Goal: Task Accomplishment & Management: Complete application form

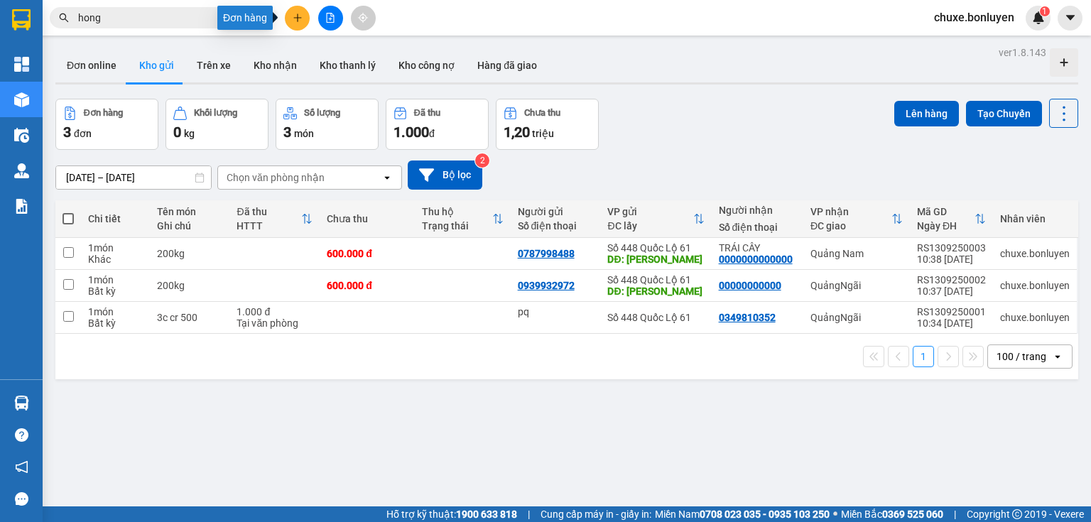
drag, startPoint x: 296, startPoint y: 18, endPoint x: 298, endPoint y: 26, distance: 8.8
click at [296, 18] on icon "plus" at bounding box center [298, 18] width 10 height 10
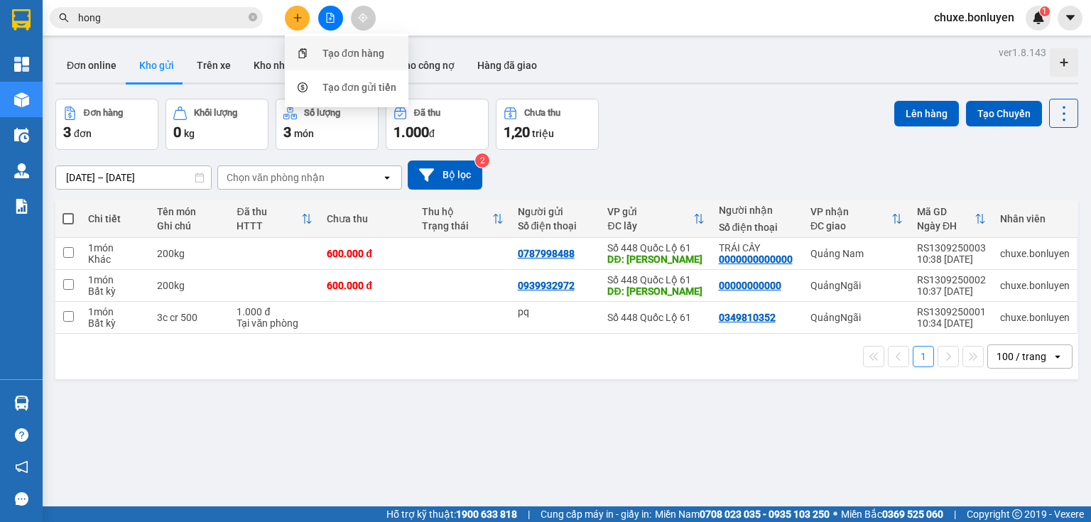
click at [319, 51] on div "Tạo đơn hàng" at bounding box center [346, 53] width 107 height 27
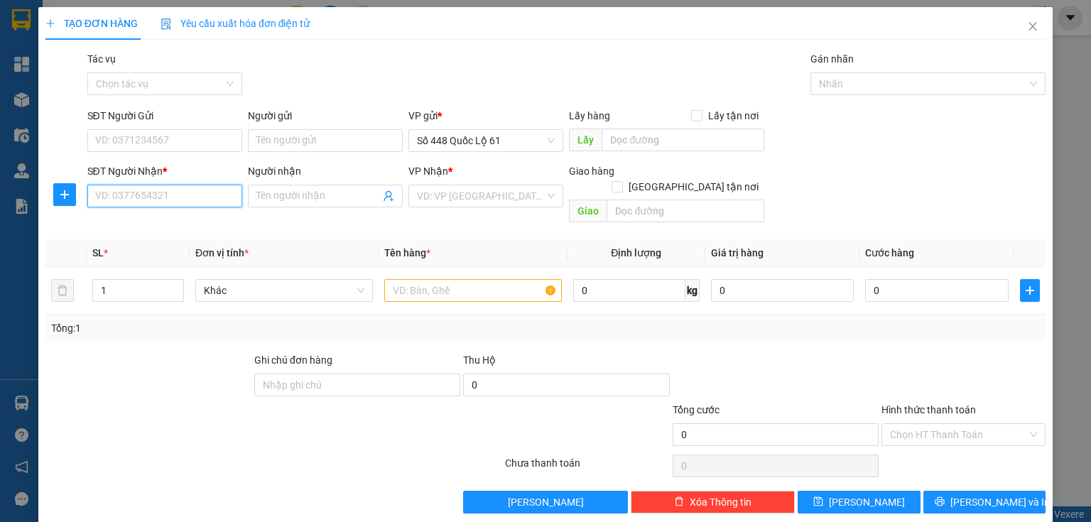
click at [173, 194] on input "SĐT Người Nhận *" at bounding box center [164, 196] width 155 height 23
click at [198, 134] on input "SĐT Người Gửi" at bounding box center [164, 140] width 155 height 23
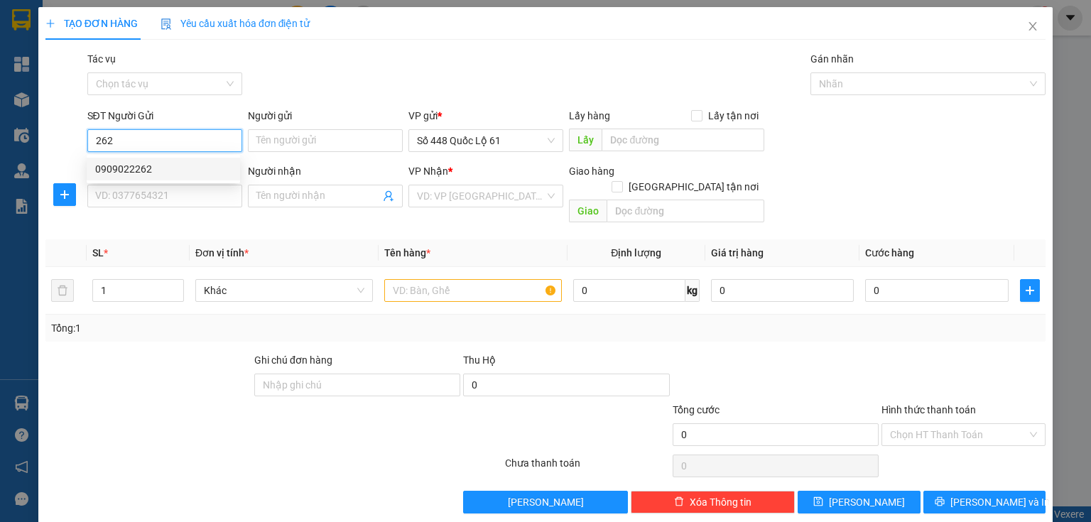
click at [145, 168] on div "0909022262" at bounding box center [163, 169] width 136 height 16
type input "0909022262"
type input "LẤP VÒ"
type input "0000000000"
type input "vũ mập"
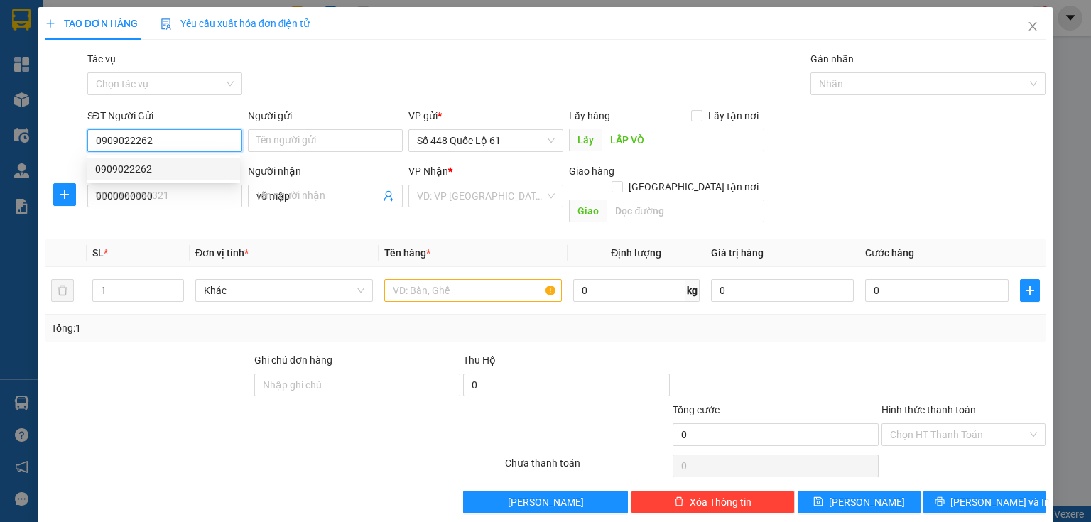
type input "900.000"
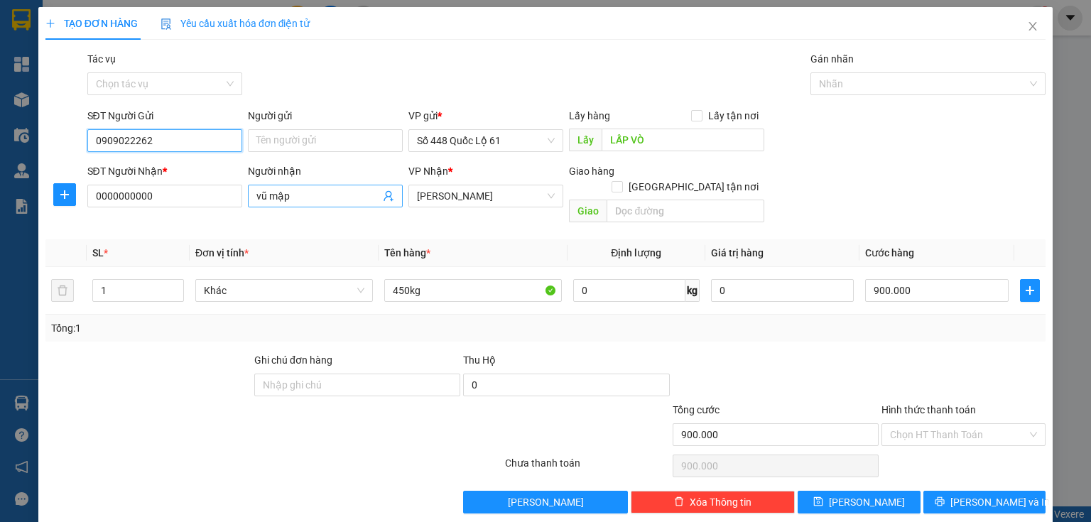
type input "0909022262"
click at [344, 202] on input "vũ mập" at bounding box center [318, 196] width 124 height 16
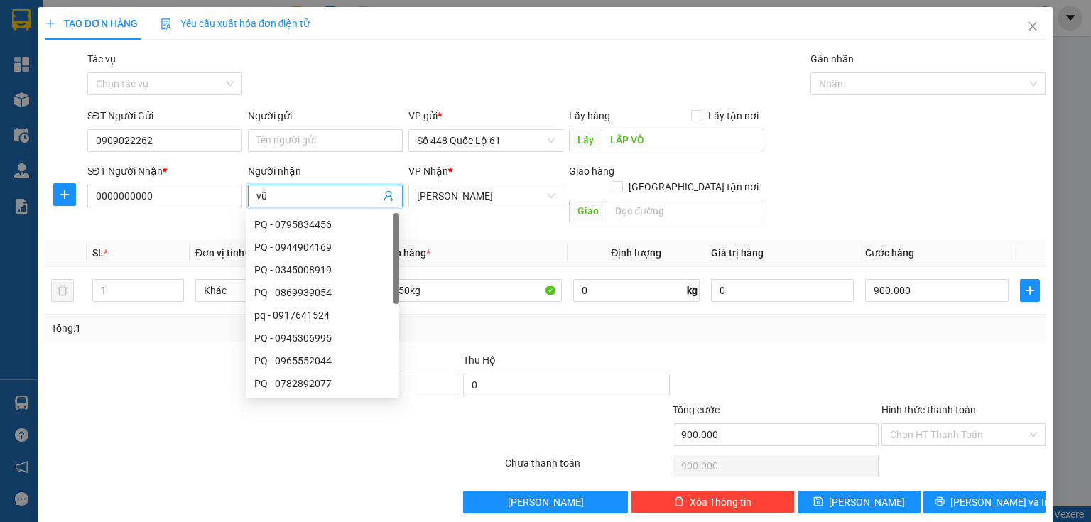
type input "v"
click at [458, 315] on div "Tổng: 1" at bounding box center [545, 328] width 1000 height 27
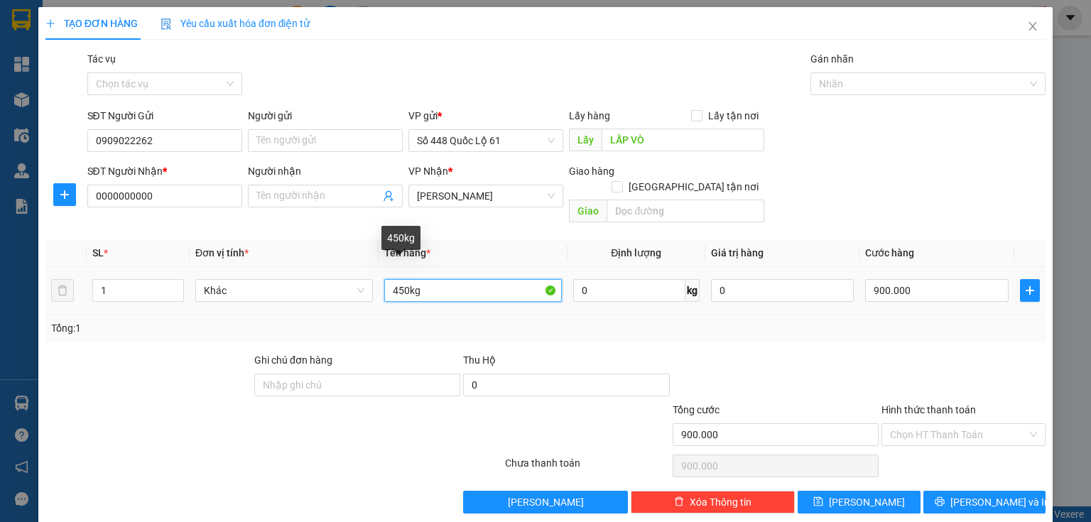
click at [401, 279] on input "450kg" at bounding box center [473, 290] width 178 height 23
type input "200kg"
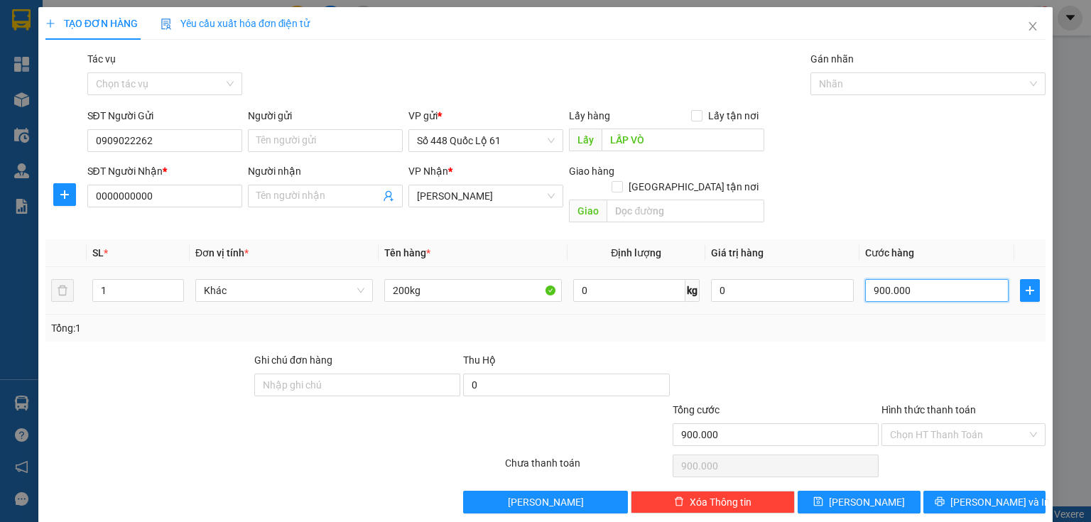
click at [944, 279] on input "900.000" at bounding box center [937, 290] width 144 height 23
type input "0"
type input "6"
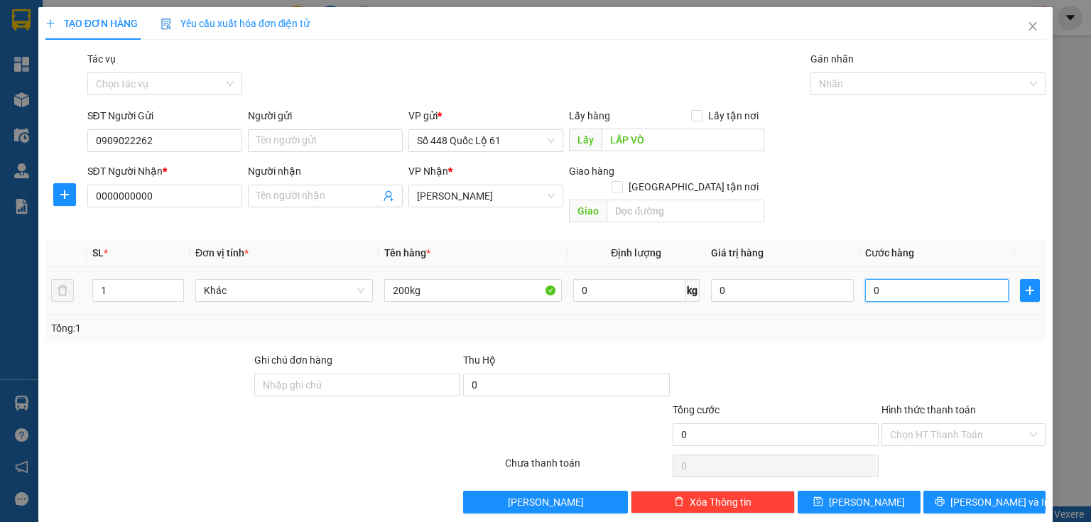
type input "6"
type input "06"
type input "60"
type input "060"
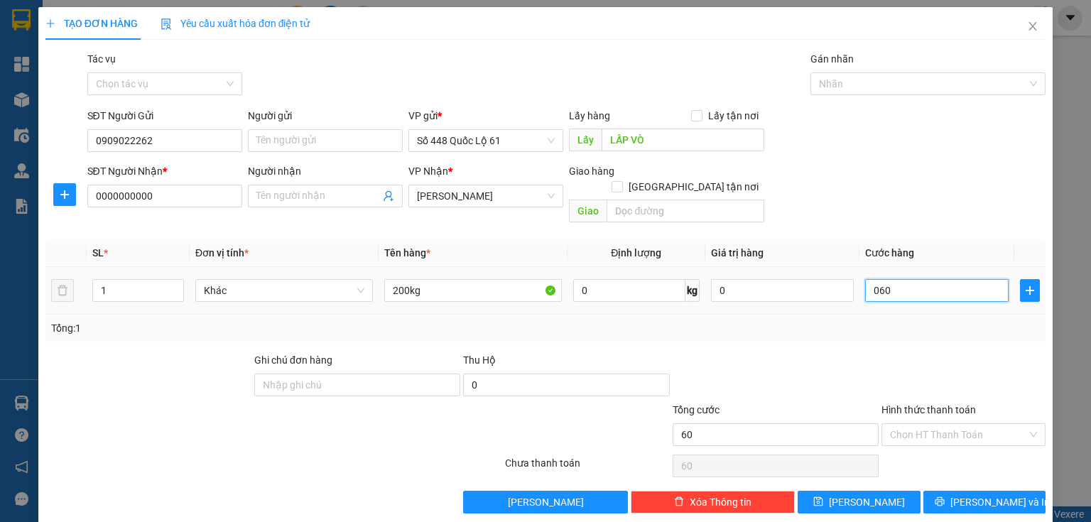
type input "600"
type input "0.600"
type input "60"
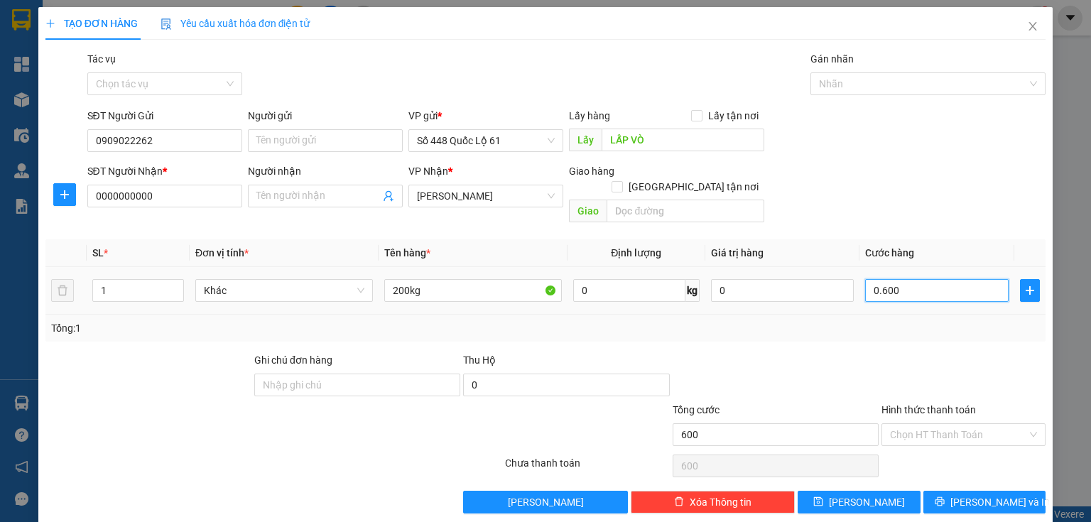
type input "060"
type input "6"
type input "06"
type input "0"
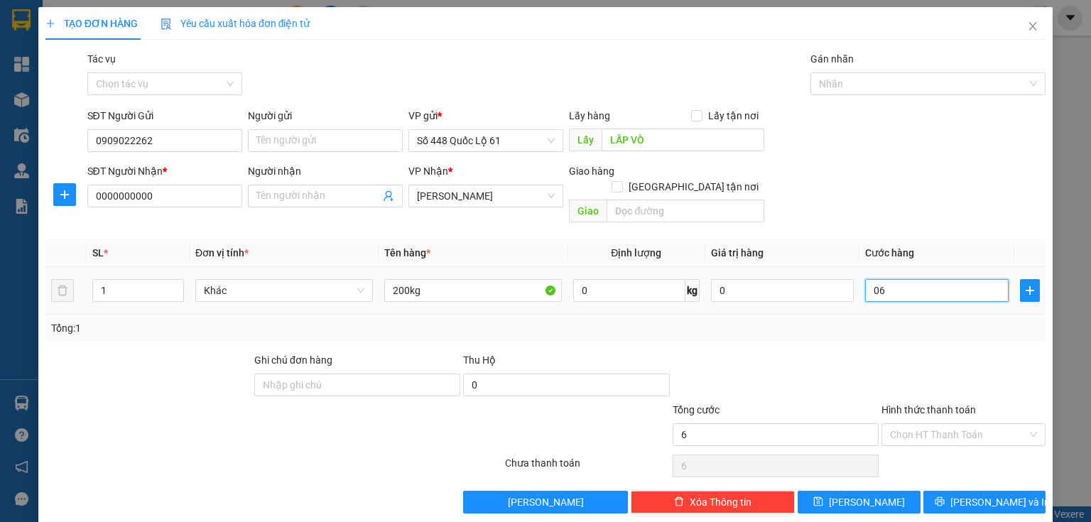
type input "0"
type input "4"
type input "04"
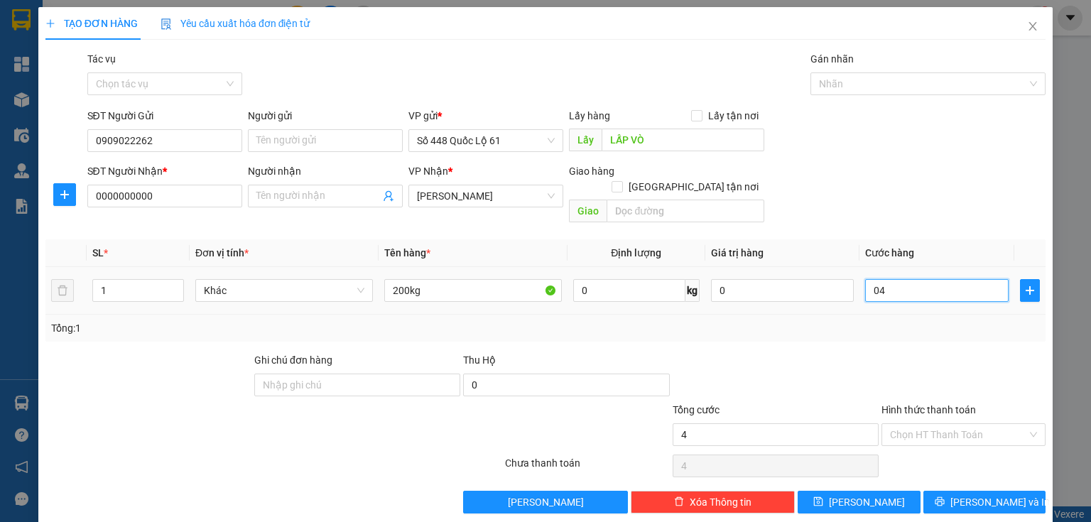
type input "40"
type input "040"
type input "400"
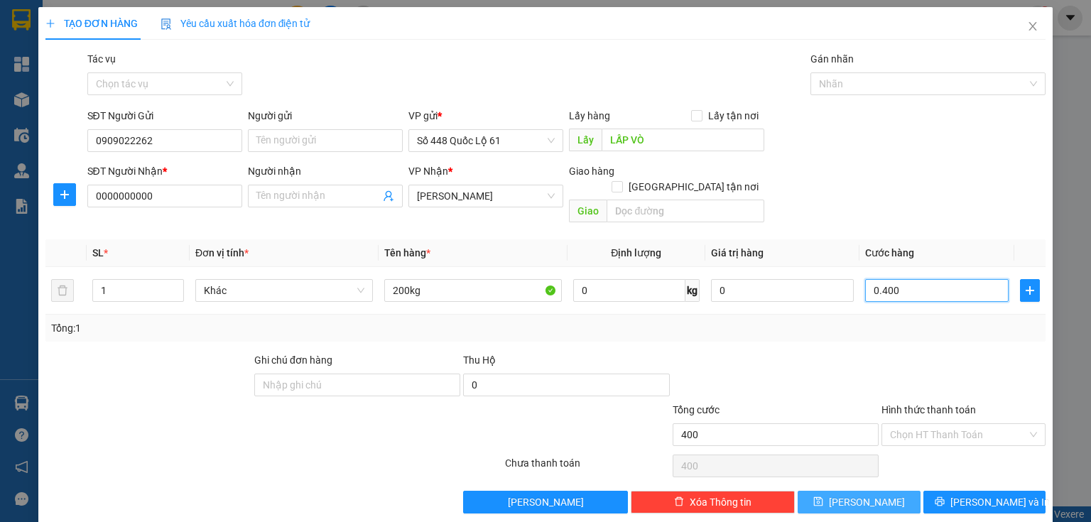
type input "0.400"
type input "400.000"
click at [850, 491] on button "Lưu" at bounding box center [859, 502] width 123 height 23
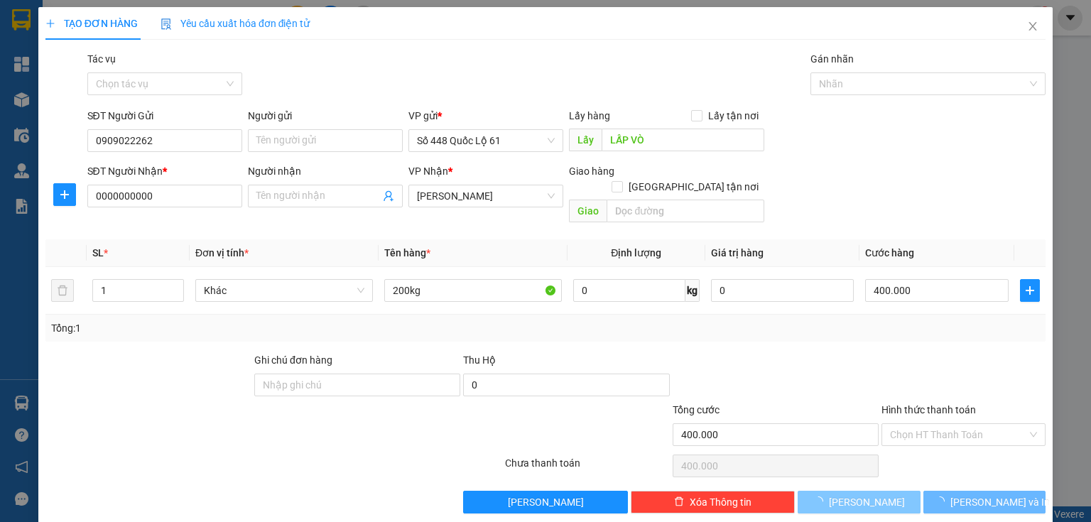
type input "0"
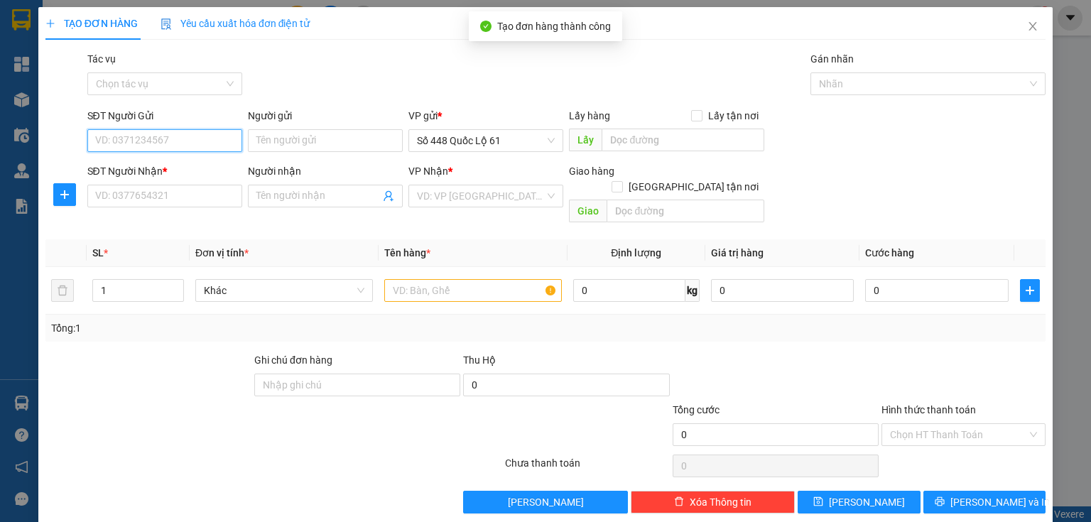
click at [166, 139] on input "SĐT Người Gửi" at bounding box center [164, 140] width 155 height 23
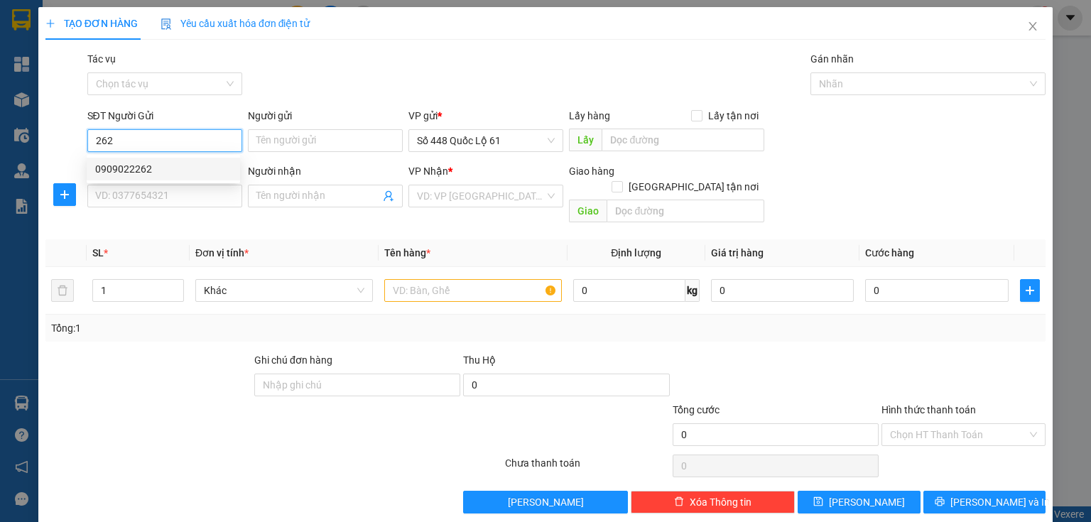
drag, startPoint x: 156, startPoint y: 166, endPoint x: 159, endPoint y: 173, distance: 8.3
click at [156, 166] on div "0909022262" at bounding box center [163, 169] width 136 height 16
type input "0909022262"
type input "LẤP VÒ"
type input "0000000000"
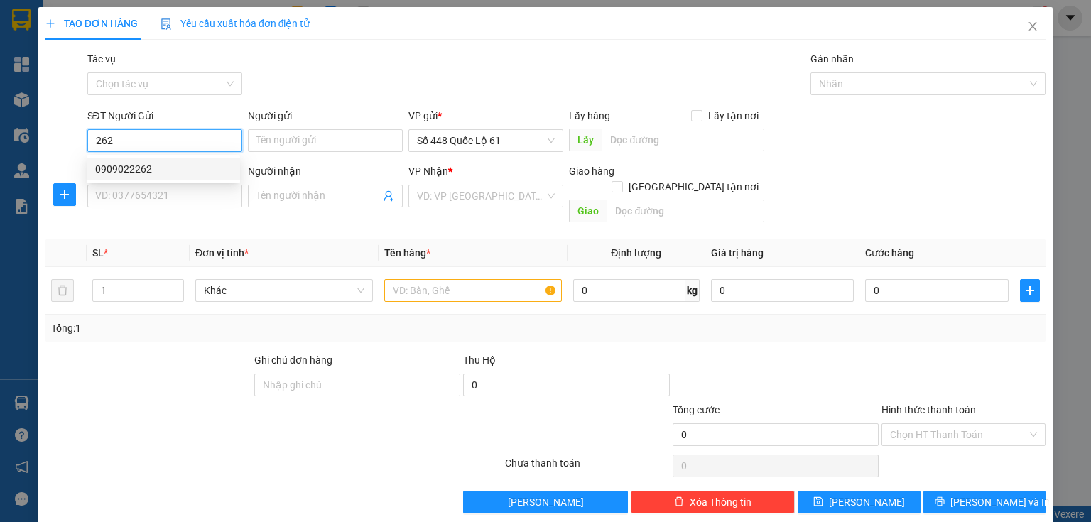
type input "vũ mập"
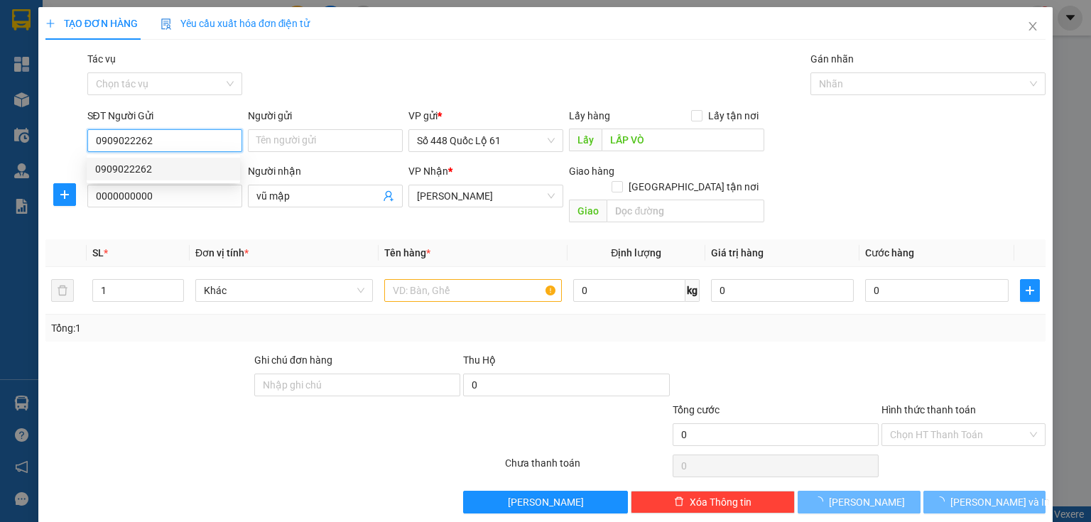
type input "400.000"
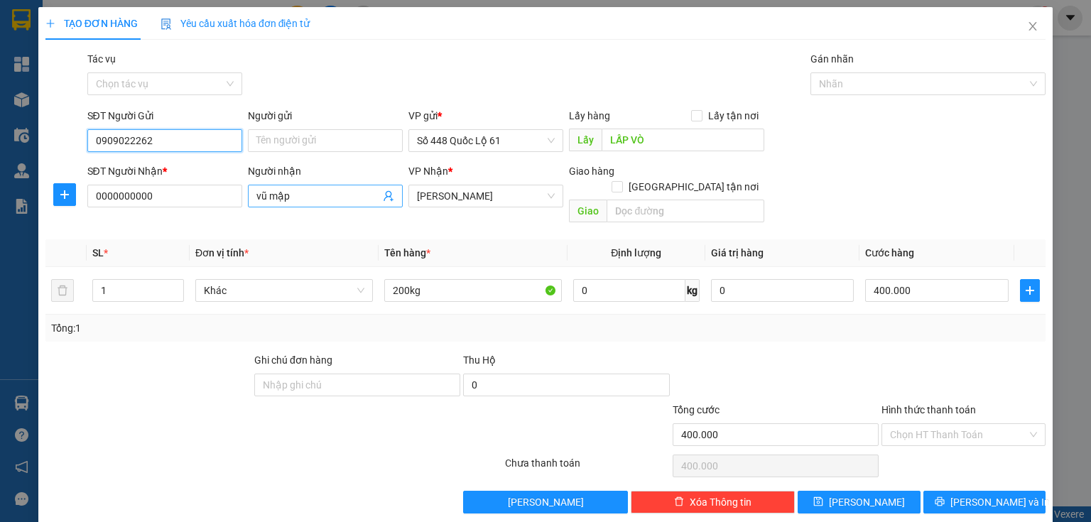
type input "0909022262"
click at [298, 204] on span "vũ mập" at bounding box center [325, 196] width 155 height 23
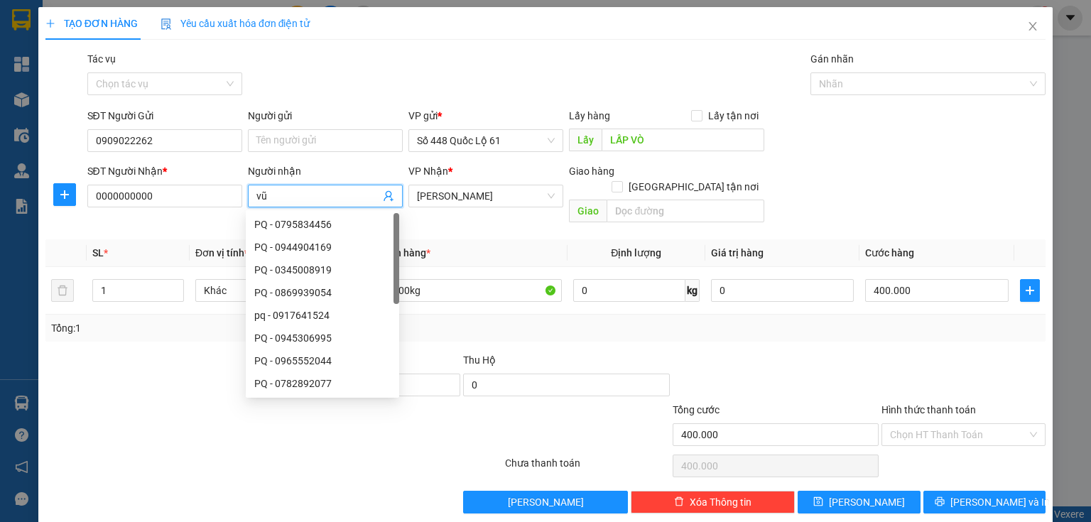
type input "v"
click at [500, 202] on span "Gia Lai" at bounding box center [486, 195] width 138 height 21
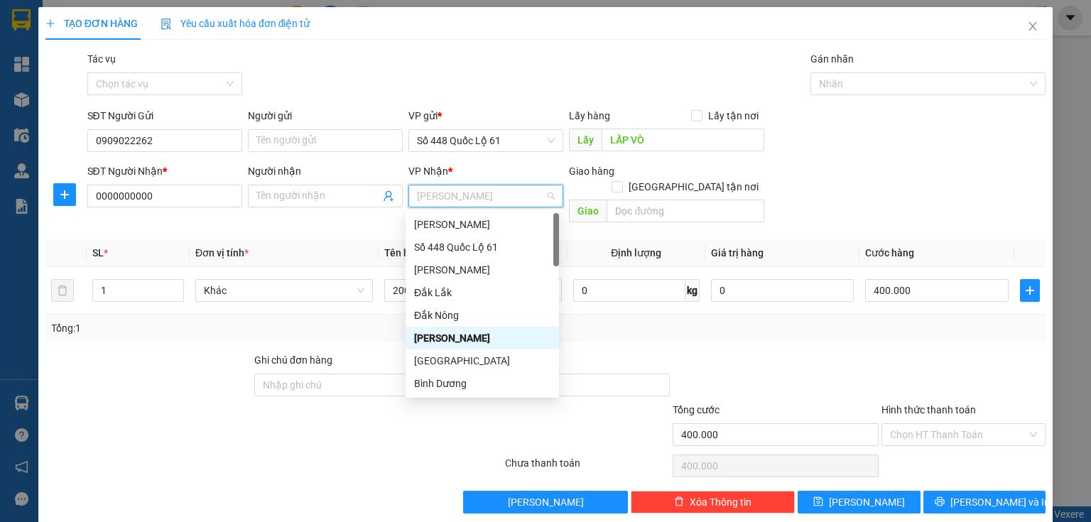
type input "q"
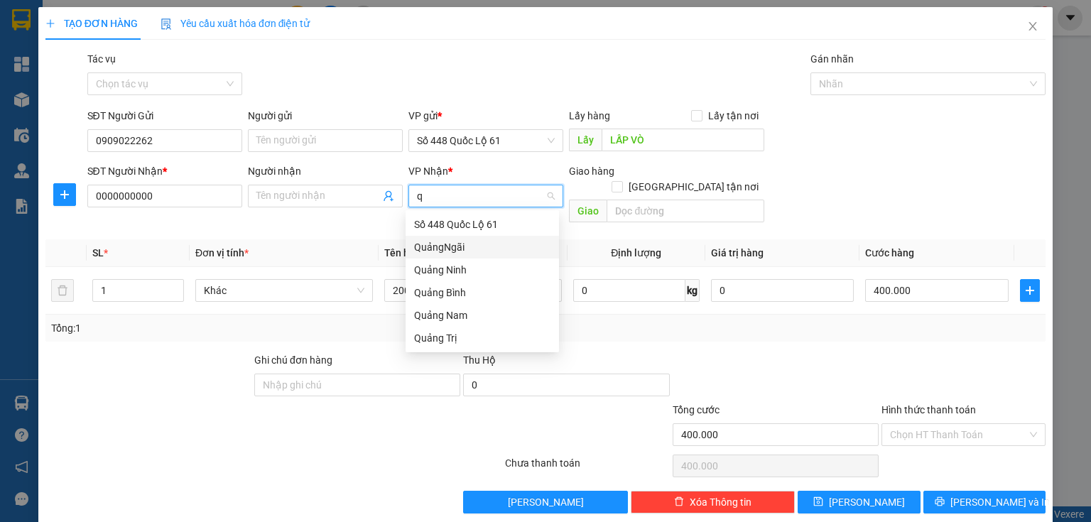
click at [461, 238] on div "QuảngNgãi" at bounding box center [482, 247] width 153 height 23
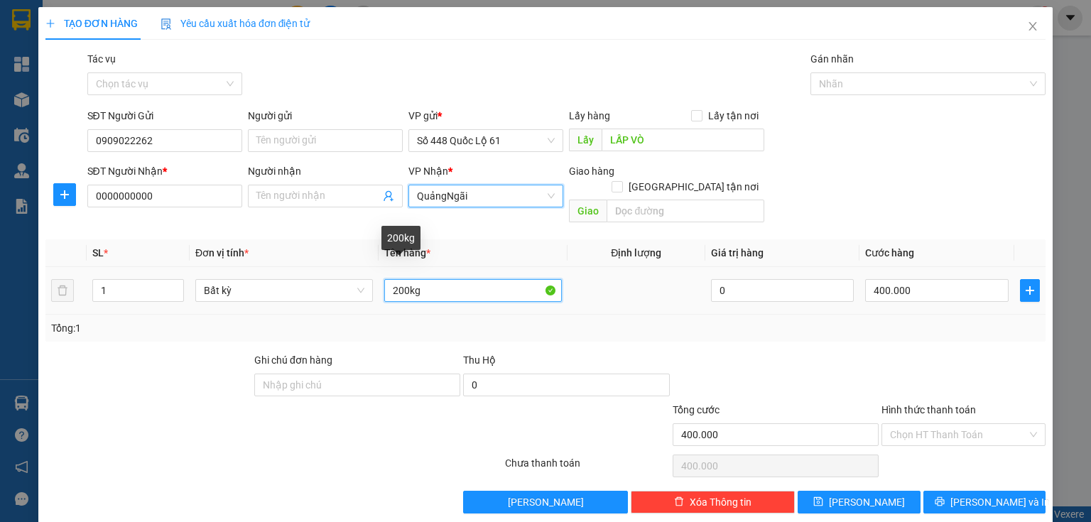
click at [395, 279] on input "200kg" at bounding box center [473, 290] width 178 height 23
type input "400kg"
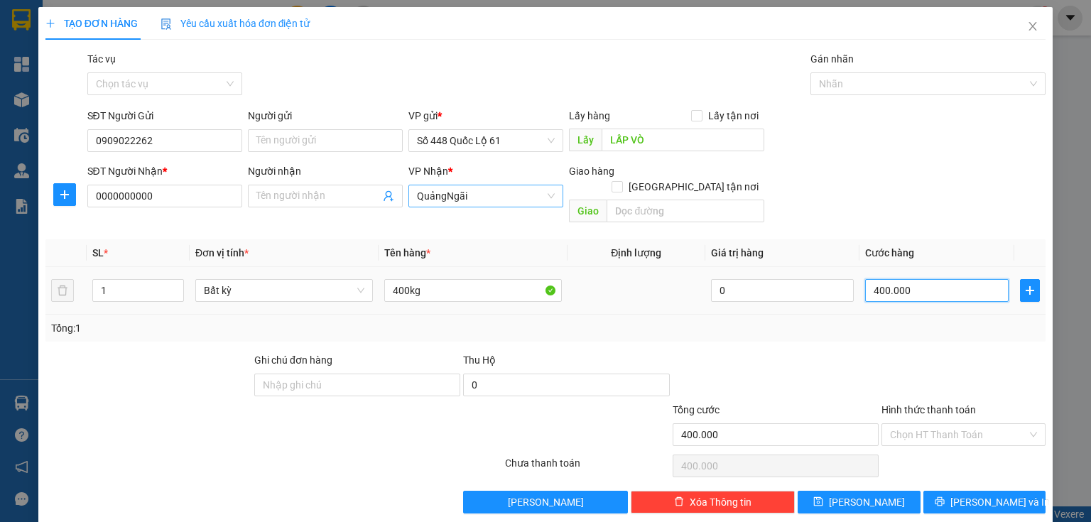
click at [902, 279] on input "400.000" at bounding box center [937, 290] width 144 height 23
type input "0"
type input "1"
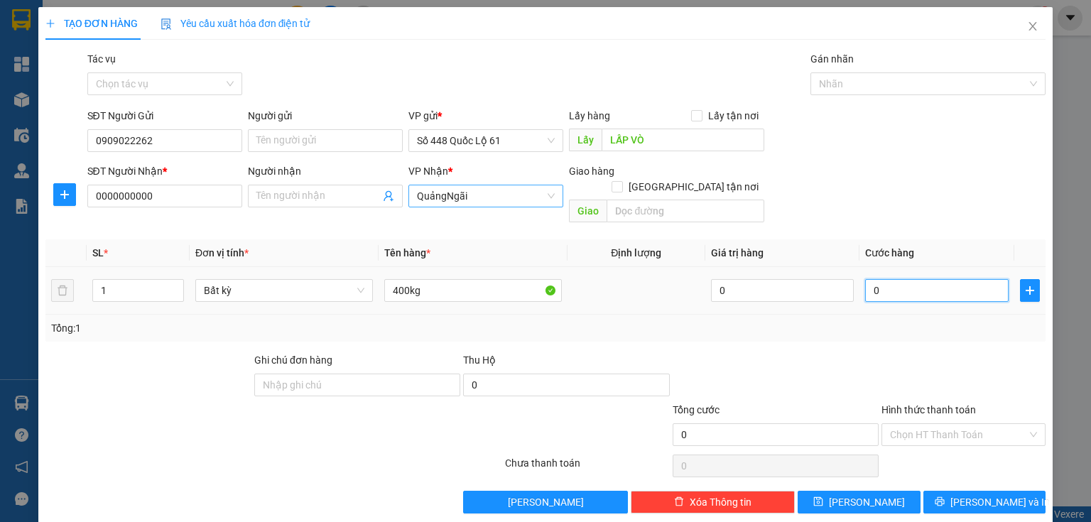
type input "1"
type input "01"
type input "12"
type input "012"
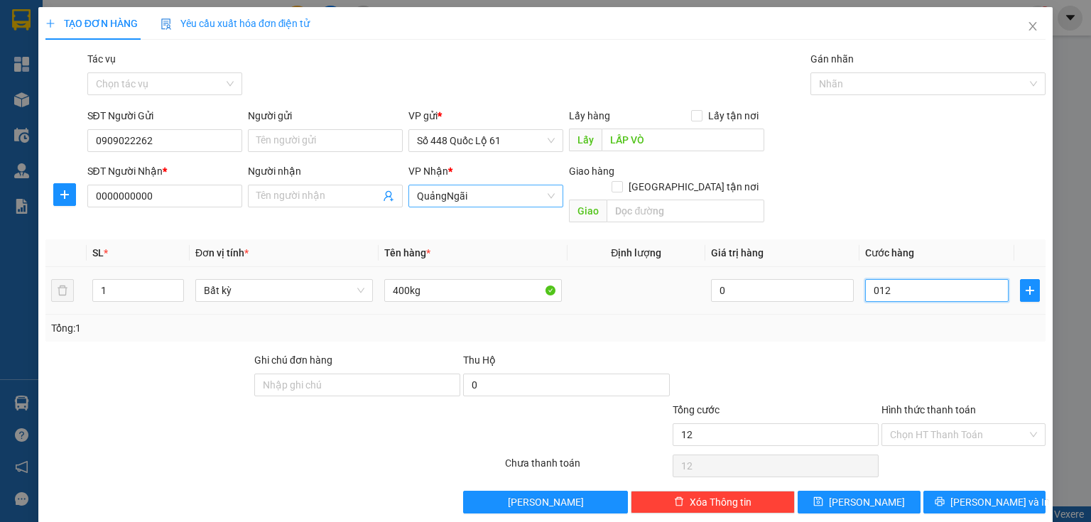
type input "120"
type input "0.120"
type input "1.200"
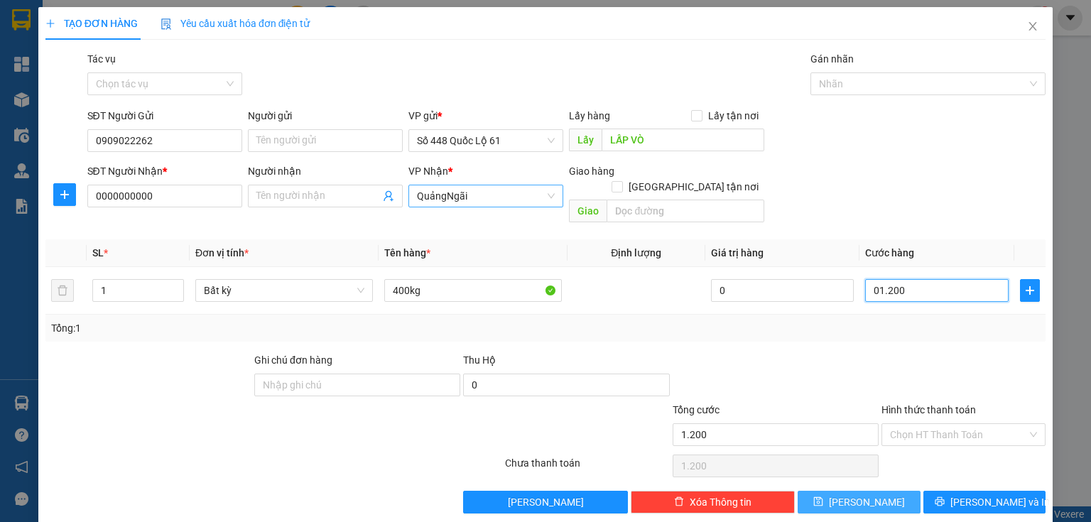
type input "01.200"
type input "1.200.000"
click at [884, 491] on button "Lưu" at bounding box center [859, 502] width 123 height 23
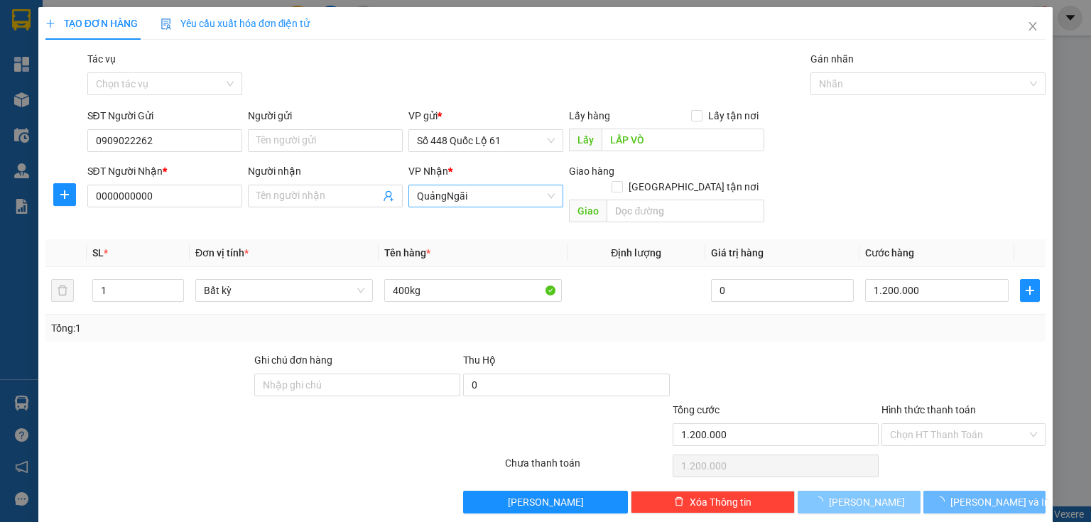
type input "0"
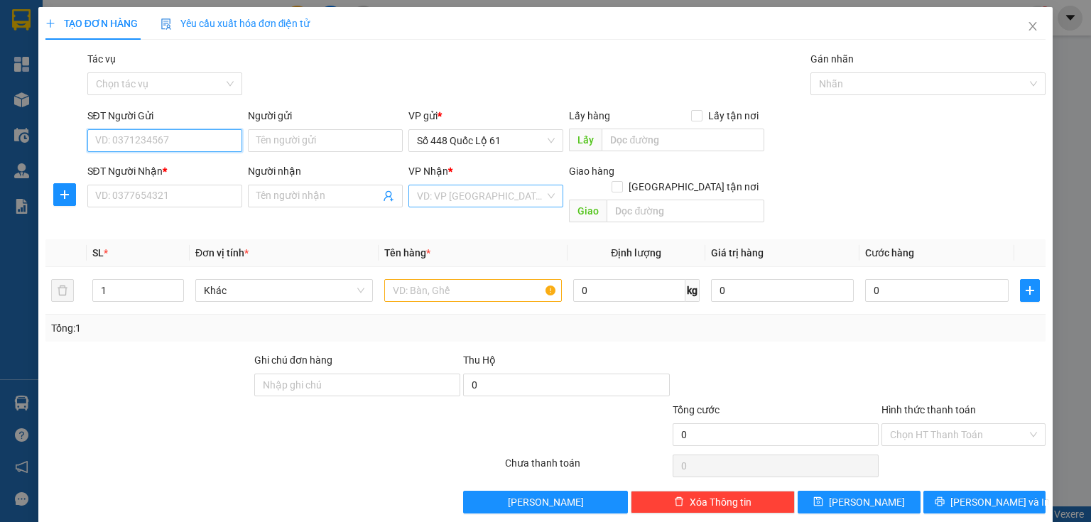
click at [154, 146] on input "SĐT Người Gửi" at bounding box center [164, 140] width 155 height 23
drag, startPoint x: 163, startPoint y: 172, endPoint x: 402, endPoint y: 231, distance: 246.6
click at [164, 172] on div "0787998488" at bounding box center [163, 169] width 136 height 16
type input "0787998488"
type input "LAI VUNG"
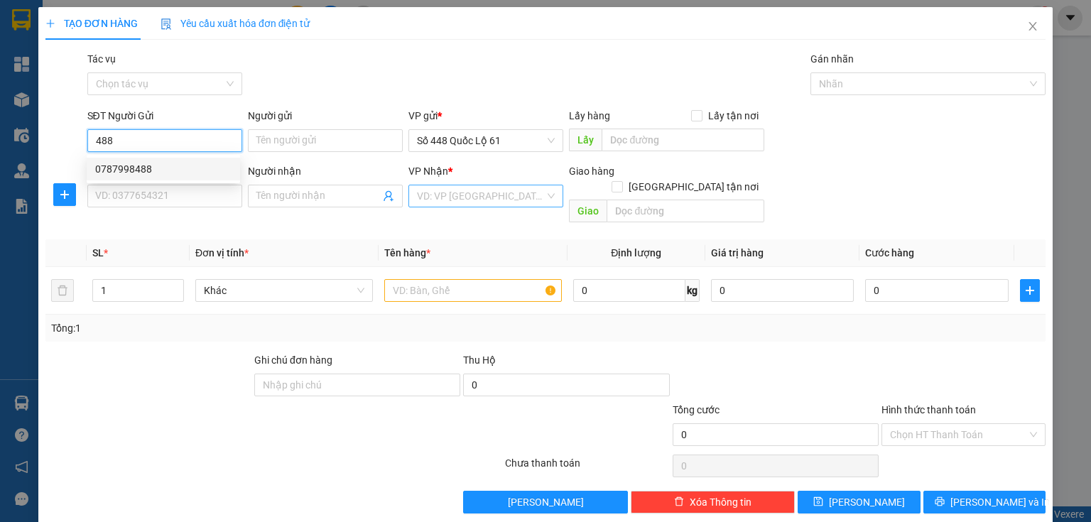
type input "0000000000000"
type input "TRÁI CÂY"
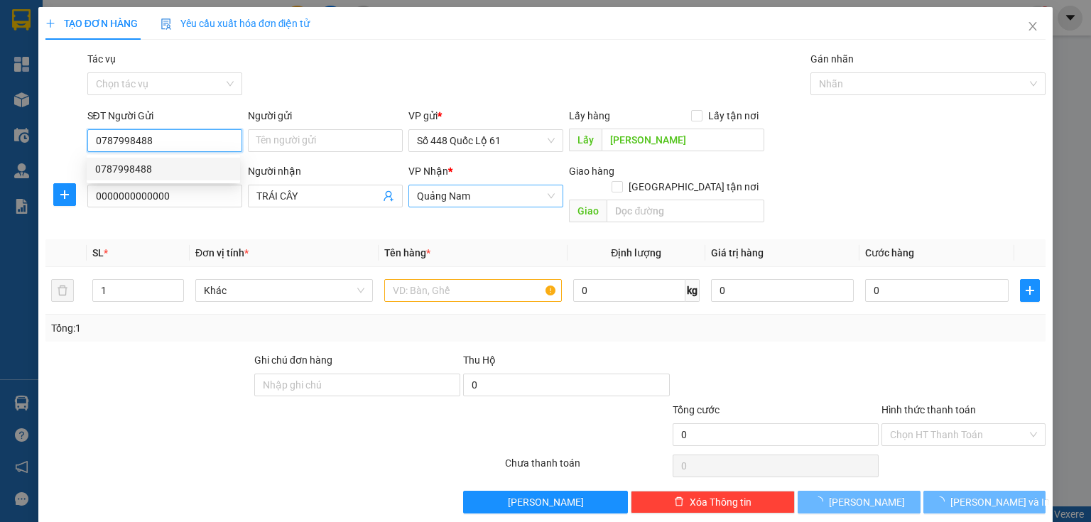
type input "600.000"
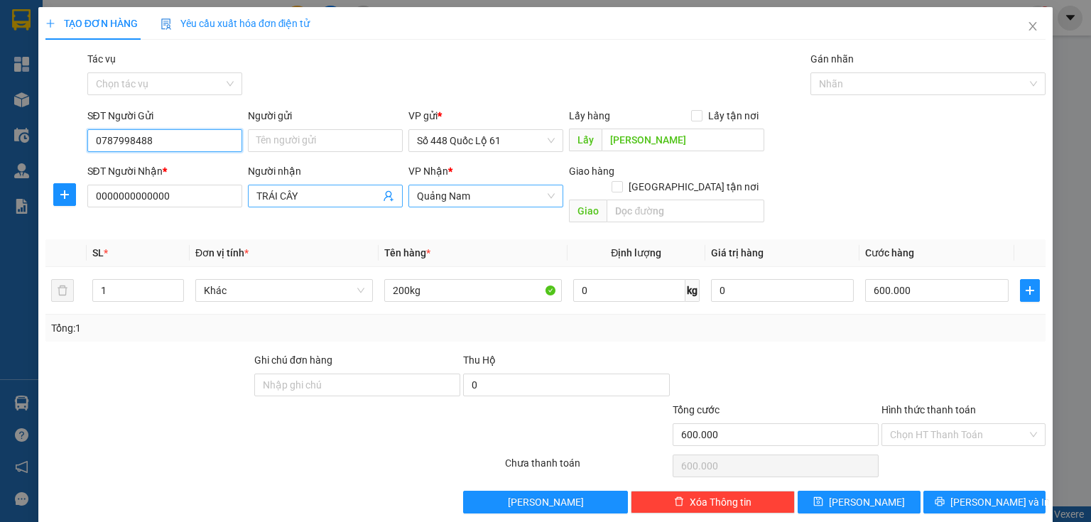
type input "0787998488"
click at [360, 196] on input "TRÁI CÂY" at bounding box center [318, 196] width 124 height 16
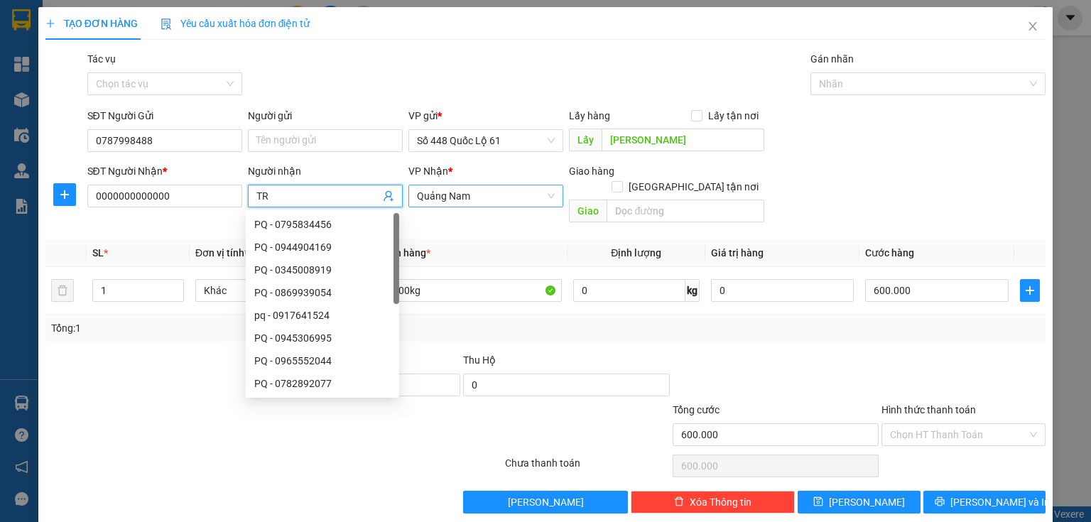
type input "T"
click at [517, 198] on span "Quảng Nam" at bounding box center [486, 195] width 138 height 21
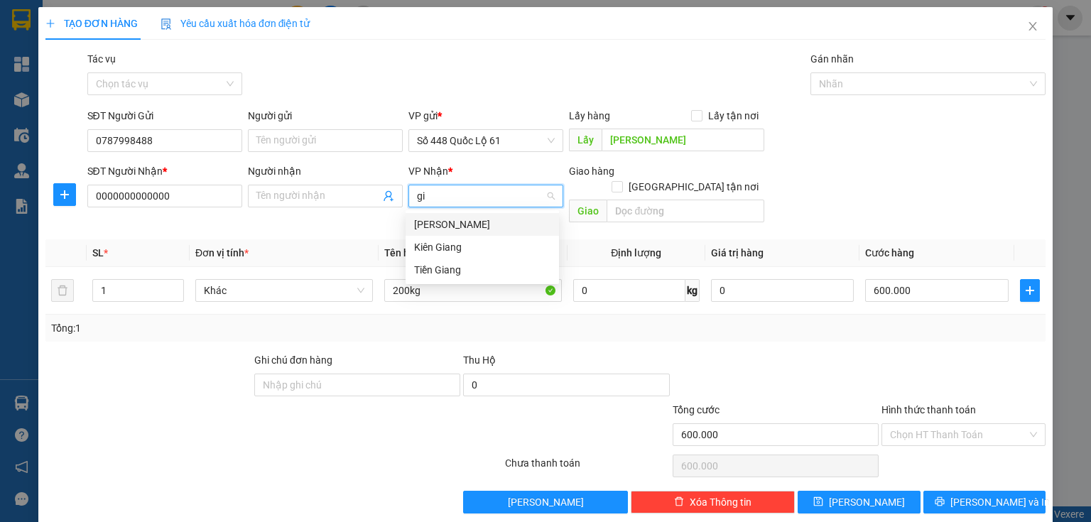
type input "gia"
drag, startPoint x: 475, startPoint y: 225, endPoint x: 426, endPoint y: 248, distance: 54.0
click at [473, 227] on div "Gia Lai" at bounding box center [482, 225] width 136 height 16
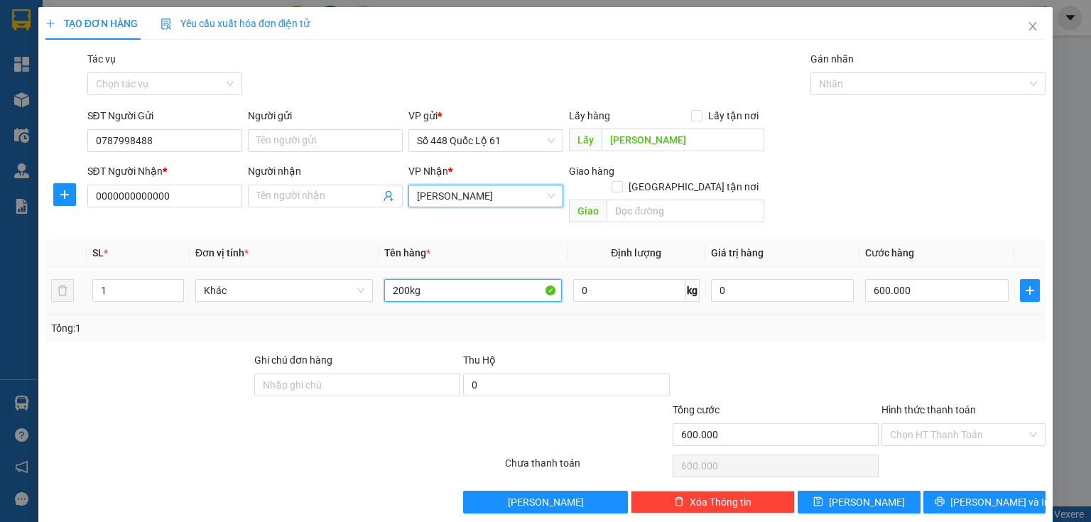
click at [395, 283] on input "200kg" at bounding box center [473, 290] width 178 height 23
type input "100kg"
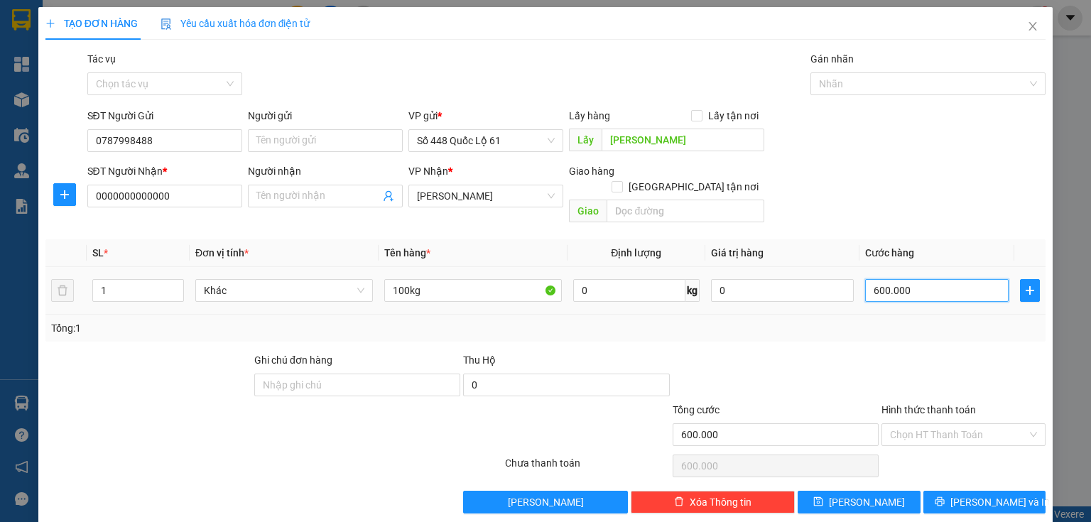
click at [867, 279] on input "600.000" at bounding box center [937, 290] width 144 height 23
type input "2"
type input "20"
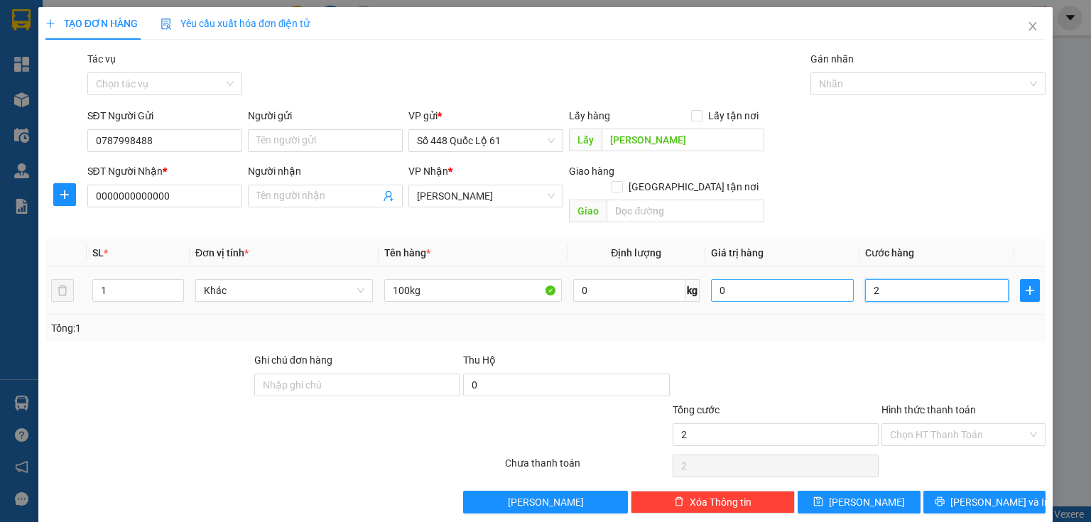
type input "20"
type input "200"
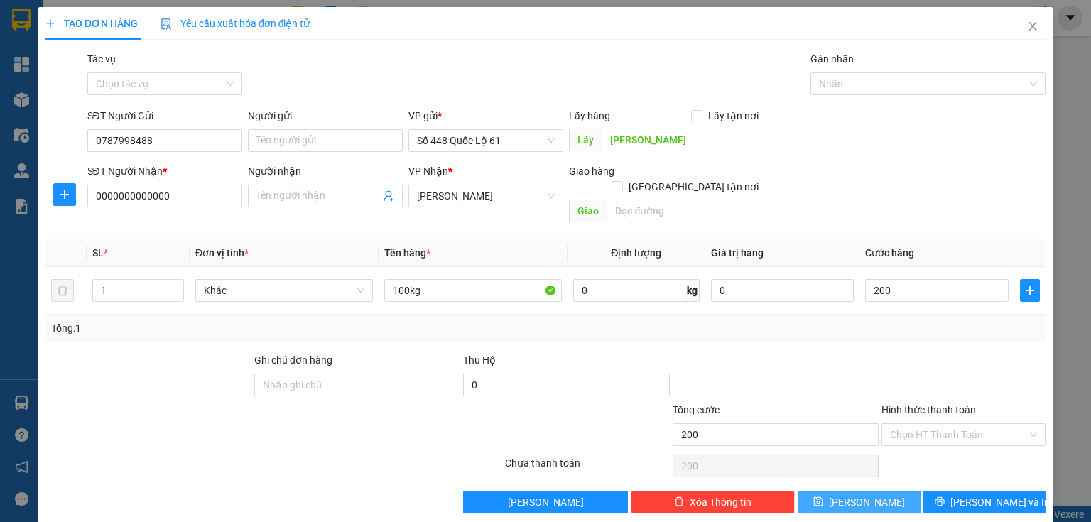
type input "200.000"
click at [834, 491] on button "Lưu" at bounding box center [859, 502] width 123 height 23
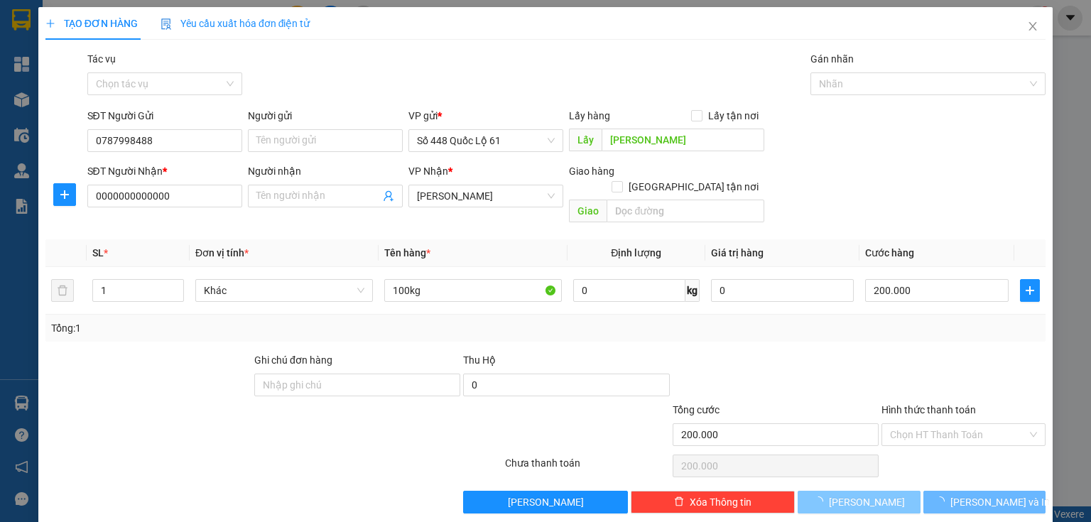
type input "0"
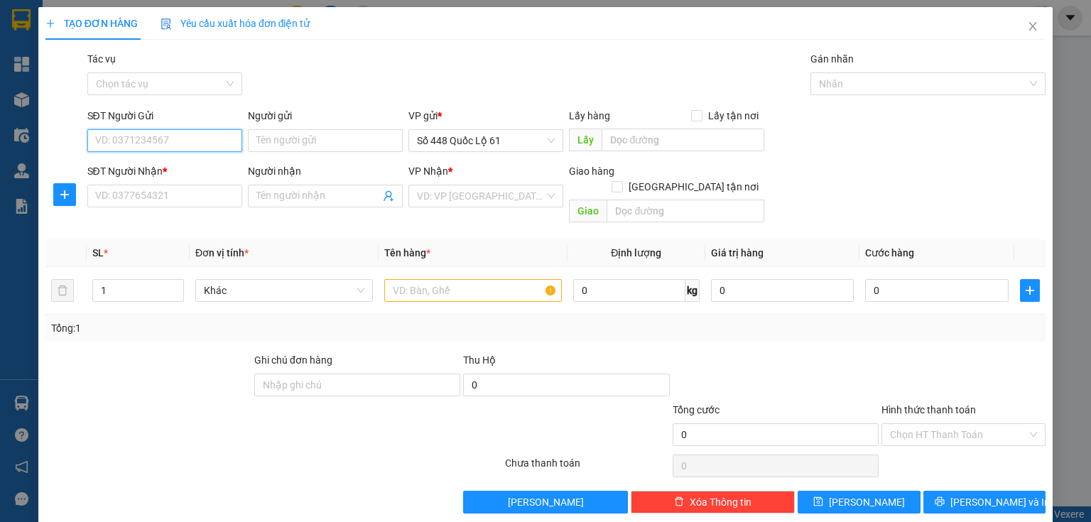
click at [160, 145] on input "SĐT Người Gửi" at bounding box center [164, 140] width 155 height 23
click at [140, 167] on div "0933112521" at bounding box center [163, 169] width 136 height 16
type input "0933112521"
type input "SADEC"
type input "0000000000"
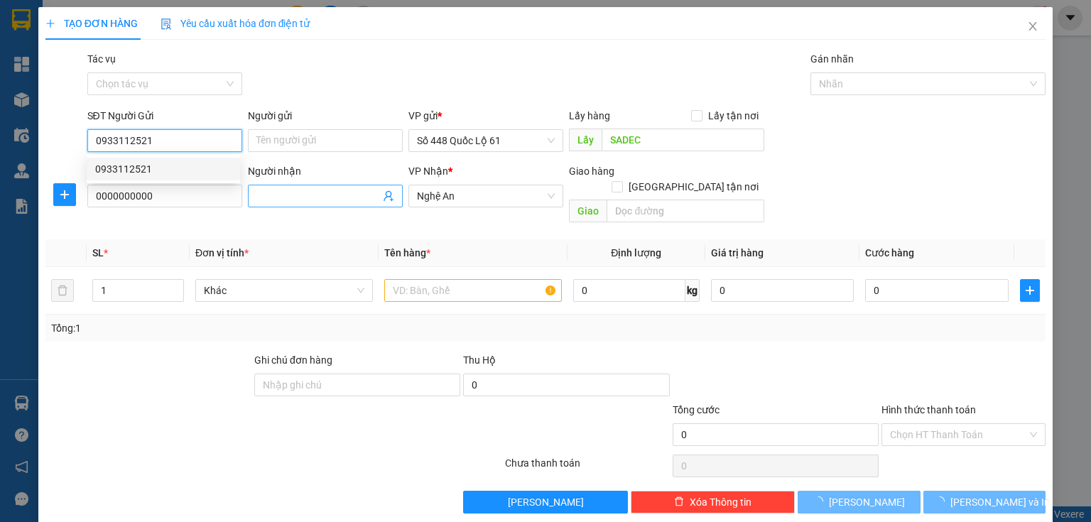
type input "400.000"
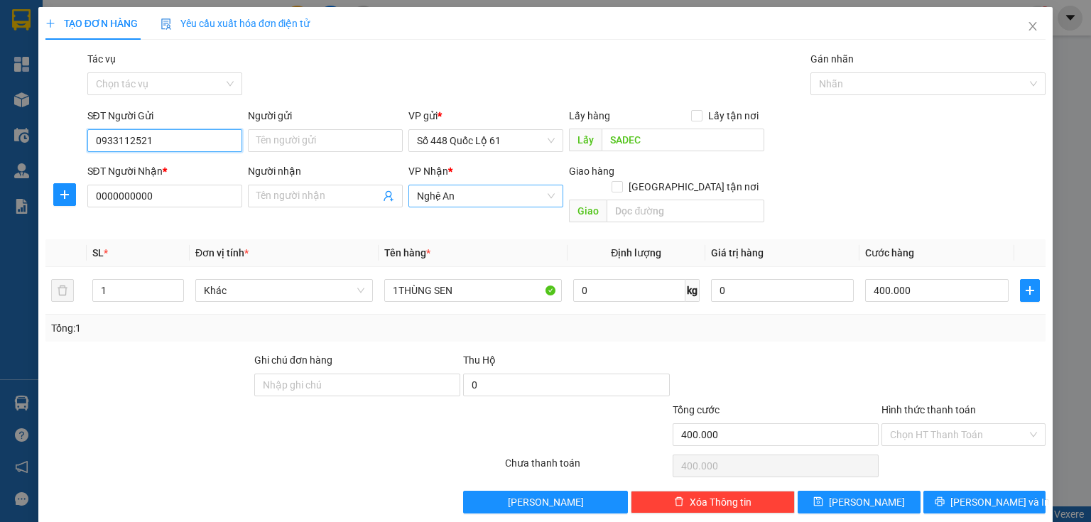
click at [462, 200] on span "Nghệ An" at bounding box center [486, 195] width 138 height 21
type input "0933112521"
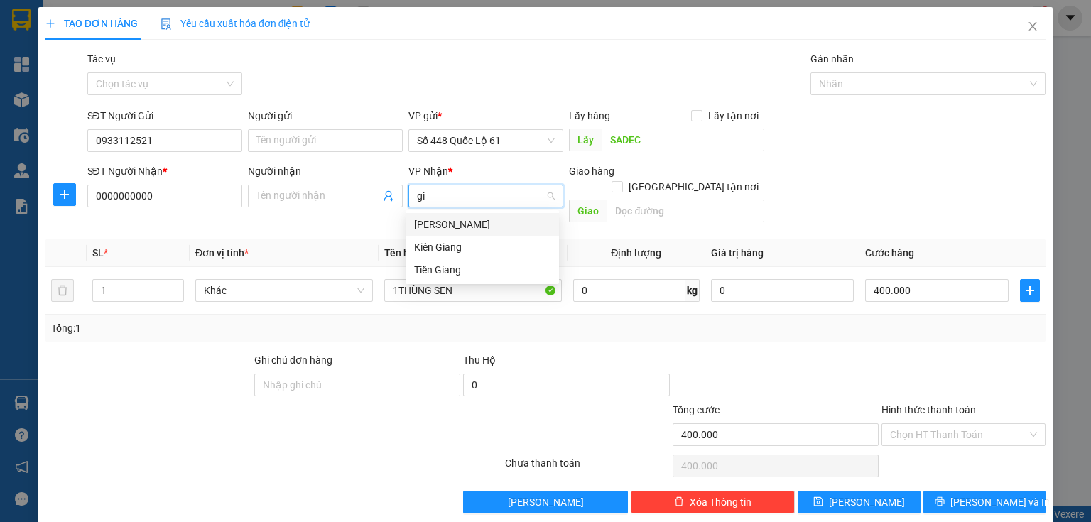
type input "gia"
click at [443, 233] on div "Gia Lai" at bounding box center [482, 224] width 153 height 23
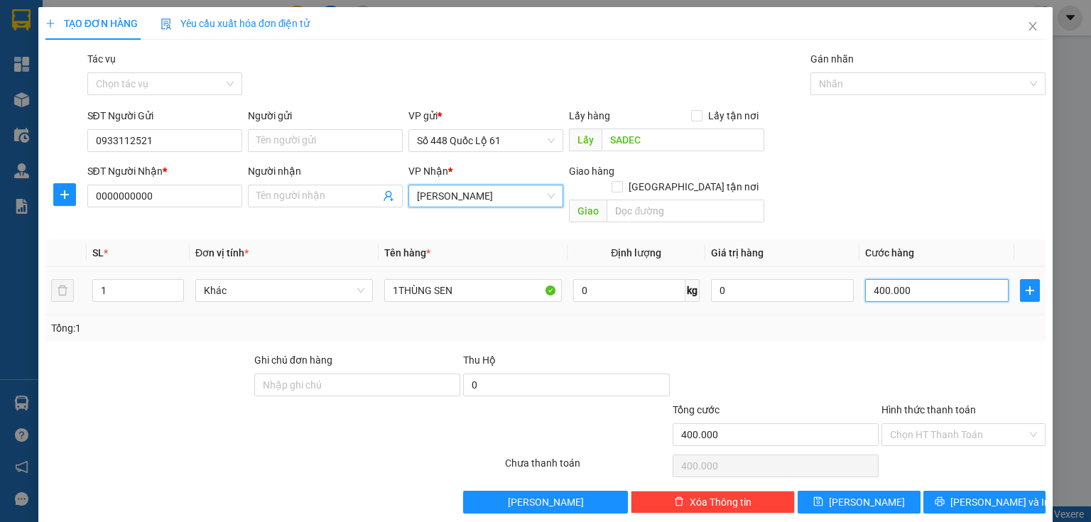
click at [929, 279] on input "400.000" at bounding box center [937, 290] width 144 height 23
type input "2"
type input "20"
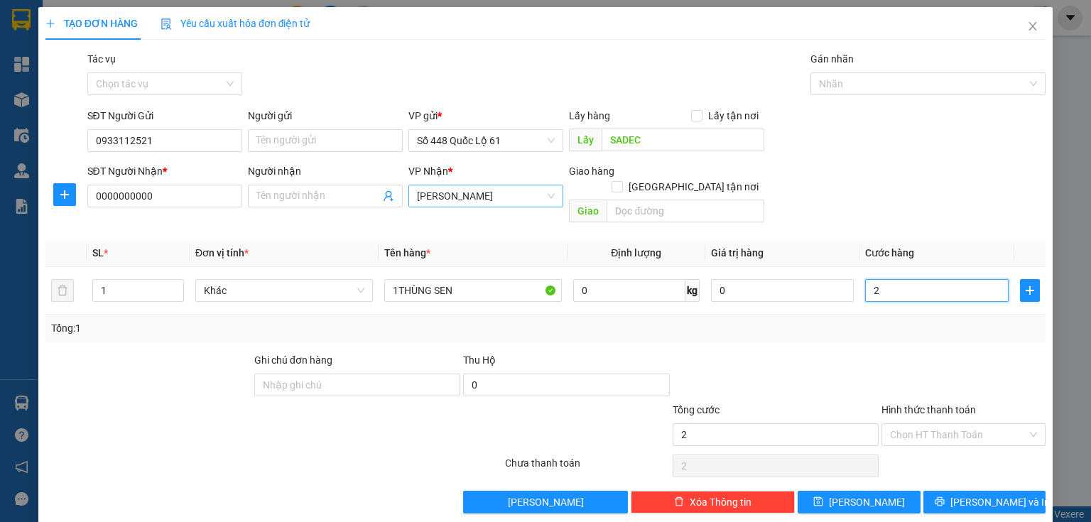
type input "20"
type input "200"
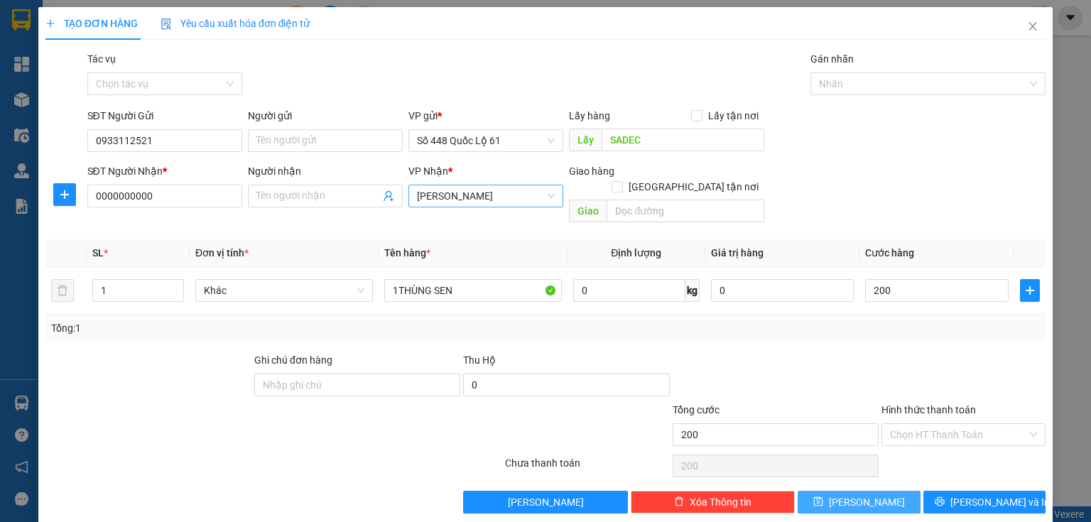
type input "200.000"
click at [860, 495] on span "Lưu" at bounding box center [867, 503] width 76 height 16
type input "0"
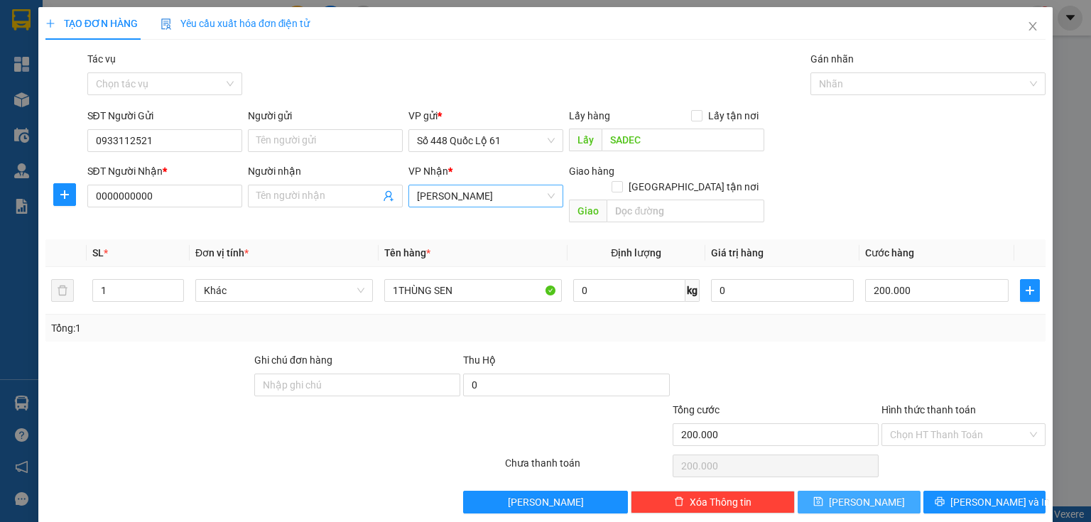
type input "0"
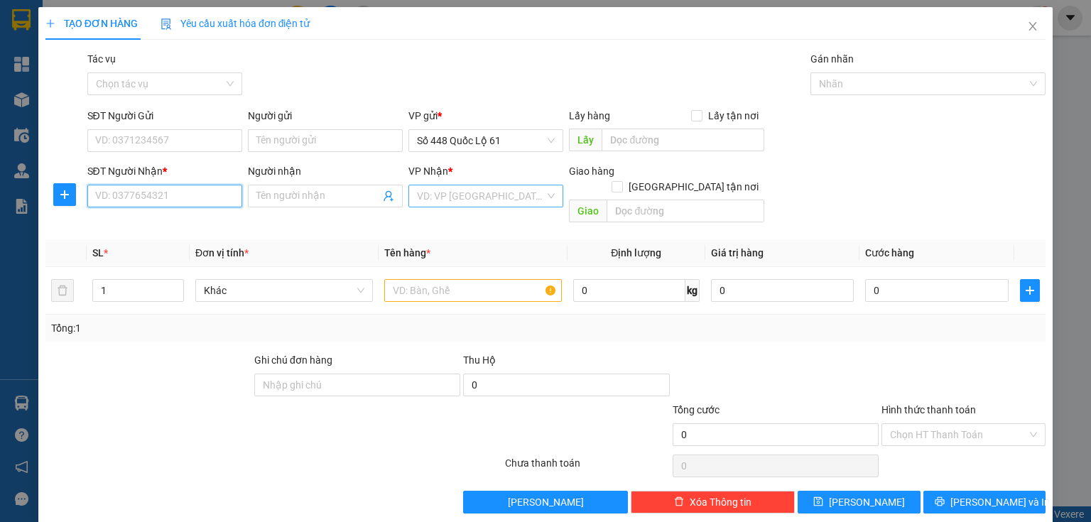
click at [182, 191] on input "SĐT Người Nhận *" at bounding box center [164, 196] width 155 height 23
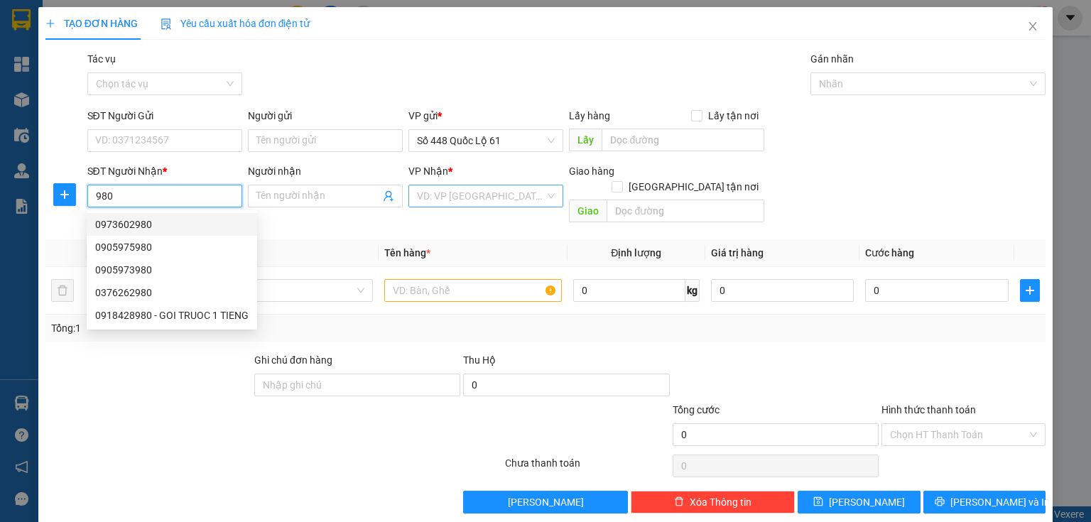
click at [94, 195] on input "980" at bounding box center [164, 196] width 155 height 23
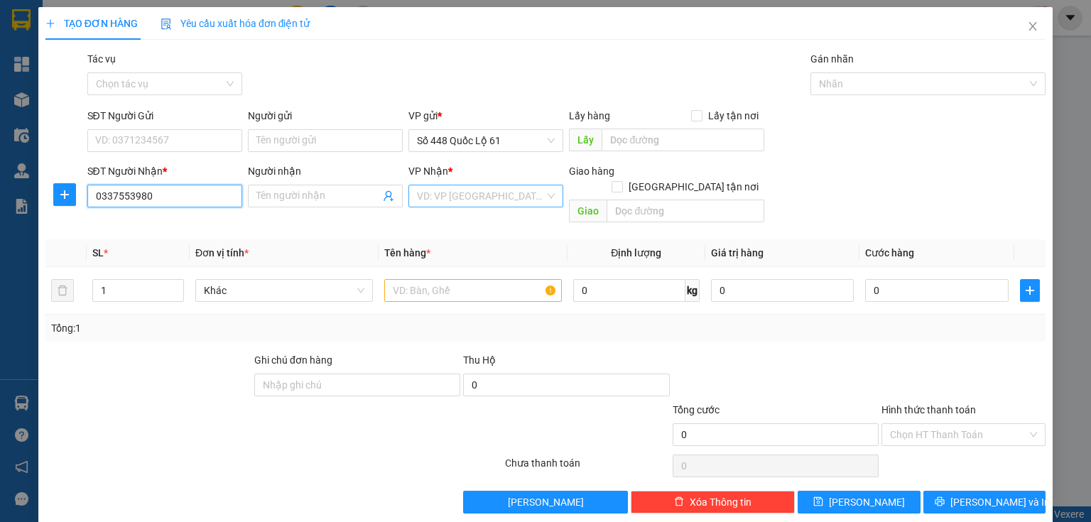
type input "0337553980"
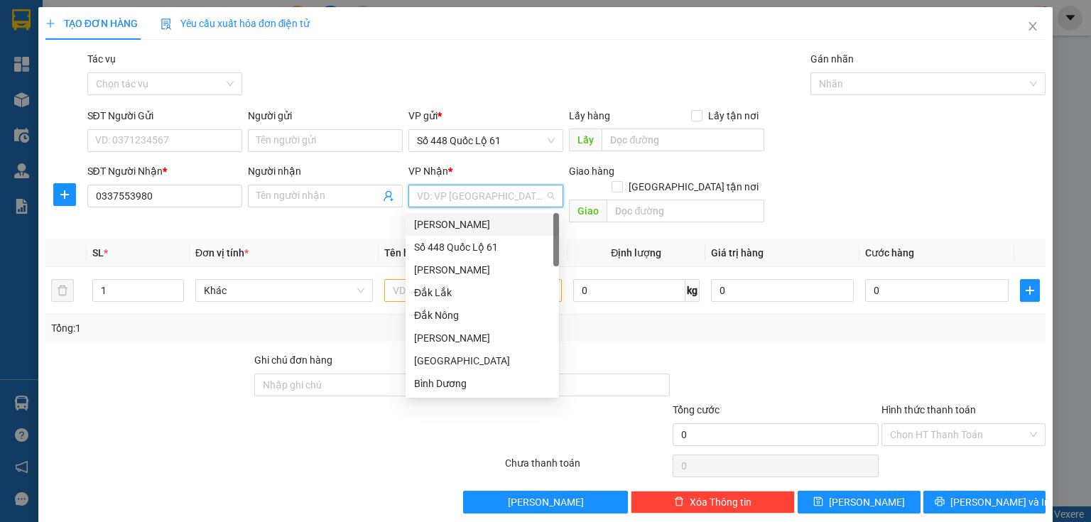
click at [467, 196] on input "search" at bounding box center [481, 195] width 128 height 21
type input "k"
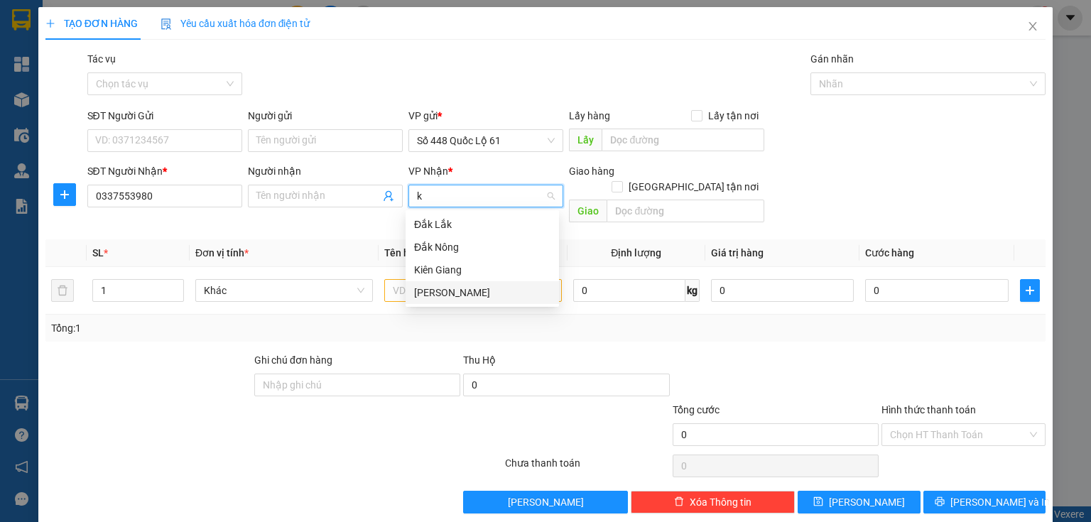
click at [451, 285] on div "[PERSON_NAME]" at bounding box center [482, 293] width 136 height 16
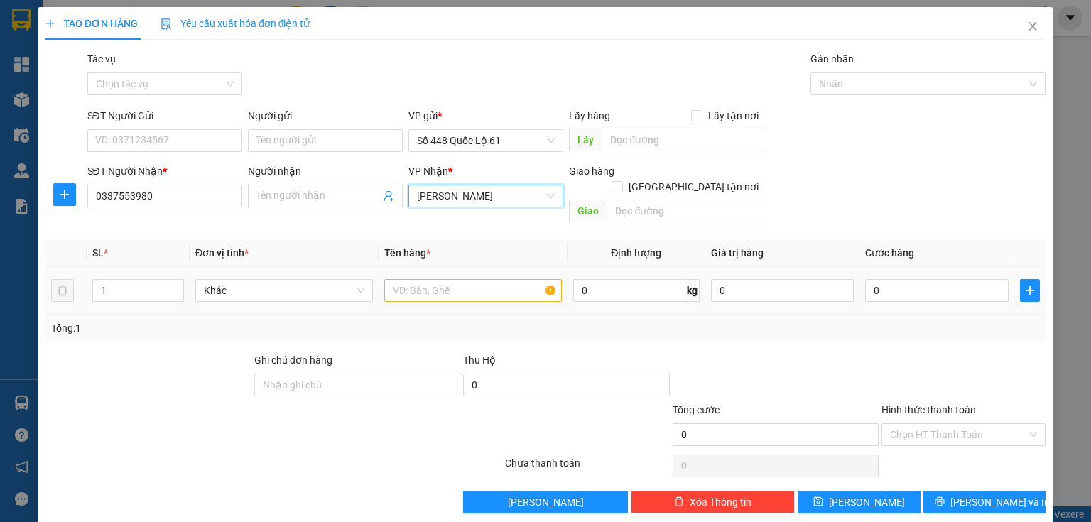
click at [379, 281] on td at bounding box center [473, 291] width 189 height 48
click at [393, 281] on input "text" at bounding box center [473, 290] width 178 height 23
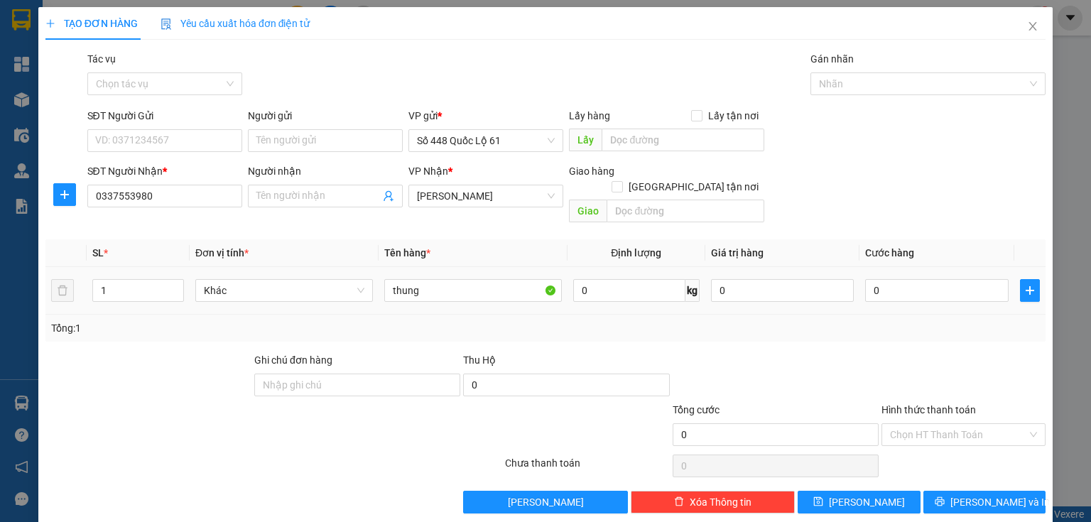
click at [887, 276] on div "0" at bounding box center [937, 290] width 144 height 28
click at [884, 279] on input "0" at bounding box center [937, 290] width 144 height 23
click at [463, 279] on input "thung" at bounding box center [473, 290] width 178 height 23
type input "thungcr 150"
click at [882, 279] on input "0" at bounding box center [937, 290] width 144 height 23
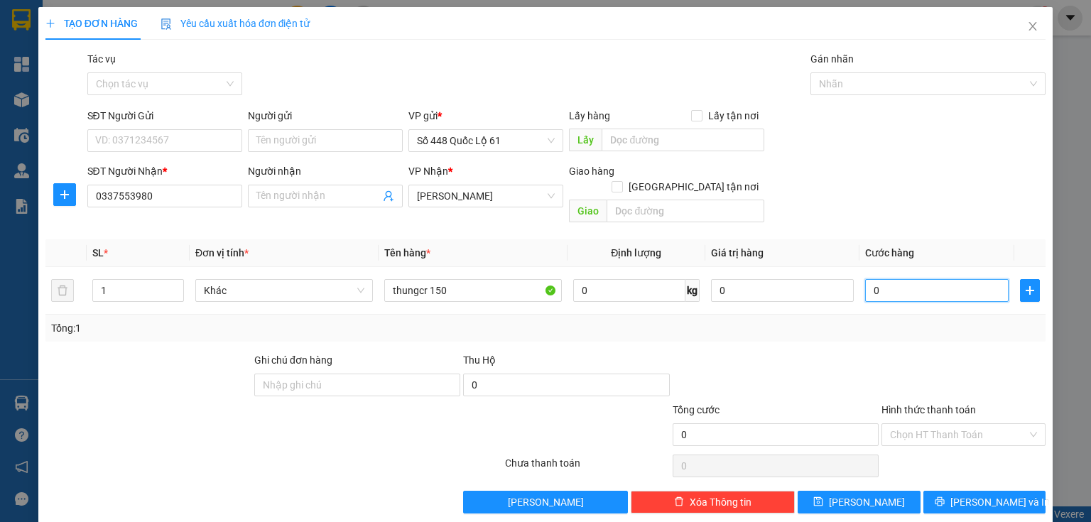
type input "1"
type input "1.000"
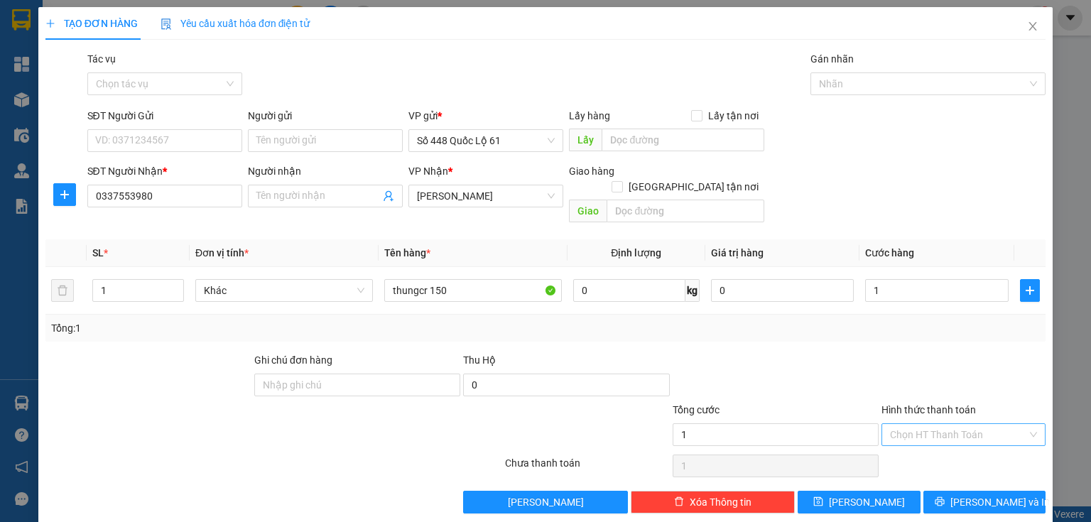
type input "1.000"
click at [906, 424] on input "Hình thức thanh toán" at bounding box center [958, 434] width 137 height 21
click at [865, 495] on span "Lưu" at bounding box center [867, 503] width 76 height 16
type input "0"
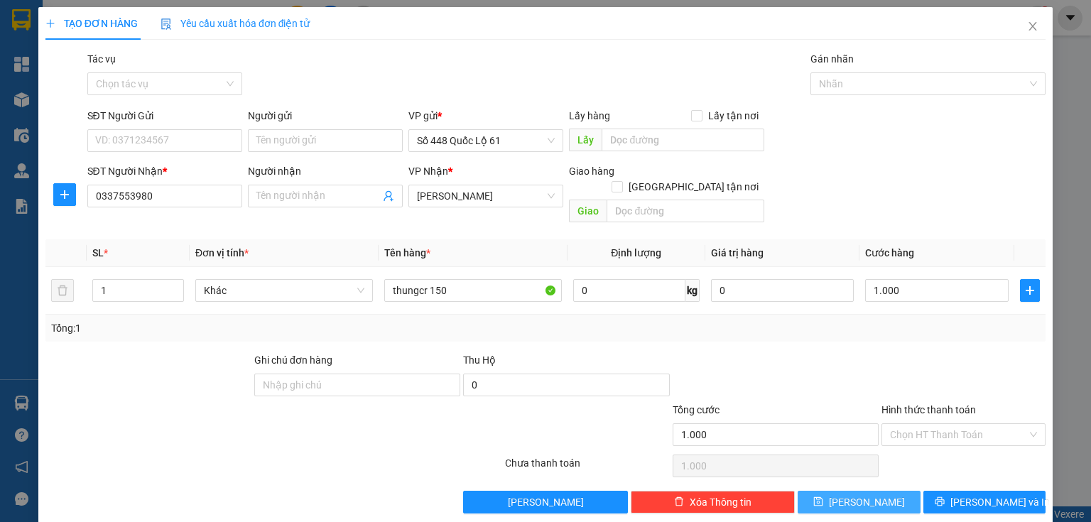
type input "0"
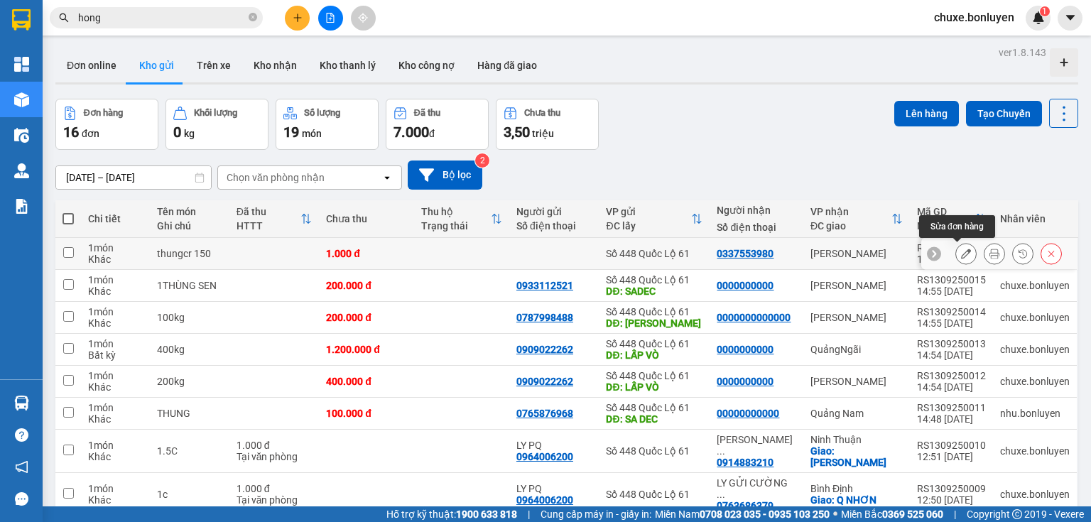
click at [961, 252] on icon at bounding box center [966, 254] width 10 height 10
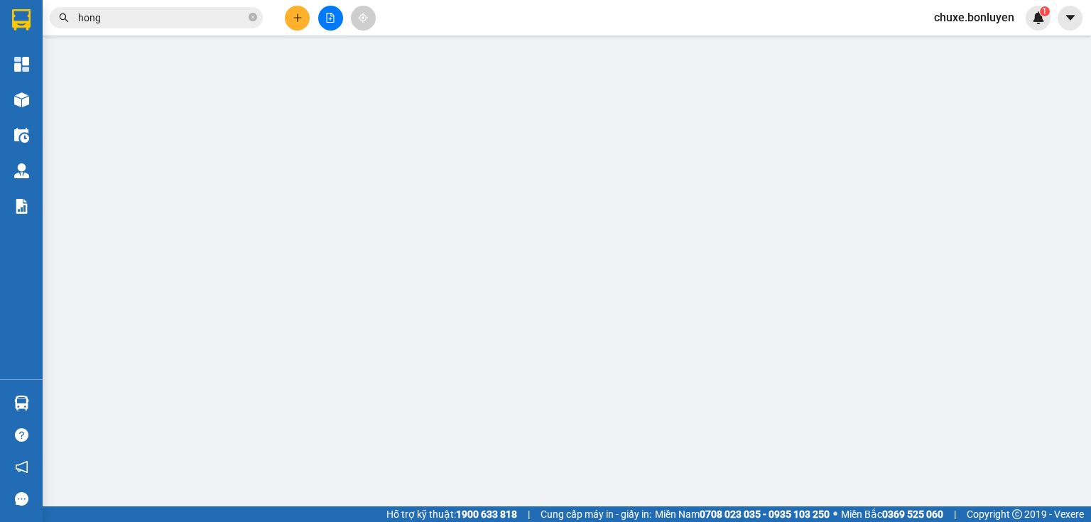
type input "0337553980"
type input "1.000"
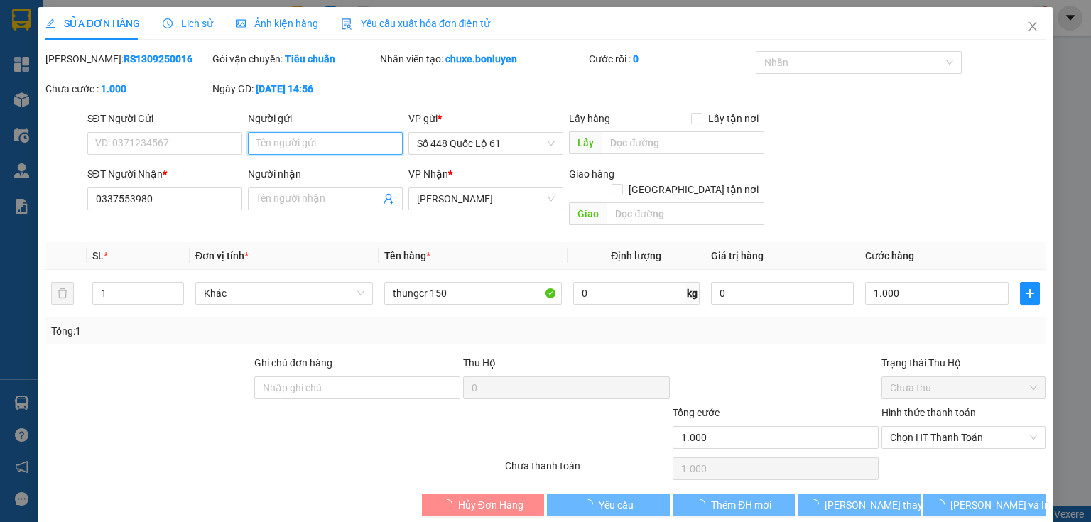
click at [356, 137] on input "Người gửi" at bounding box center [325, 143] width 155 height 23
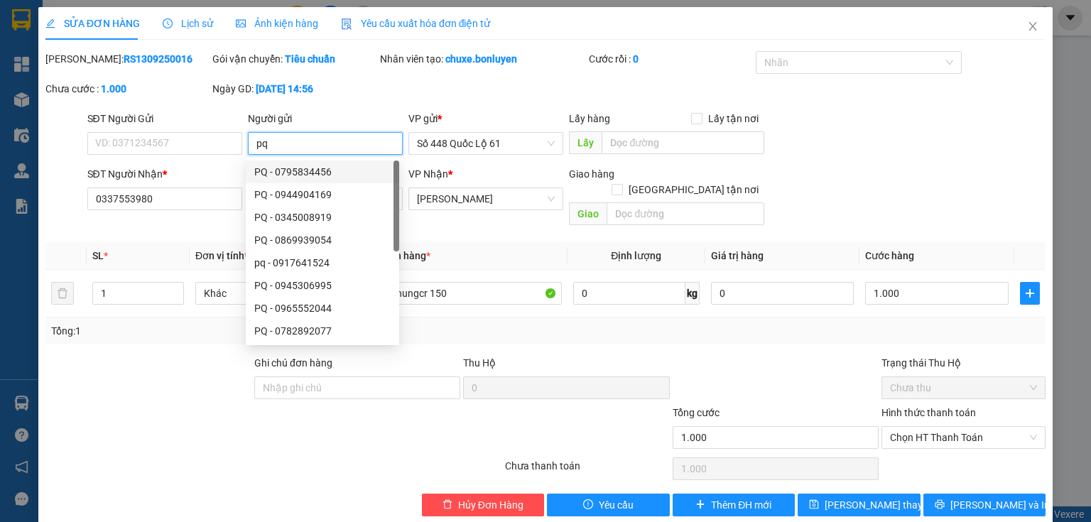
scroll to position [6, 0]
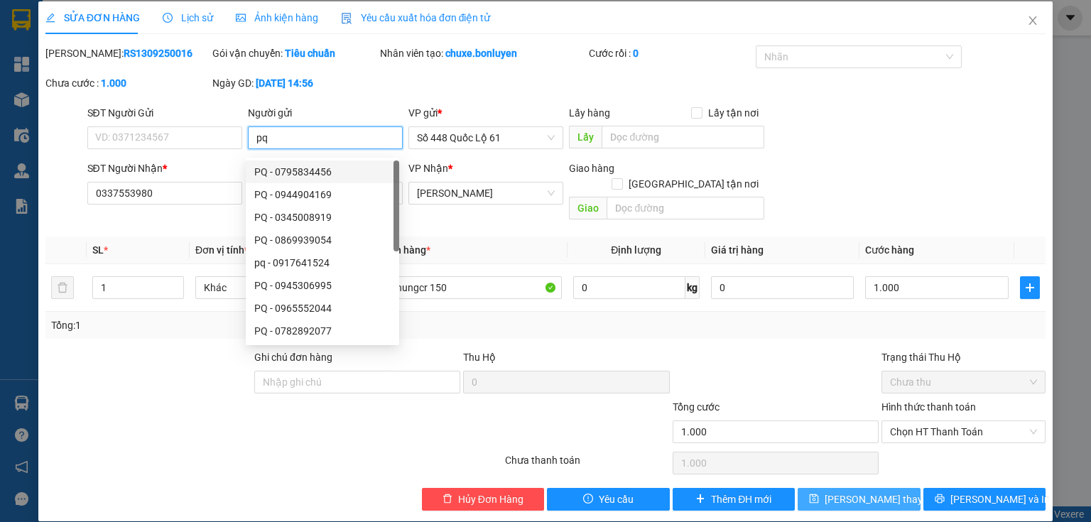
type input "pq"
click at [861, 492] on span "Lưu thay đổi" at bounding box center [882, 500] width 114 height 16
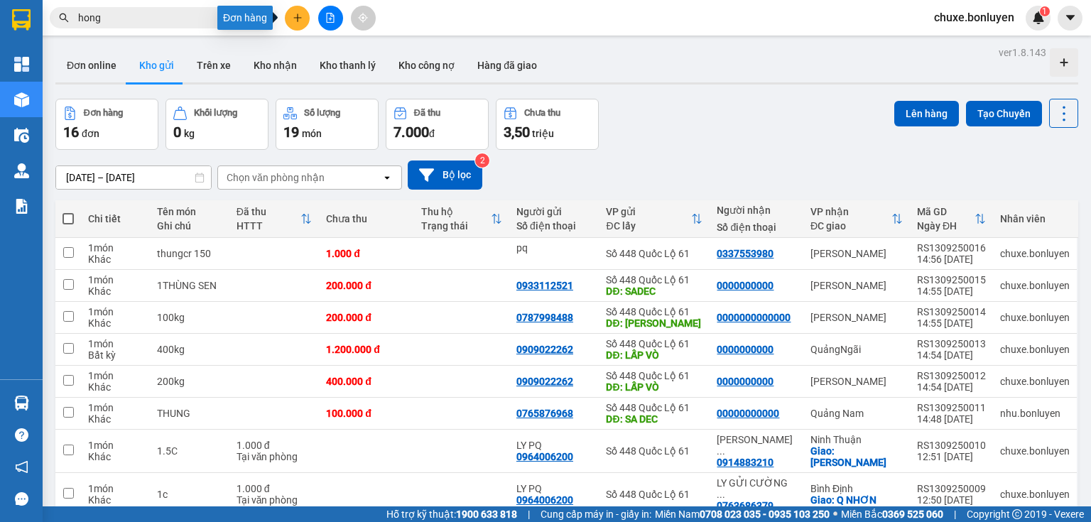
click at [300, 21] on icon "plus" at bounding box center [298, 18] width 10 height 10
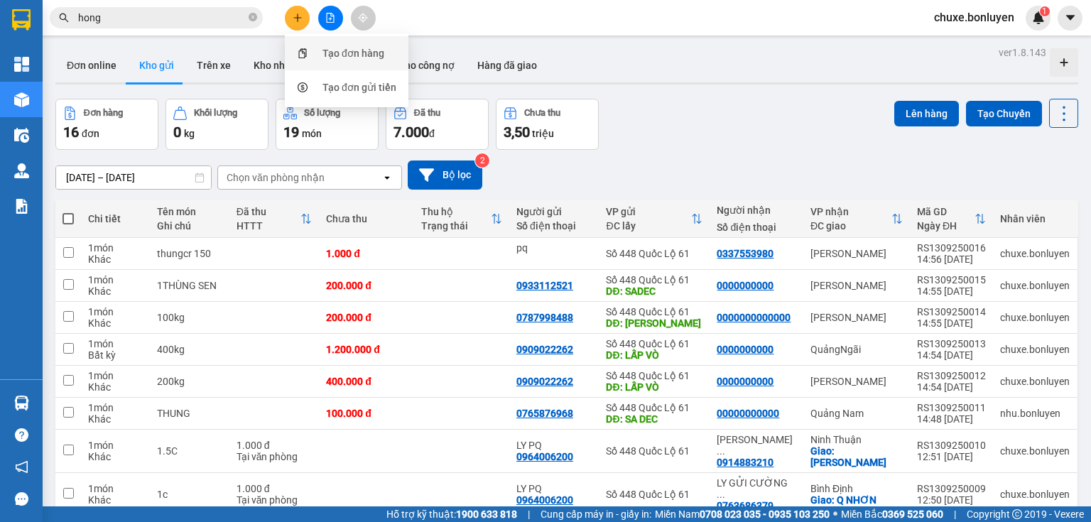
click at [341, 48] on div "Tạo đơn hàng" at bounding box center [354, 53] width 62 height 16
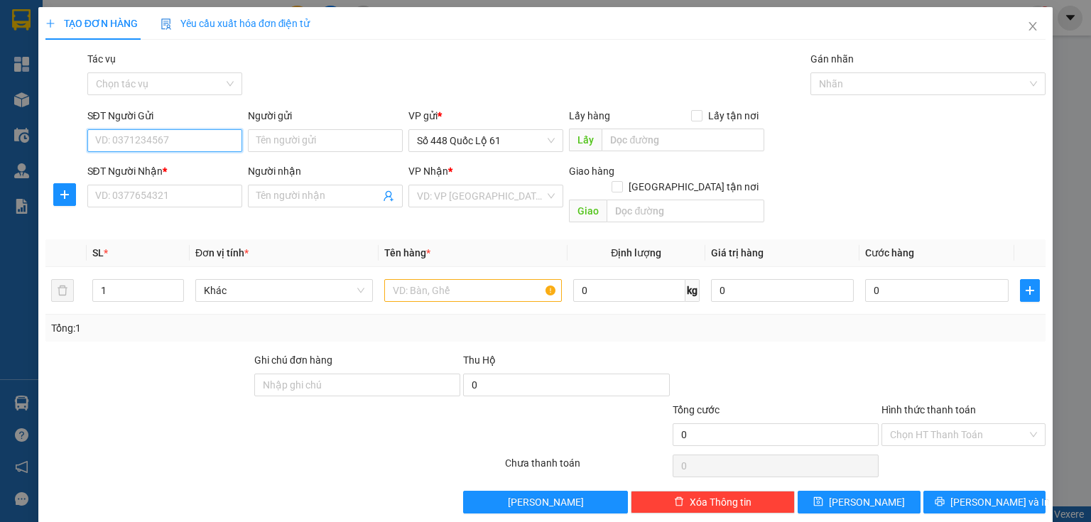
click at [188, 150] on input "SĐT Người Gửi" at bounding box center [164, 140] width 155 height 23
type input "9"
click at [168, 168] on div "0767962628" at bounding box center [163, 169] width 136 height 16
type input "0767962628"
type input "cx phuoc tien"
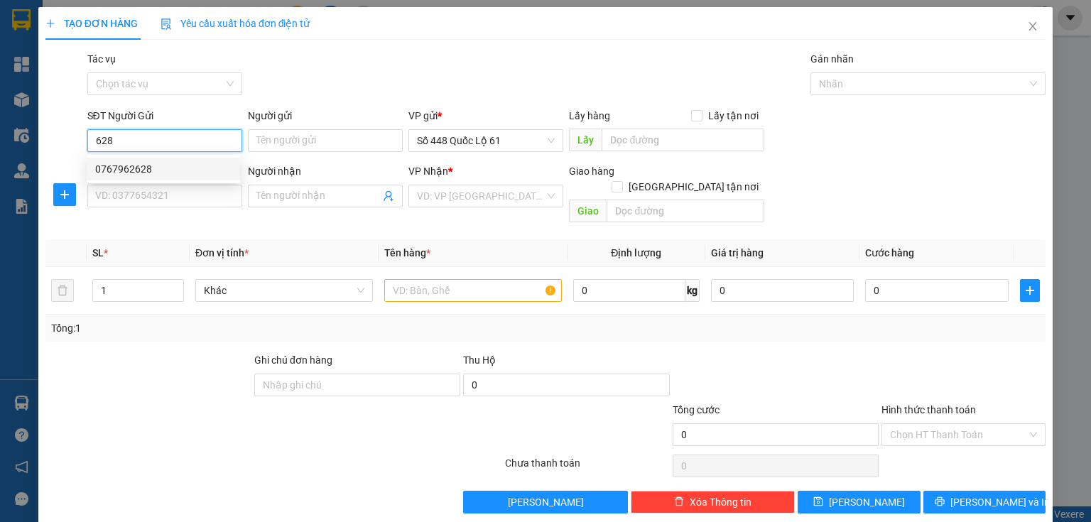
type input "000000000000"
type input "007 ĐN"
type input "200.000"
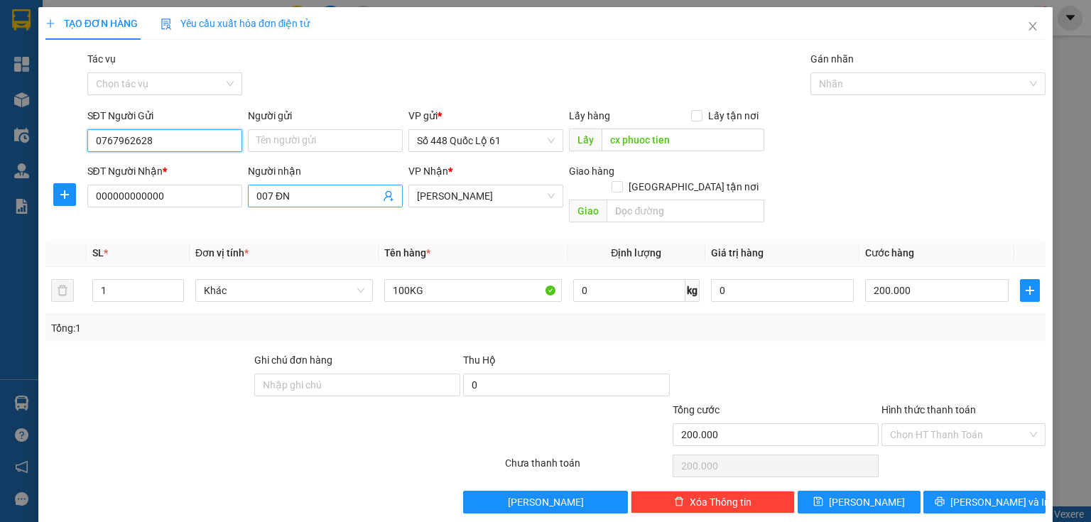
type input "0767962628"
click at [353, 198] on input "007 ĐN" at bounding box center [318, 196] width 124 height 16
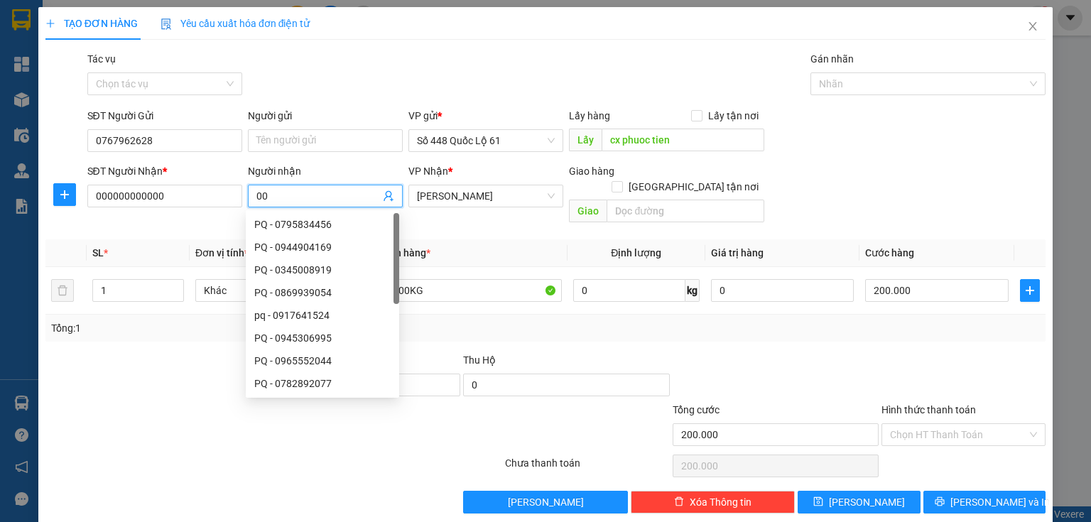
type input "0"
click at [512, 201] on span "Lâm Đồng" at bounding box center [486, 195] width 138 height 21
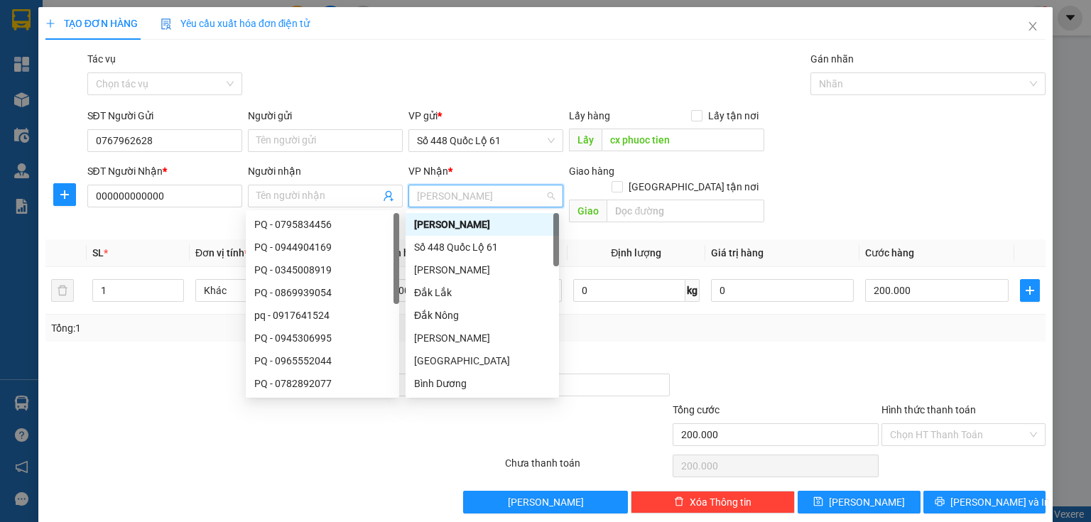
type input "g"
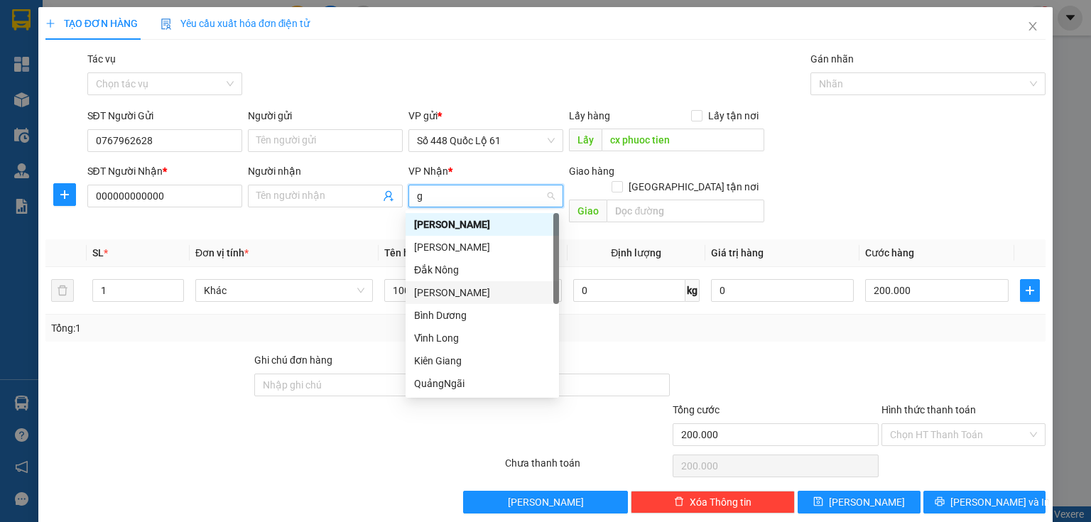
click at [426, 288] on div "Gia Lai" at bounding box center [482, 293] width 136 height 16
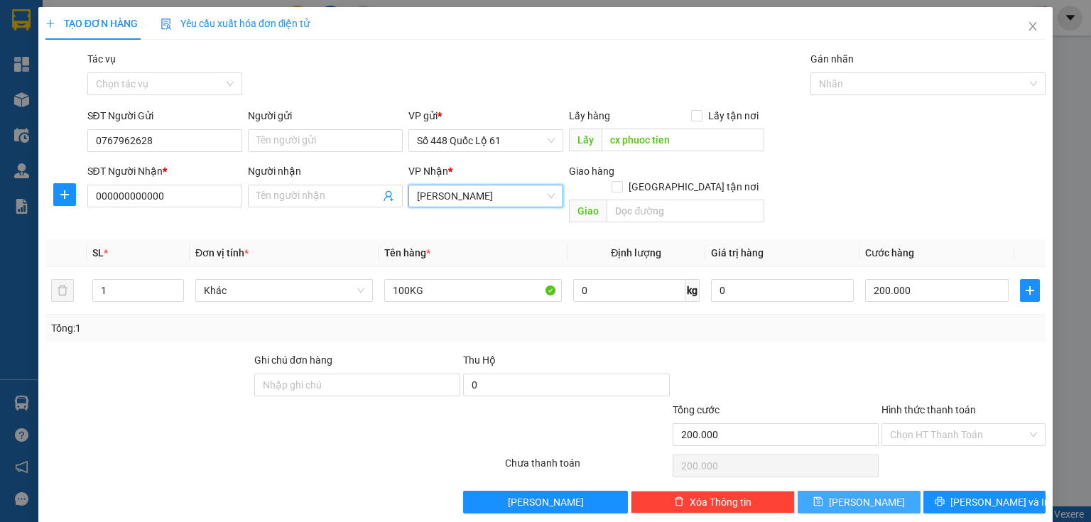
click at [869, 491] on button "Lưu" at bounding box center [859, 502] width 123 height 23
type input "0"
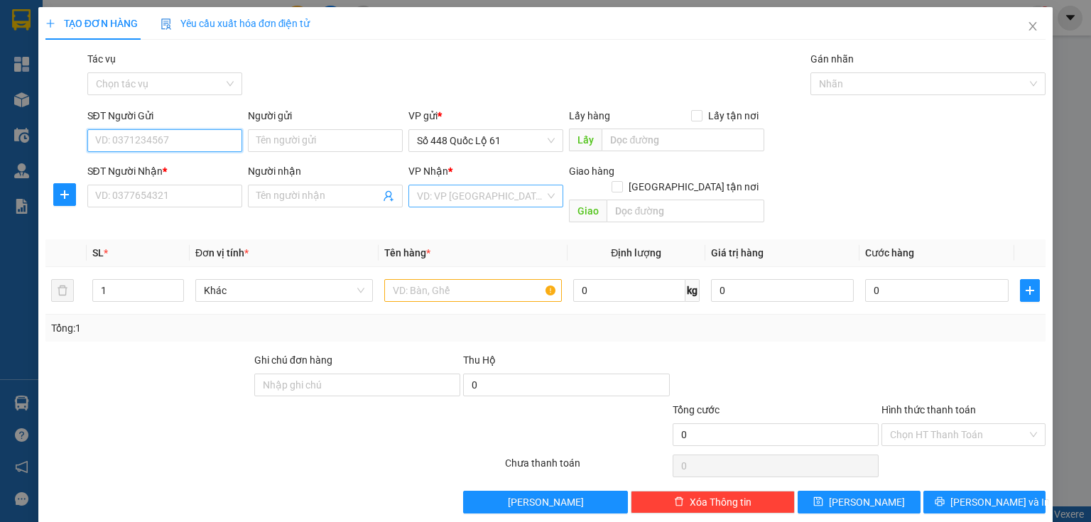
click at [119, 139] on input "SĐT Người Gửi" at bounding box center [164, 140] width 155 height 23
click at [171, 168] on div "0783983992" at bounding box center [163, 169] width 136 height 16
type input "0783983992"
type input "lai vung"
type input "000000000000"
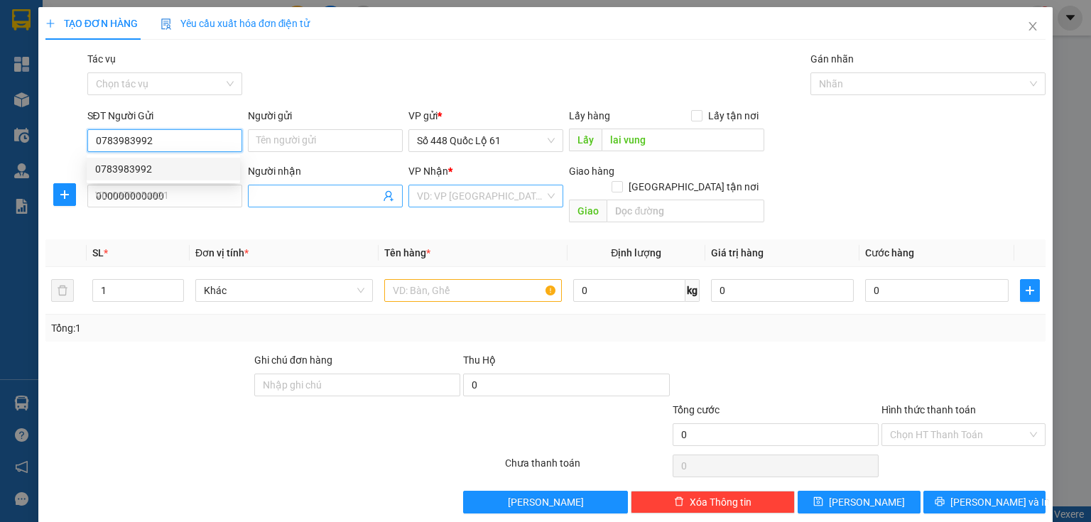
type input "300.000"
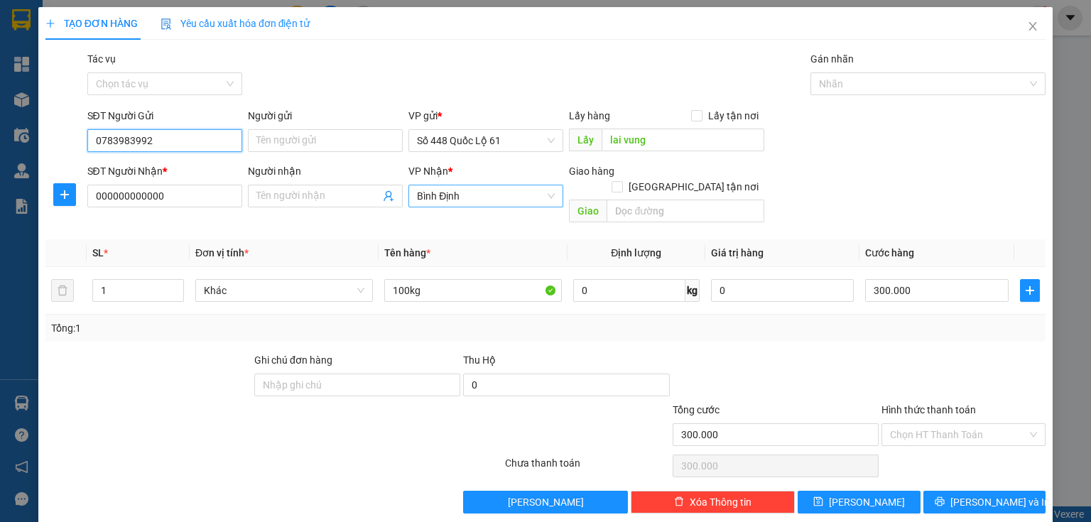
click at [489, 188] on span "Bình Định" at bounding box center [486, 195] width 138 height 21
type input "0783983992"
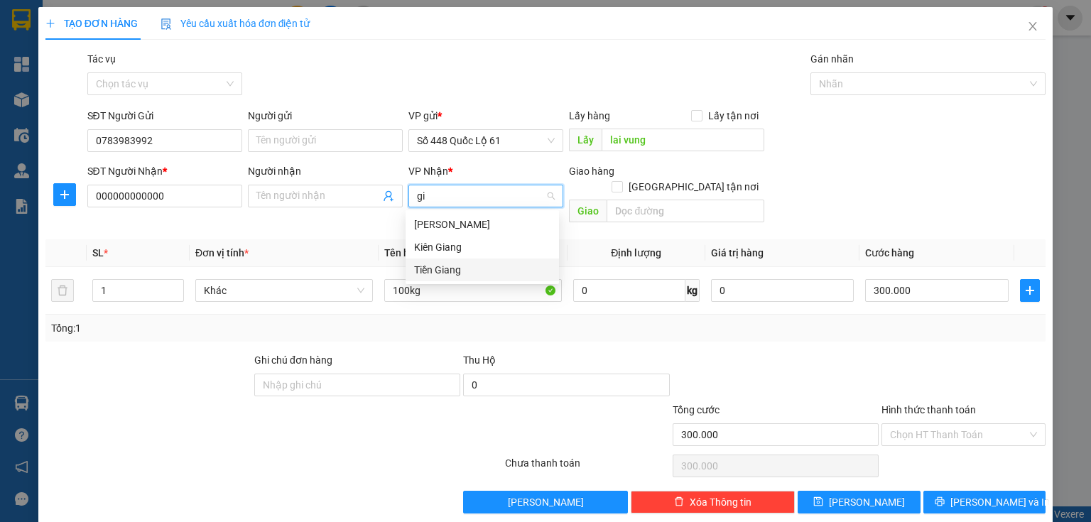
type input "g"
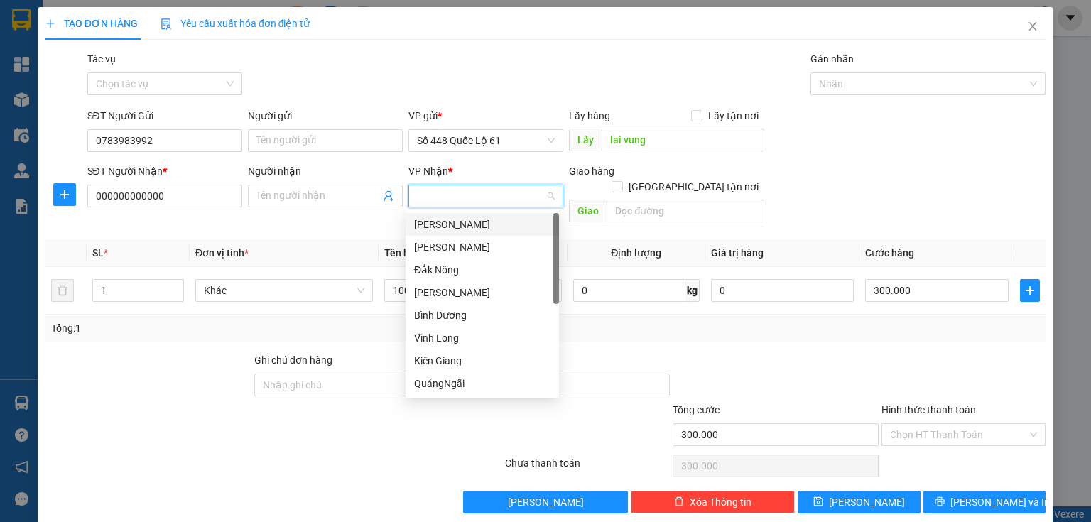
scroll to position [404, 0]
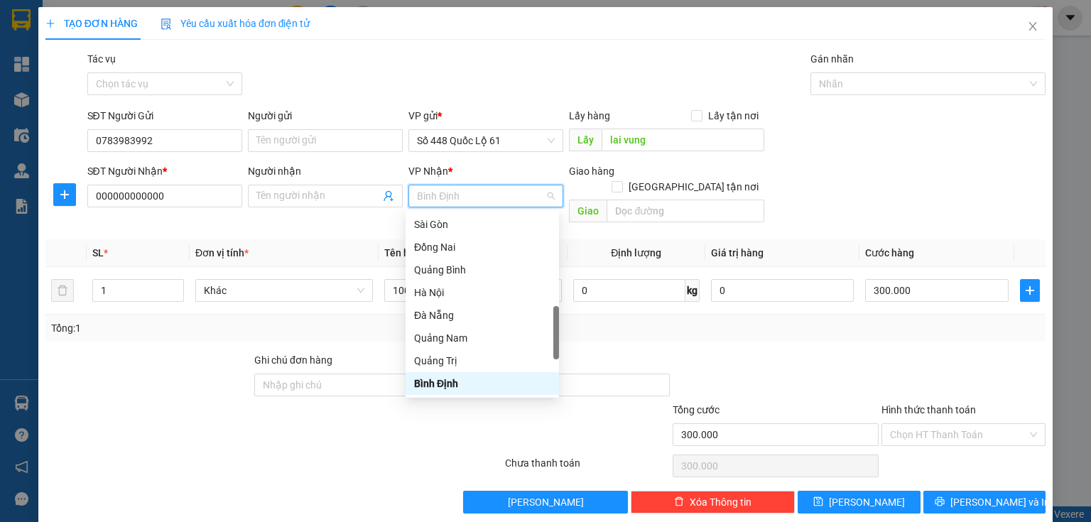
type input "l"
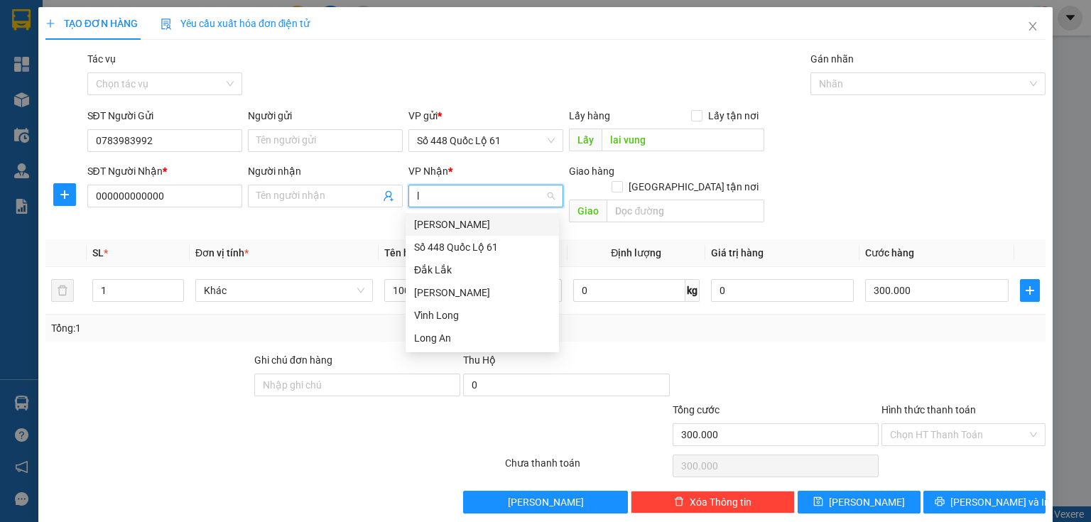
click at [469, 226] on div "Lâm Đồng" at bounding box center [482, 225] width 136 height 16
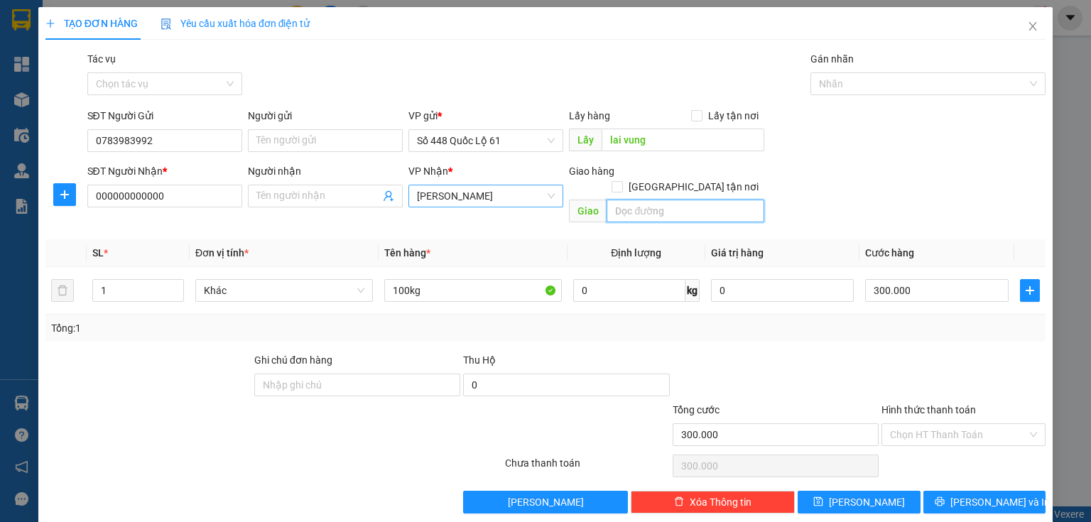
click at [622, 200] on input "text" at bounding box center [686, 211] width 158 height 23
type input "di linh"
click at [622, 181] on input "Giao tận nơi" at bounding box center [617, 186] width 10 height 10
checkbox input "true"
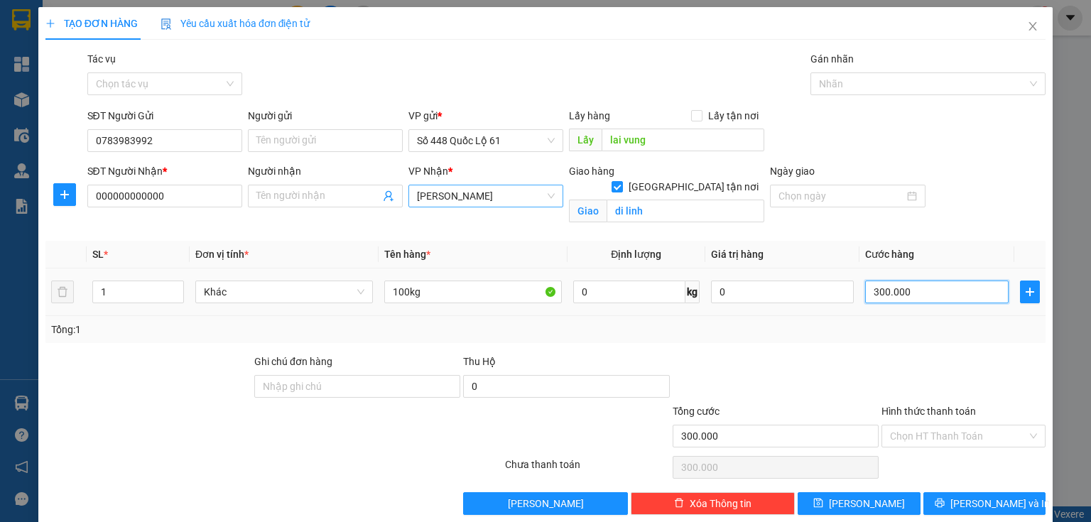
click at [912, 298] on input "300.000" at bounding box center [937, 292] width 144 height 23
type input "2"
type input "20"
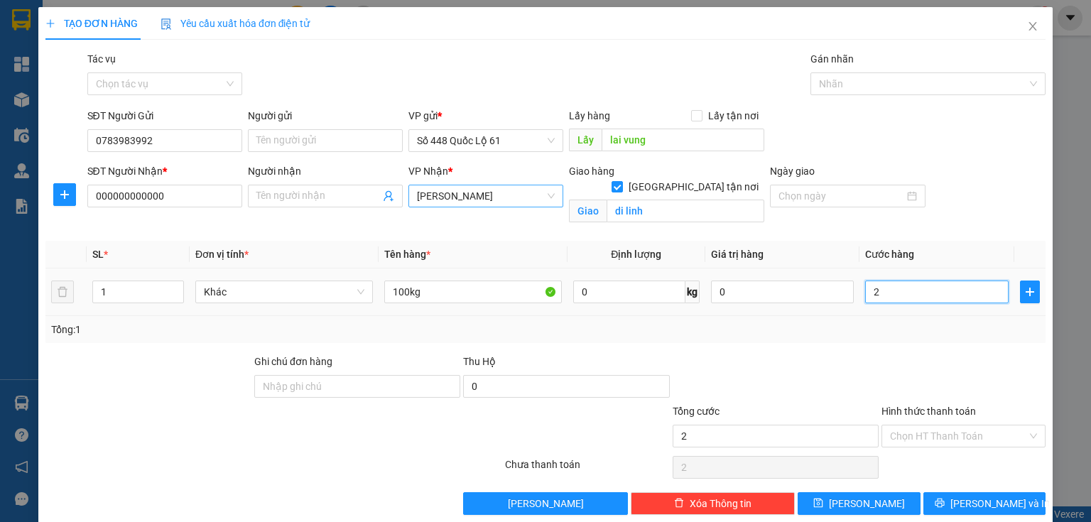
type input "20"
type input "200"
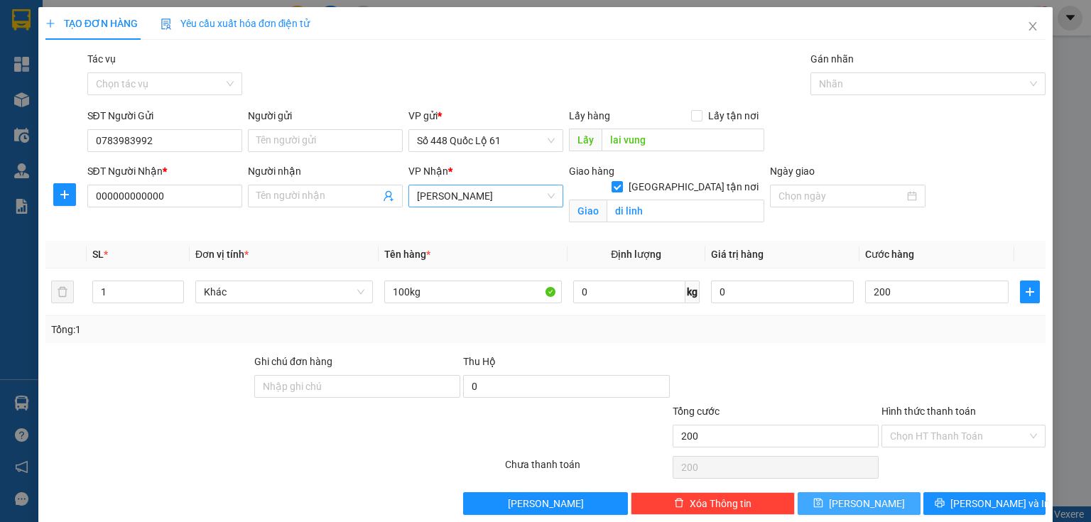
type input "200.000"
click at [904, 499] on button "Lưu" at bounding box center [859, 503] width 123 height 23
checkbox input "false"
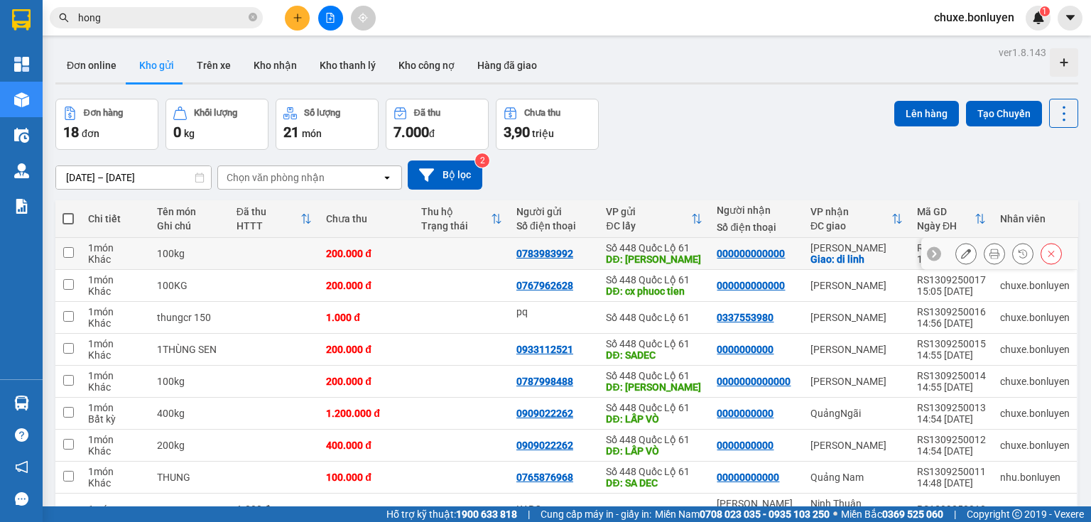
click at [444, 246] on td at bounding box center [461, 254] width 95 height 32
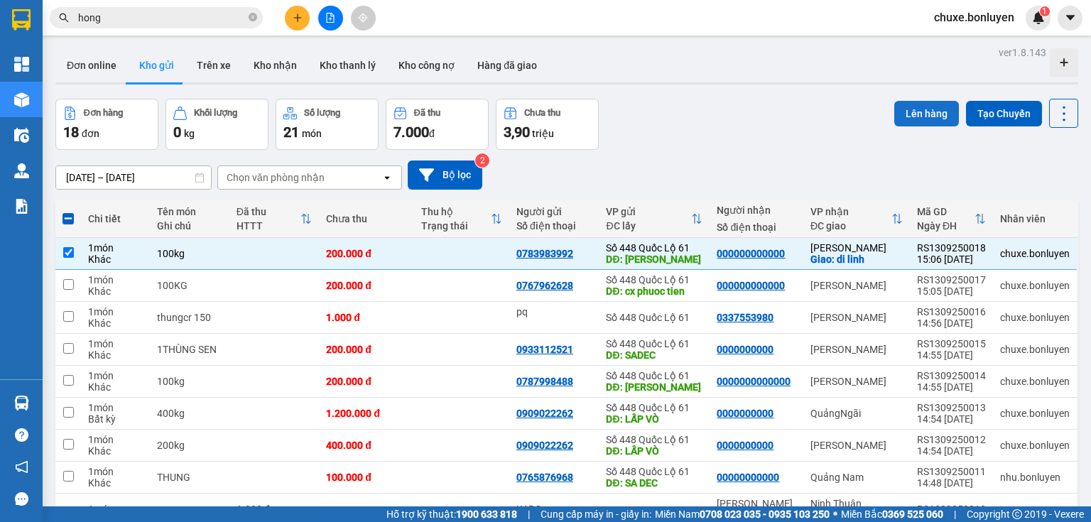
click at [910, 112] on button "Lên hàng" at bounding box center [927, 114] width 65 height 26
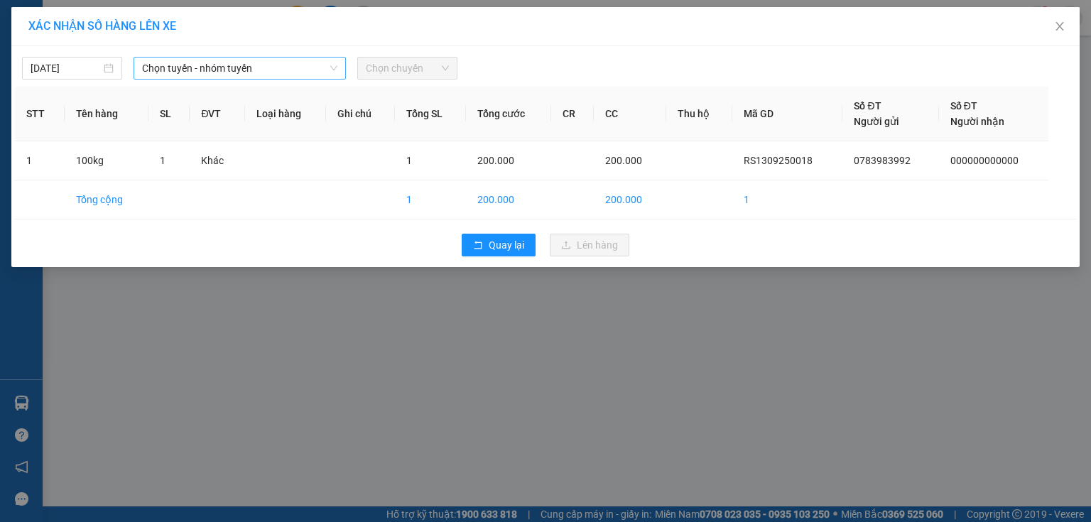
click at [200, 64] on span "Chọn tuyến - nhóm tuyến" at bounding box center [239, 68] width 195 height 21
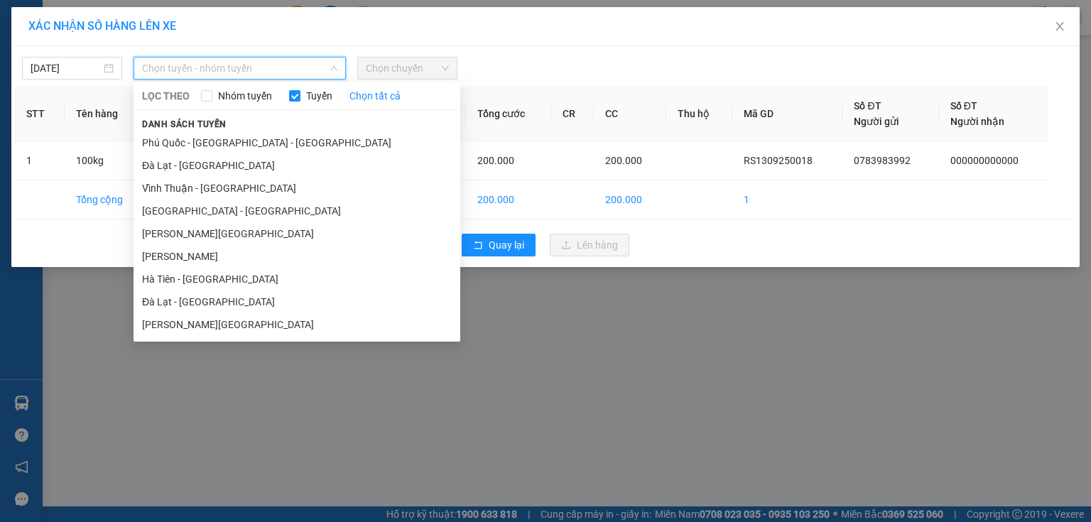
drag, startPoint x: 197, startPoint y: 321, endPoint x: 279, endPoint y: 264, distance: 99.9
click at [198, 321] on li "Hà Tiên - Đà Lạt" at bounding box center [297, 324] width 327 height 23
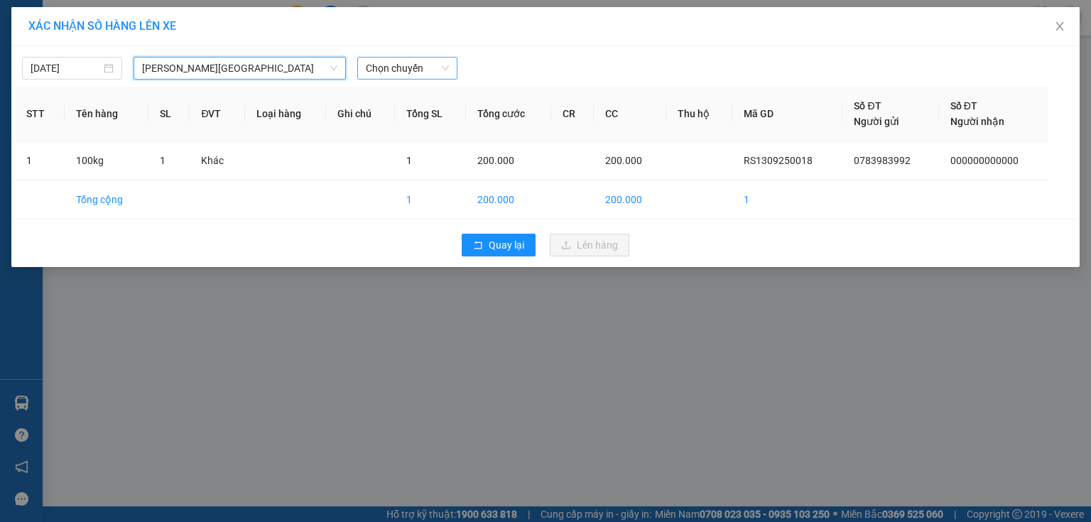
click at [414, 67] on span "Chọn chuyến" at bounding box center [407, 68] width 83 height 21
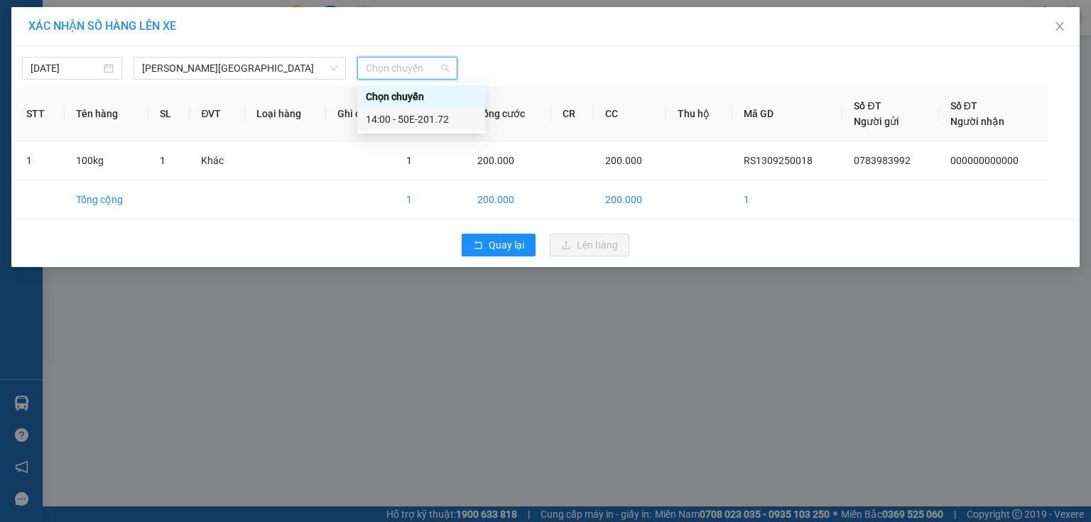
drag, startPoint x: 421, startPoint y: 118, endPoint x: 428, endPoint y: 122, distance: 8.3
click at [421, 119] on div "14:00 - 50E-201.72" at bounding box center [421, 120] width 111 height 16
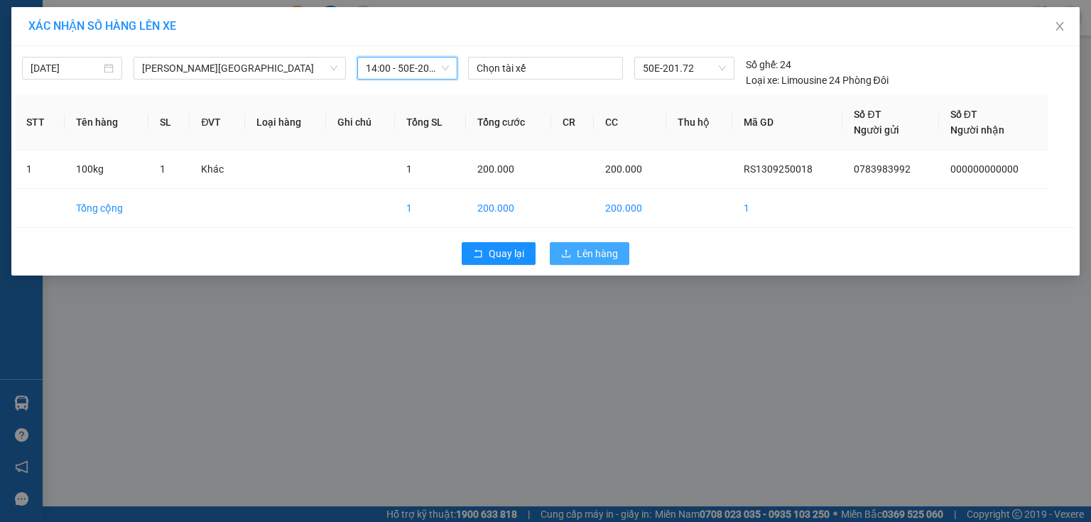
click at [600, 259] on span "Lên hàng" at bounding box center [597, 254] width 41 height 16
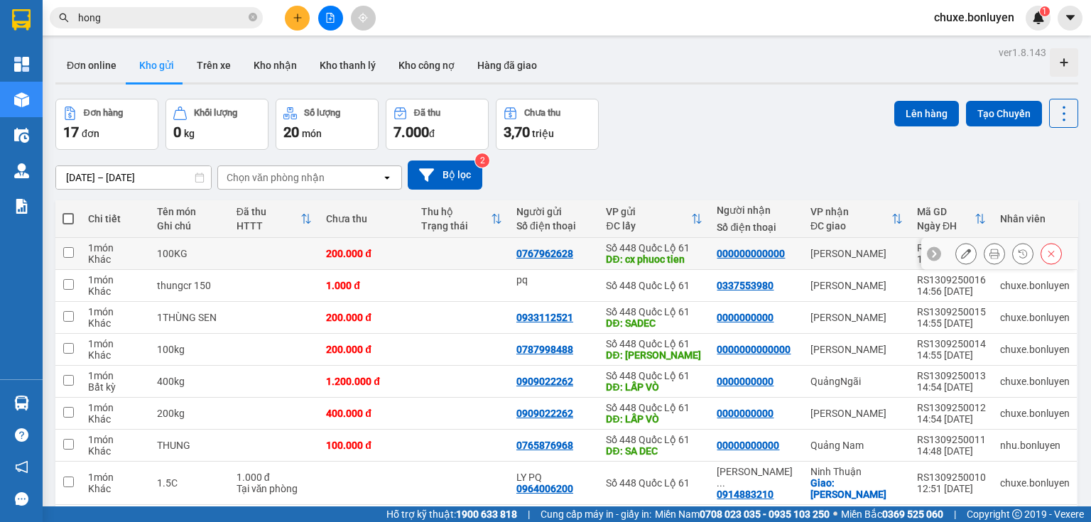
click at [458, 254] on td at bounding box center [461, 254] width 95 height 32
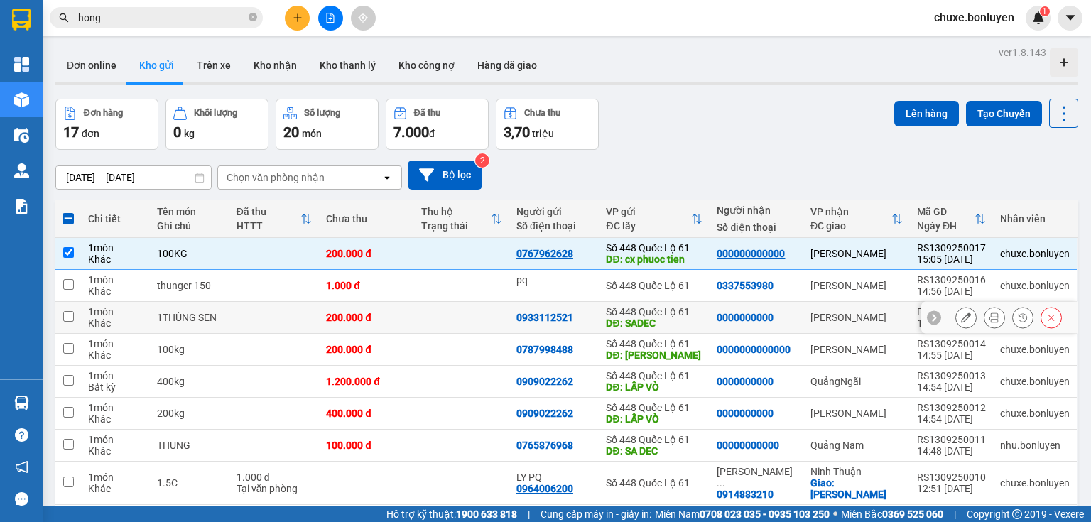
click at [458, 307] on td at bounding box center [461, 318] width 95 height 32
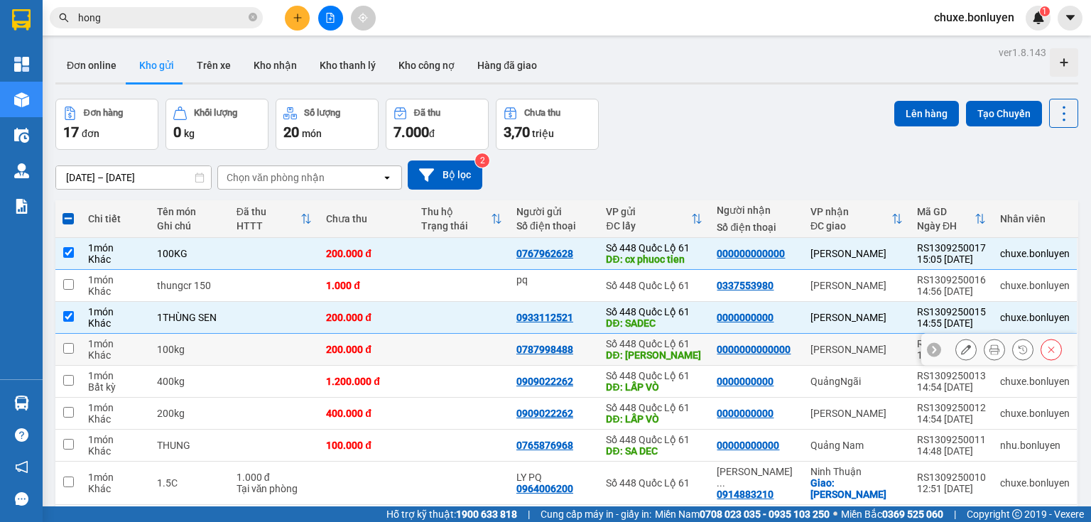
click at [447, 340] on td at bounding box center [461, 350] width 95 height 32
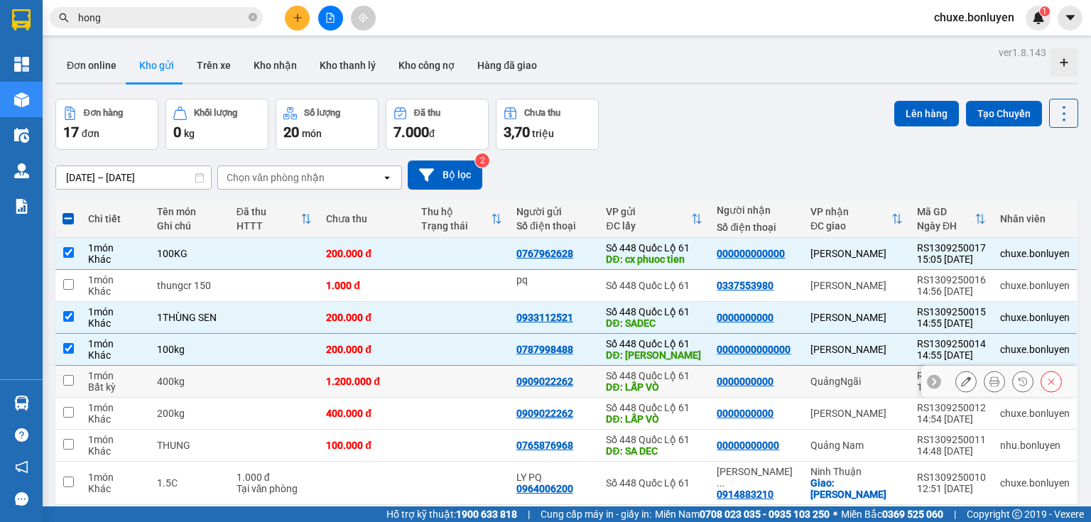
scroll to position [57, 0]
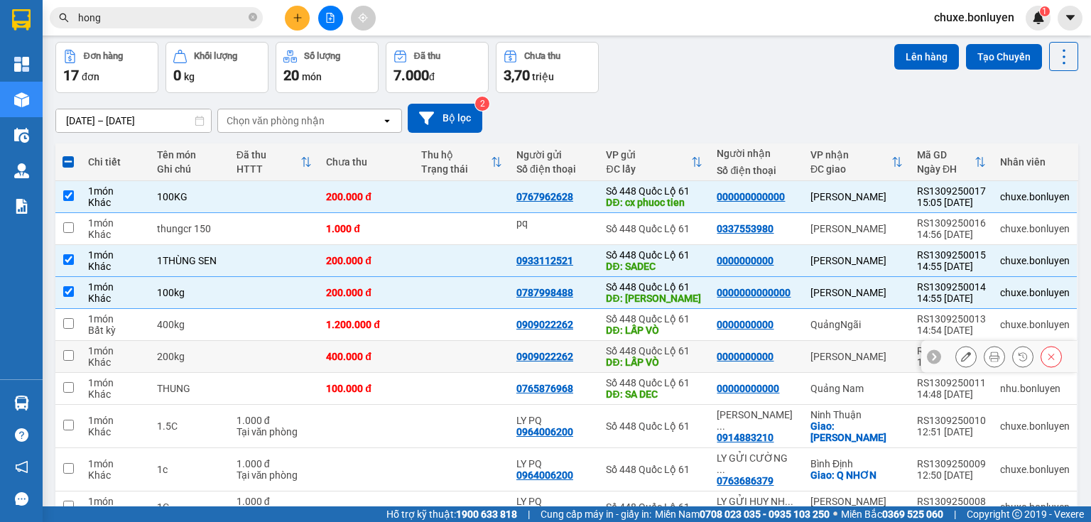
click at [466, 361] on td at bounding box center [461, 357] width 95 height 32
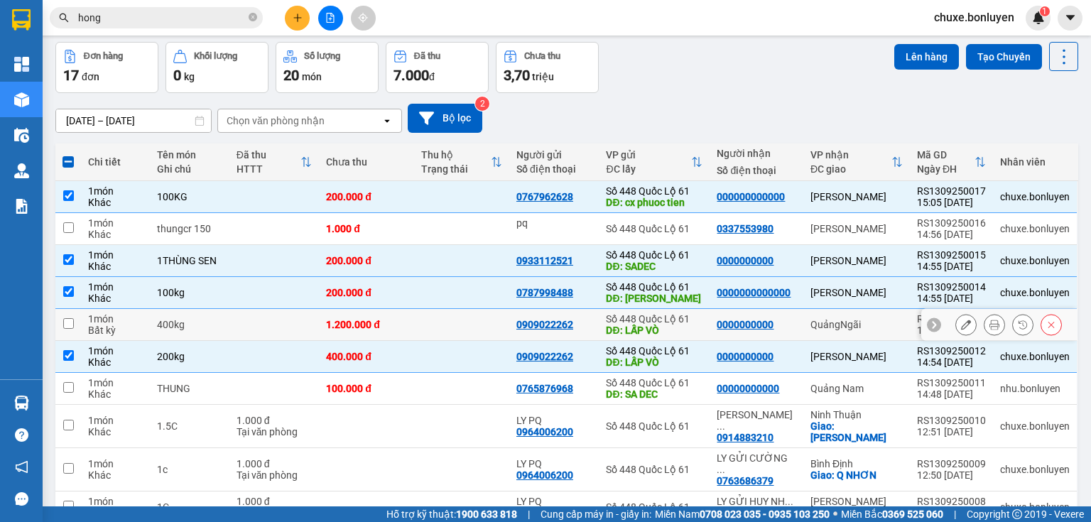
scroll to position [0, 0]
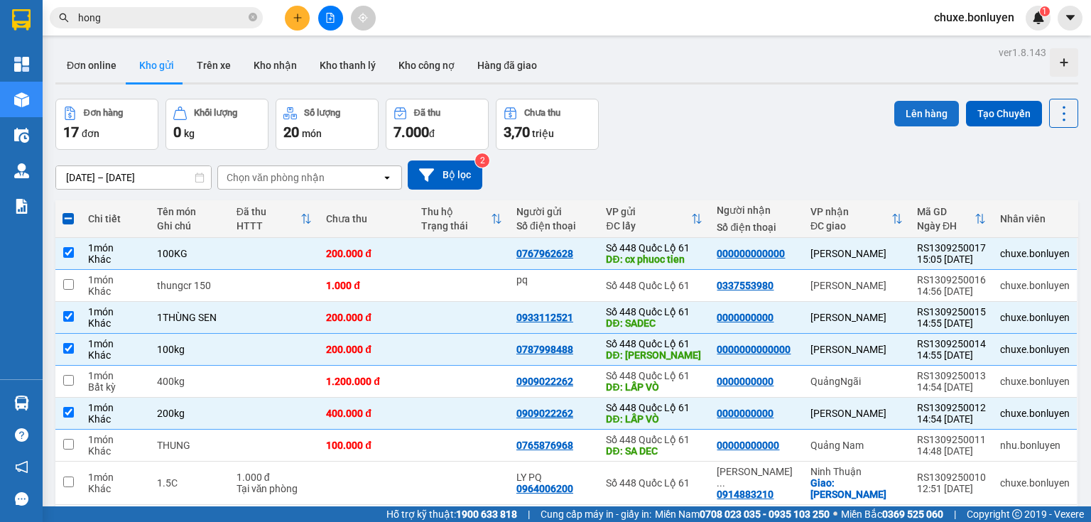
click at [922, 117] on button "Lên hàng" at bounding box center [927, 114] width 65 height 26
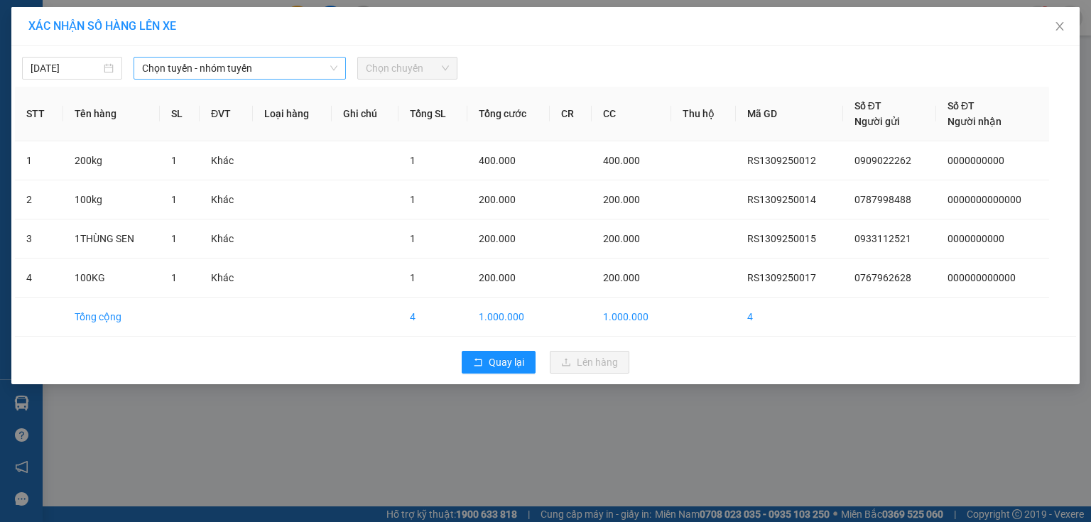
click at [279, 74] on span "Chọn tuyến - nhóm tuyến" at bounding box center [239, 68] width 195 height 21
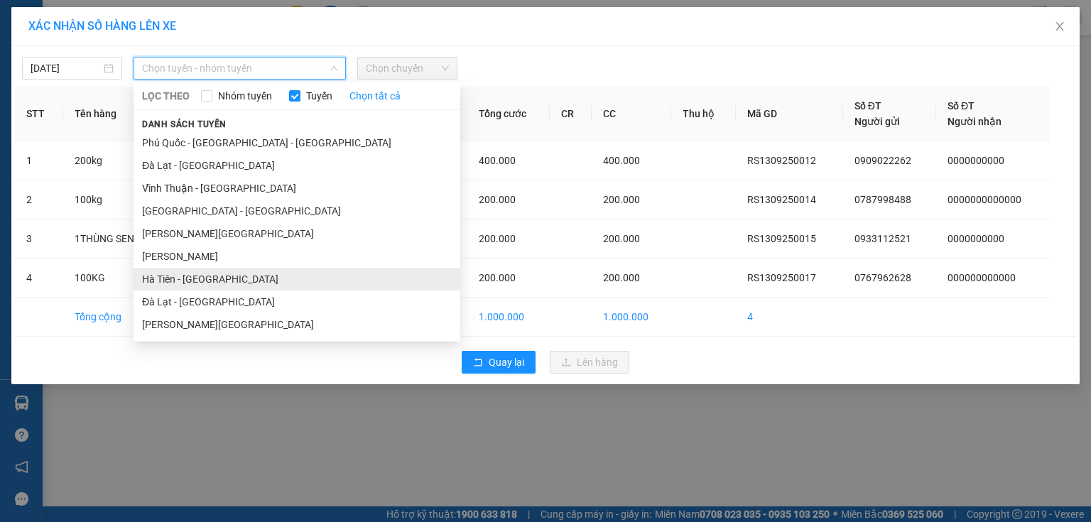
click at [219, 279] on li "Hà Tiên - Đà Nẵng" at bounding box center [297, 279] width 327 height 23
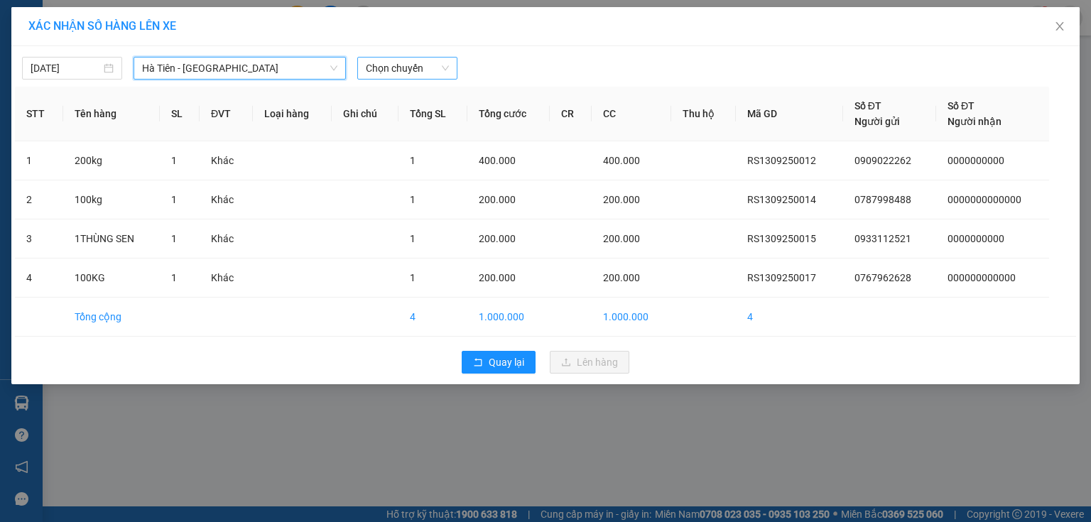
click at [404, 65] on span "Chọn chuyến" at bounding box center [407, 68] width 83 height 21
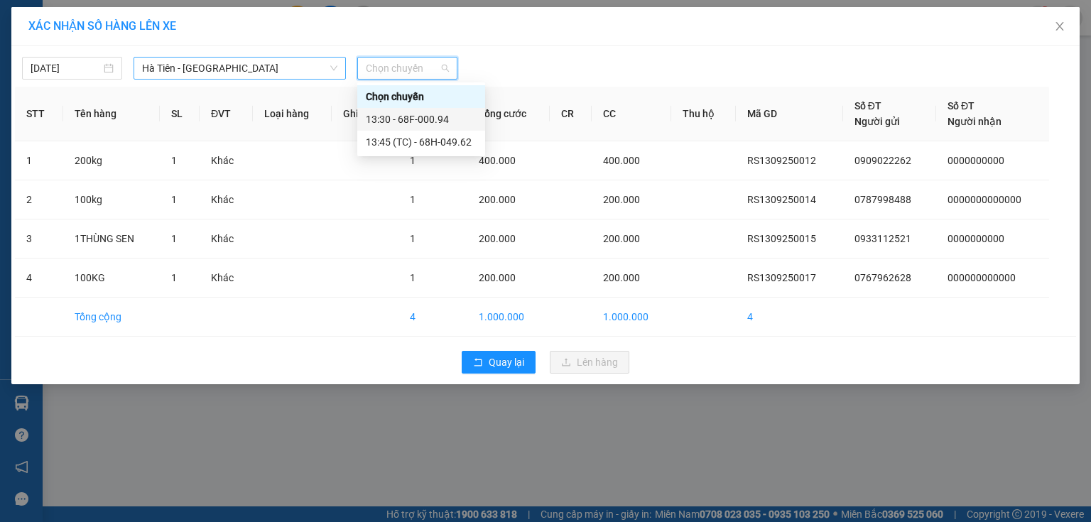
click at [244, 70] on span "Hà Tiên - Đà Nẵng" at bounding box center [239, 68] width 195 height 21
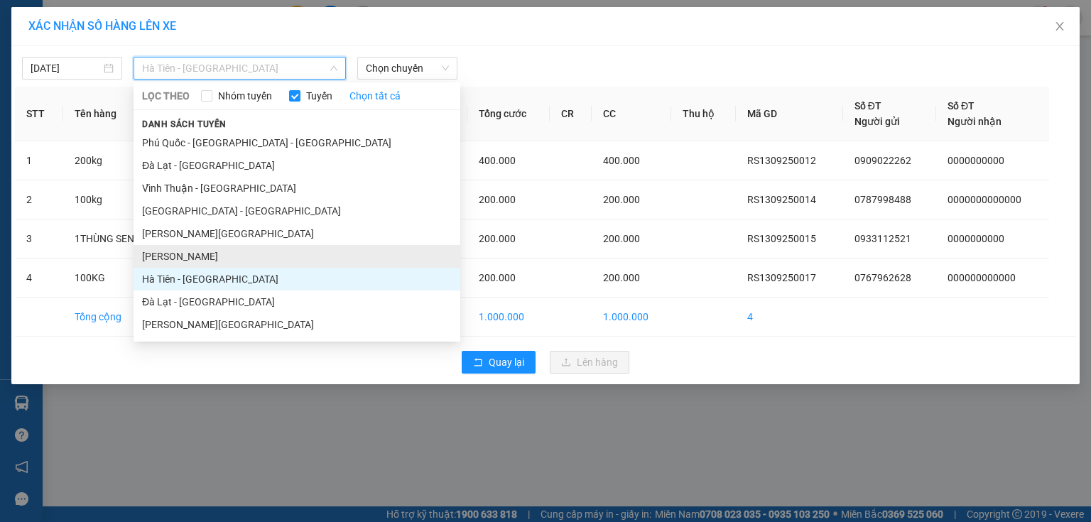
click at [205, 254] on li "Hà Tiên - Gia Lai" at bounding box center [297, 256] width 327 height 23
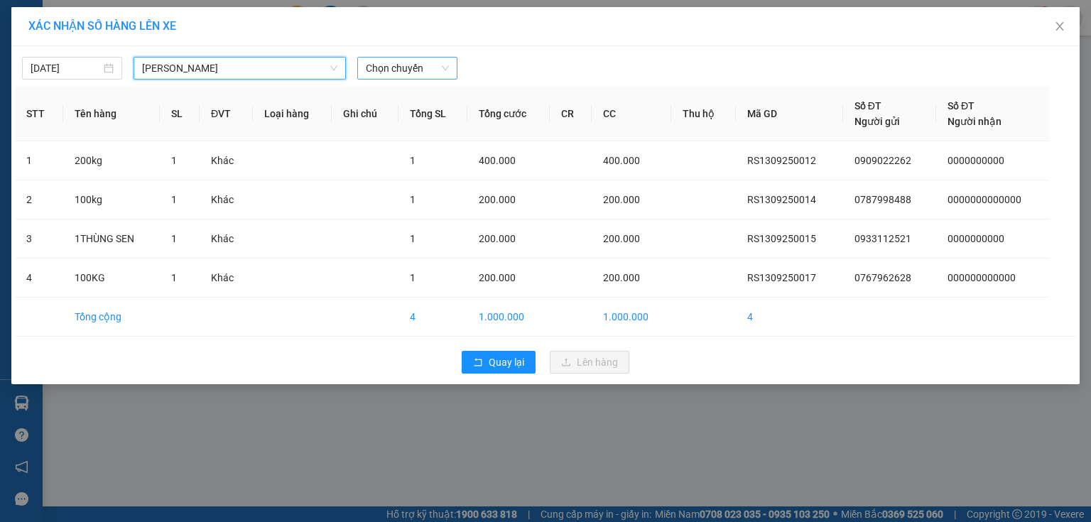
click at [411, 62] on span "Chọn chuyến" at bounding box center [407, 68] width 83 height 21
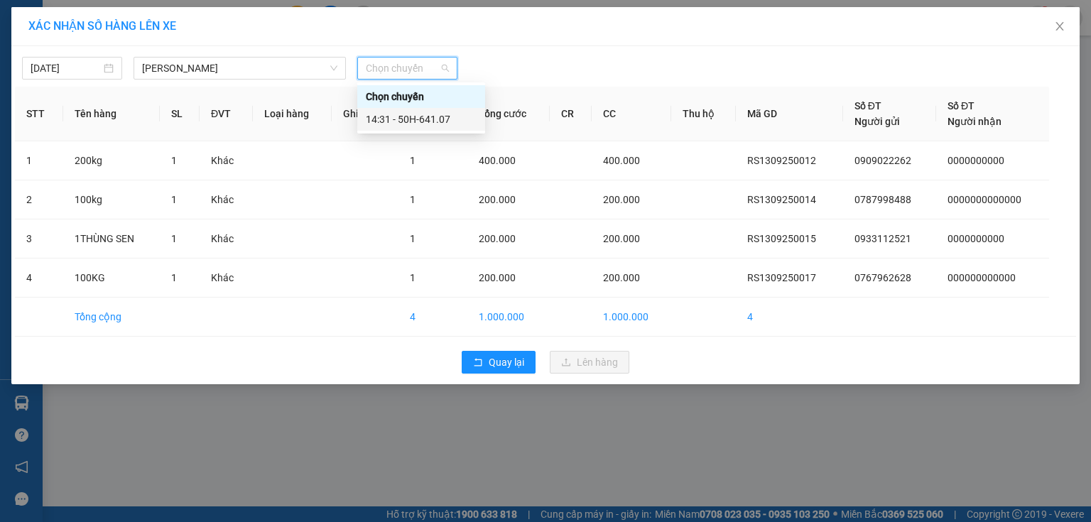
click at [434, 119] on div "14:31 - 50H-641.07" at bounding box center [421, 120] width 111 height 16
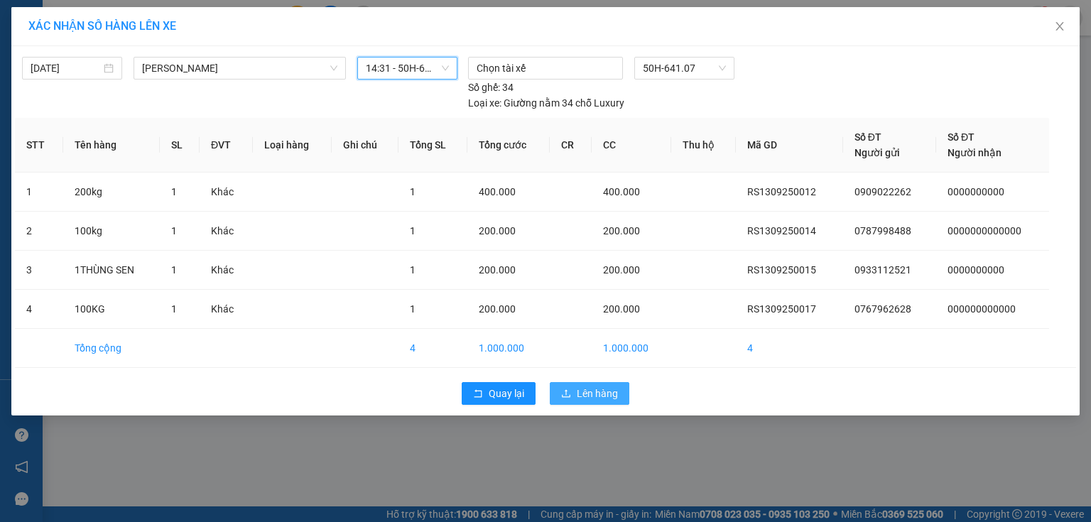
click at [566, 389] on icon "upload" at bounding box center [566, 394] width 10 height 10
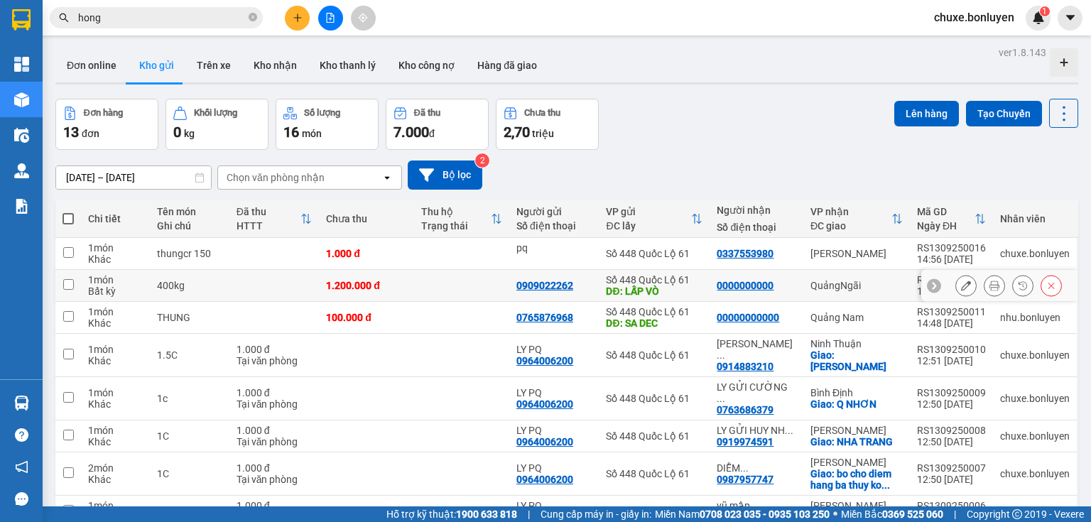
drag, startPoint x: 441, startPoint y: 277, endPoint x: 445, endPoint y: 298, distance: 21.2
click at [441, 279] on td at bounding box center [461, 286] width 95 height 32
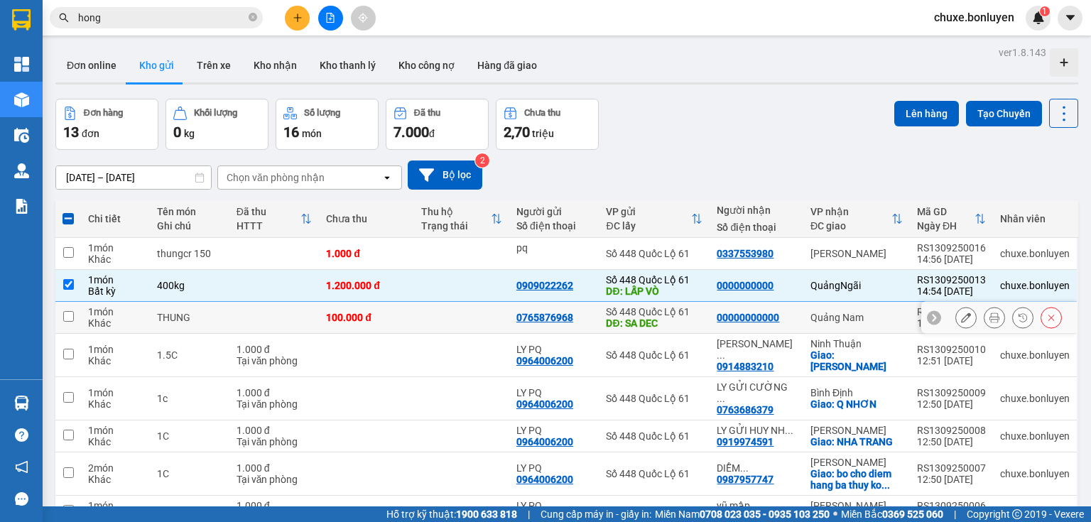
click at [448, 307] on td at bounding box center [461, 318] width 95 height 32
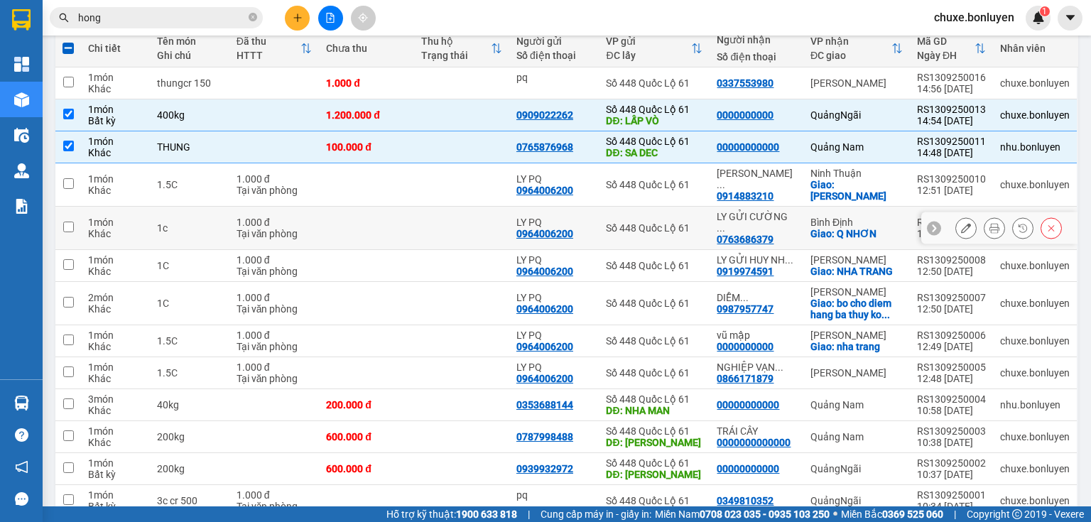
scroll to position [213, 0]
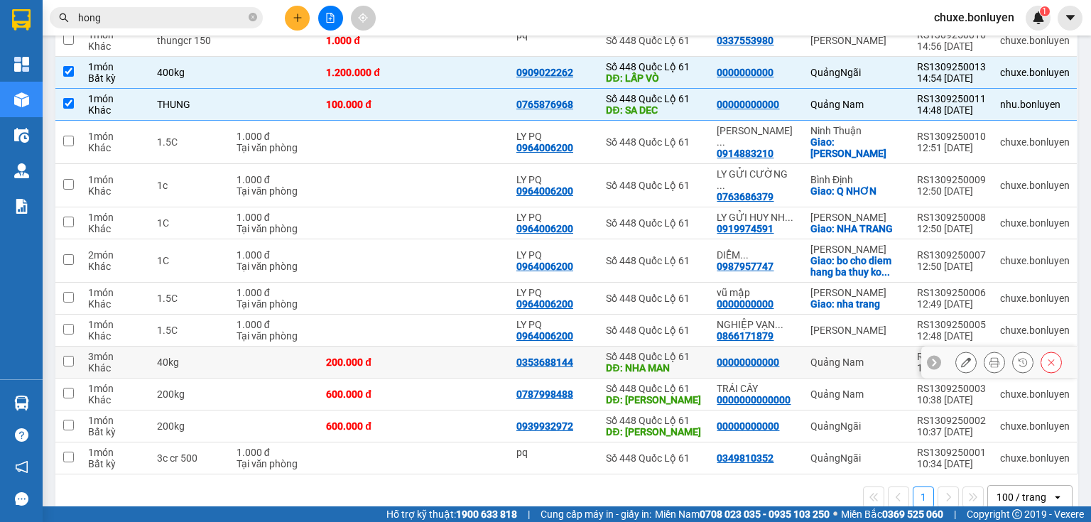
click at [454, 347] on td at bounding box center [461, 363] width 95 height 32
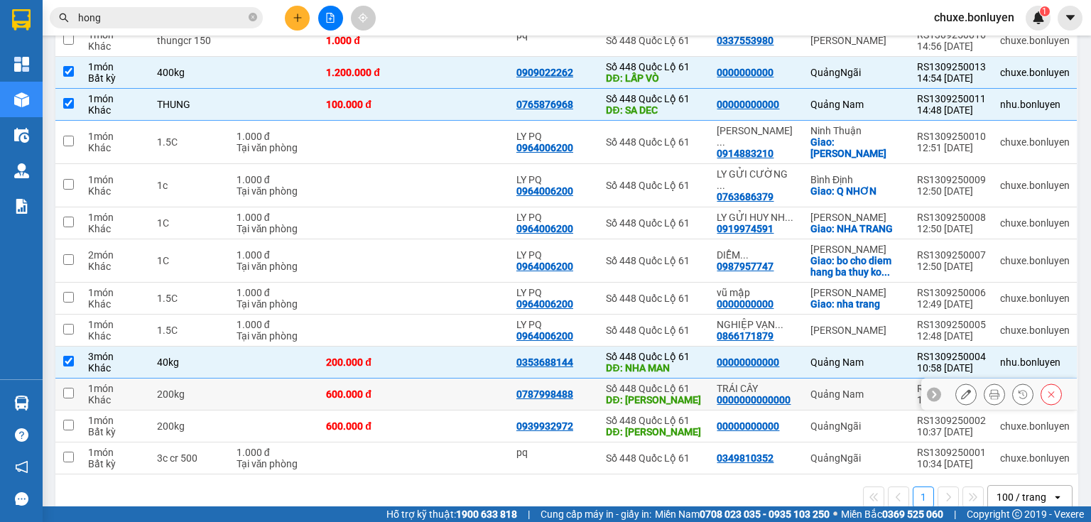
click at [453, 379] on td at bounding box center [461, 395] width 95 height 32
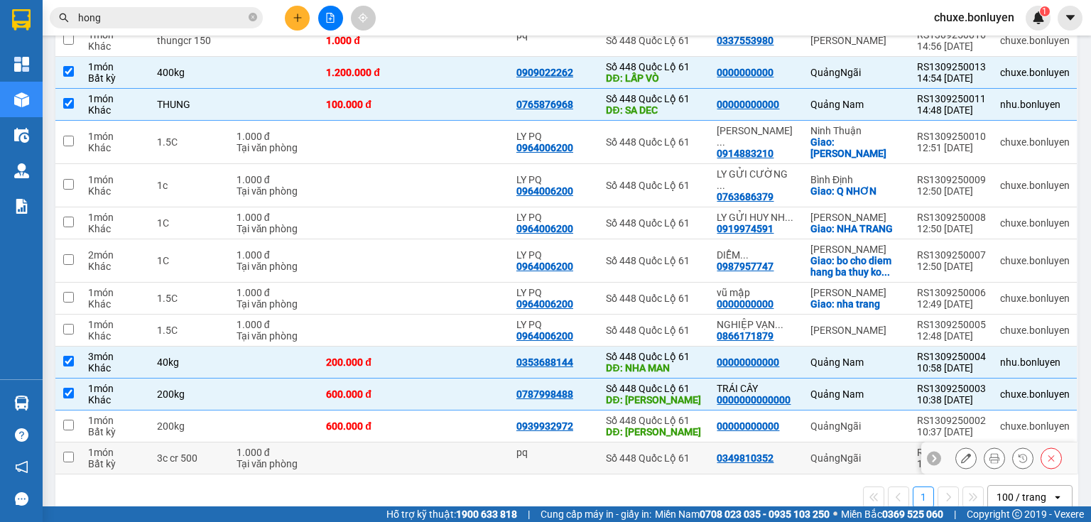
click at [429, 443] on td at bounding box center [461, 459] width 95 height 32
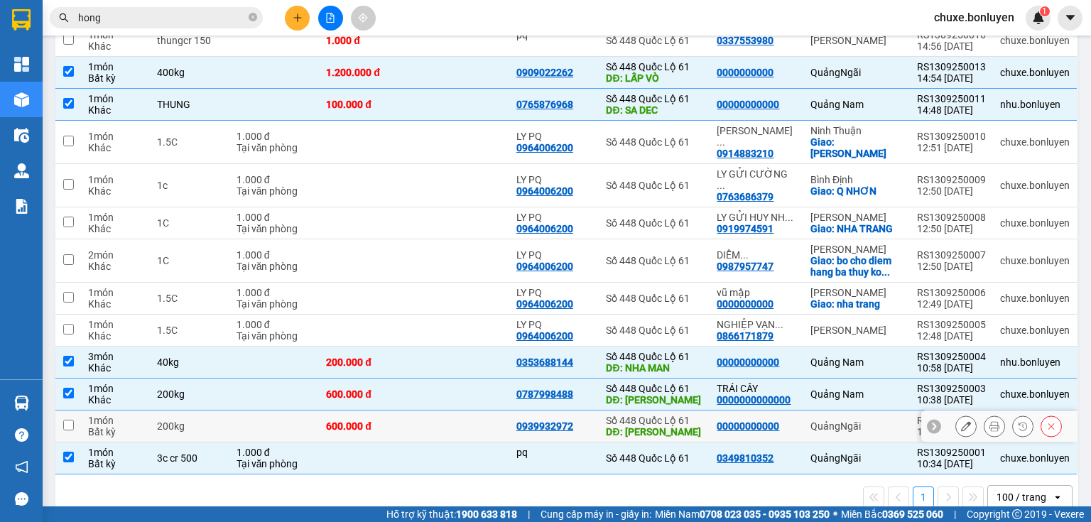
click at [438, 411] on td at bounding box center [461, 427] width 95 height 32
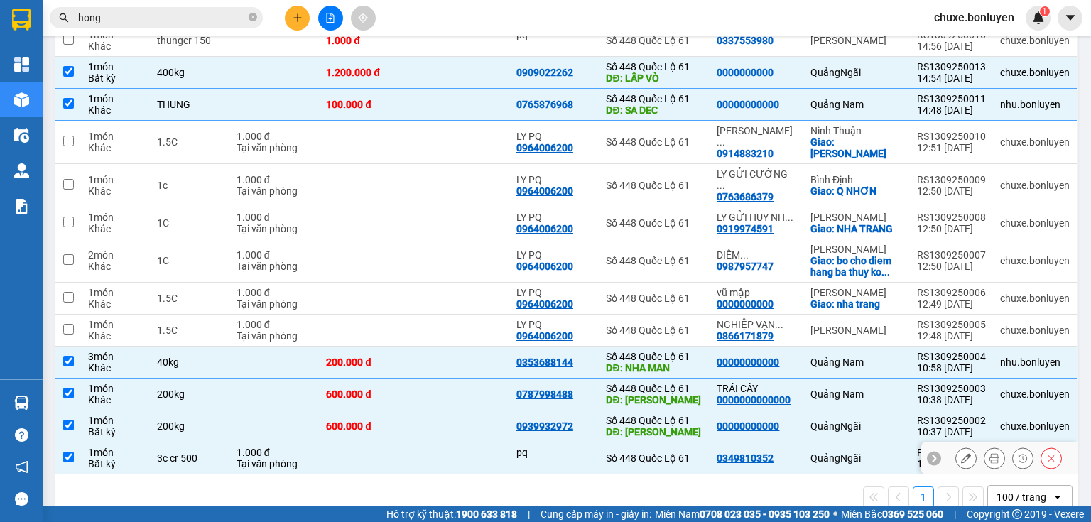
click at [433, 443] on td at bounding box center [461, 459] width 95 height 32
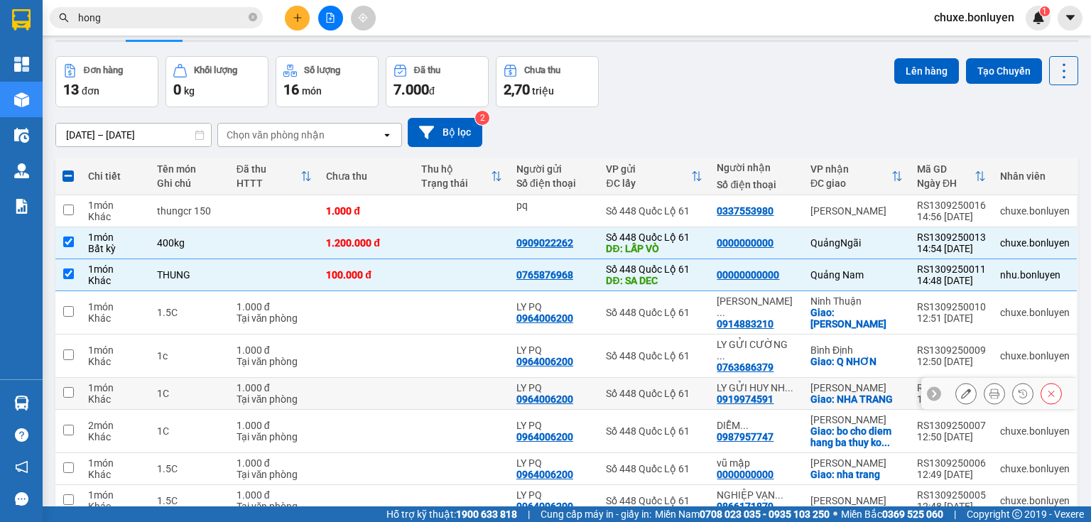
scroll to position [0, 0]
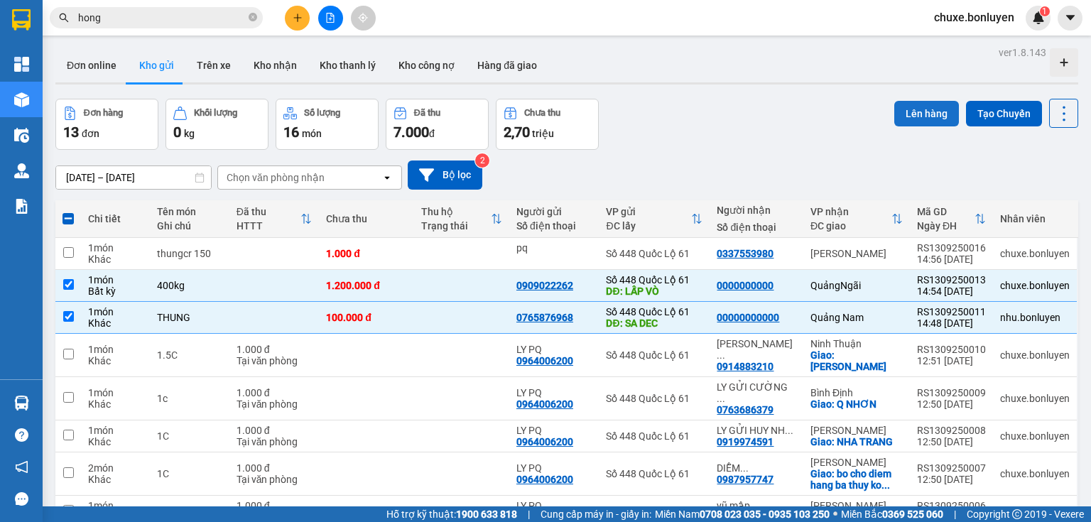
click at [909, 115] on button "Lên hàng" at bounding box center [927, 114] width 65 height 26
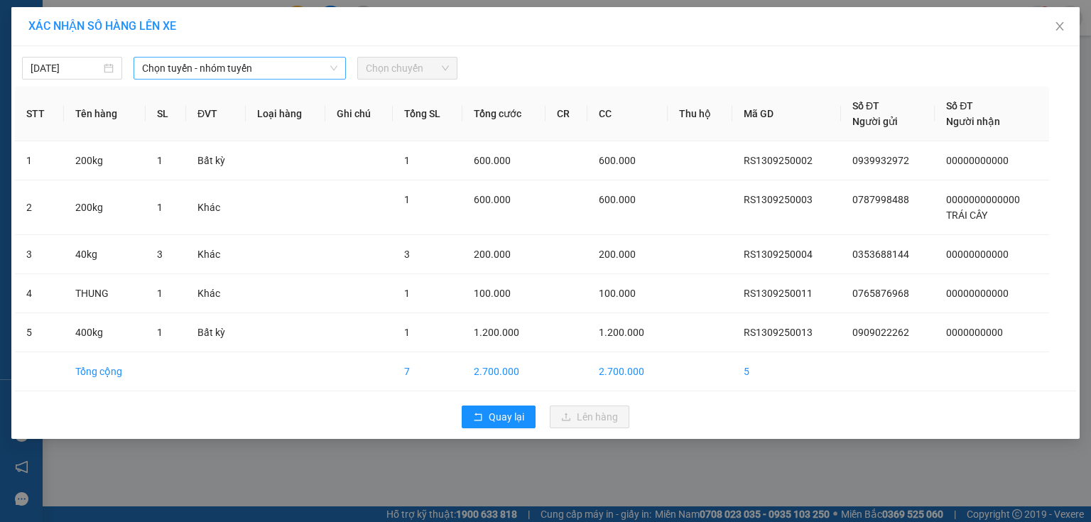
click at [276, 66] on span "Chọn tuyến - nhóm tuyến" at bounding box center [239, 68] width 195 height 21
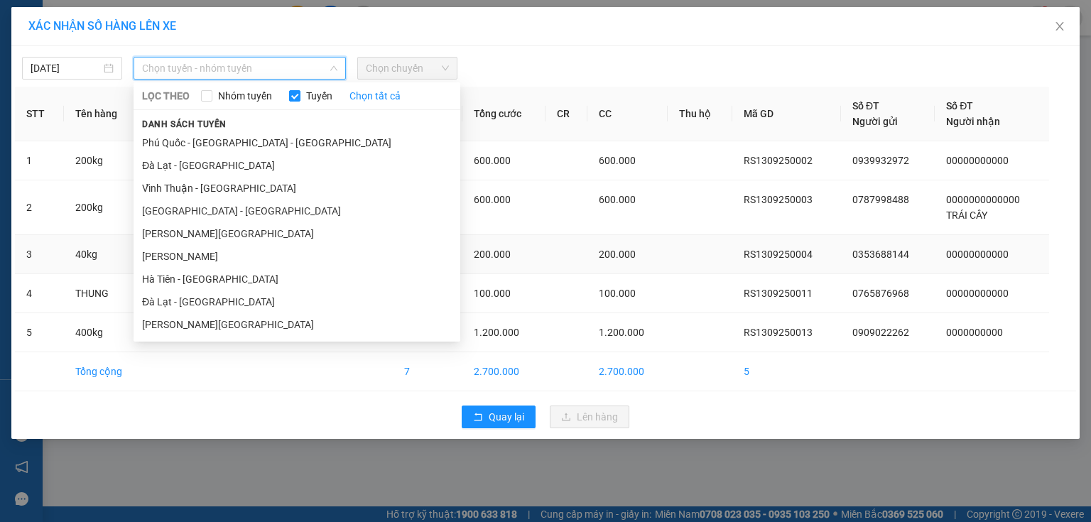
drag, startPoint x: 200, startPoint y: 279, endPoint x: 202, endPoint y: 267, distance: 12.3
click at [200, 278] on li "Hà Tiên - Đà Nẵng" at bounding box center [297, 279] width 327 height 23
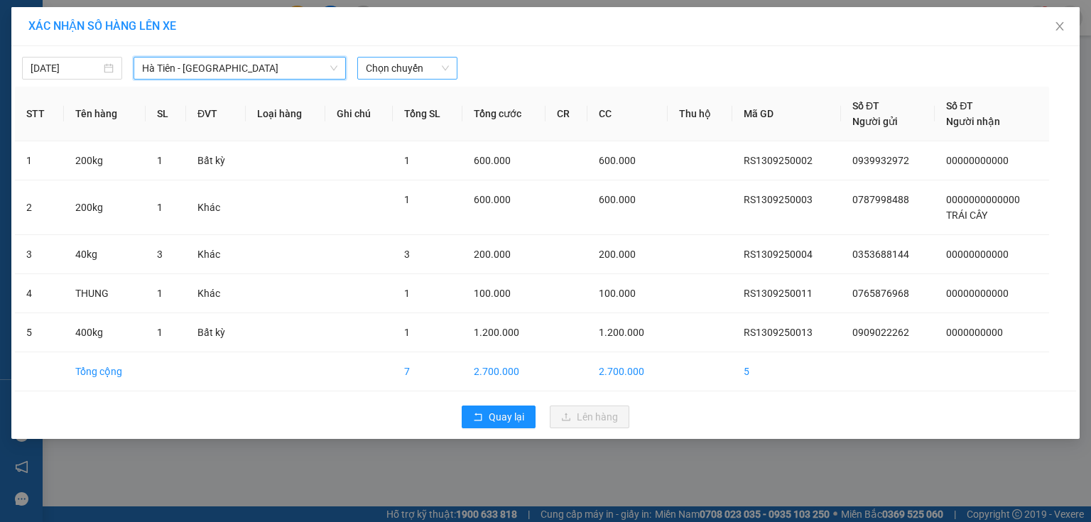
click at [394, 76] on span "Chọn chuyến" at bounding box center [407, 68] width 83 height 21
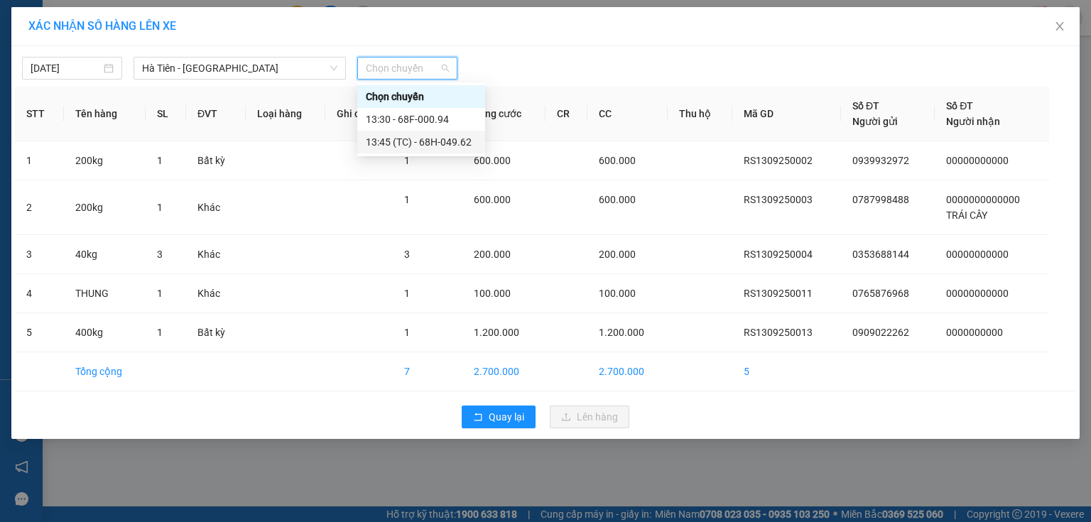
click at [401, 134] on div "13:45 (TC) - 68H-049.62" at bounding box center [421, 142] width 128 height 23
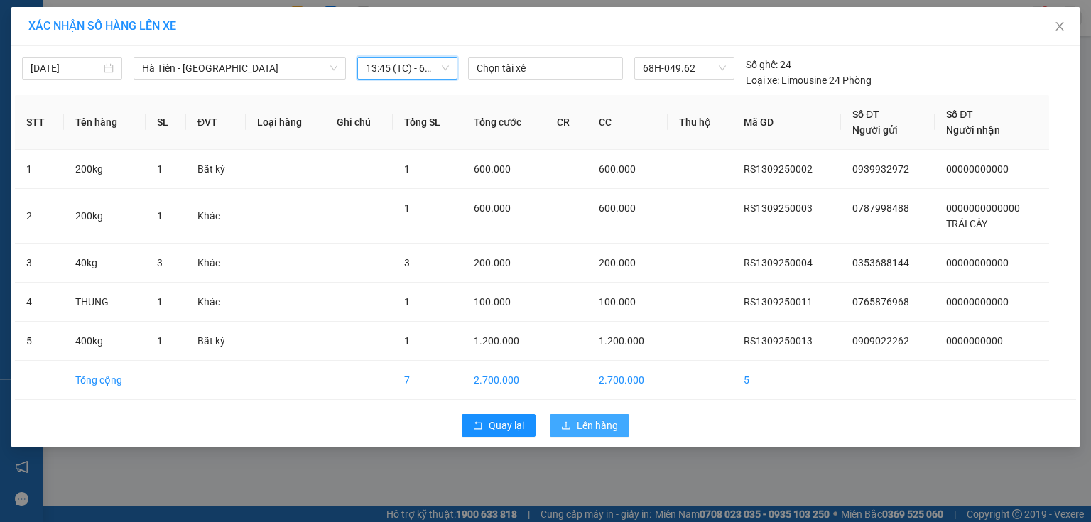
click at [571, 414] on button "Lên hàng" at bounding box center [590, 425] width 80 height 23
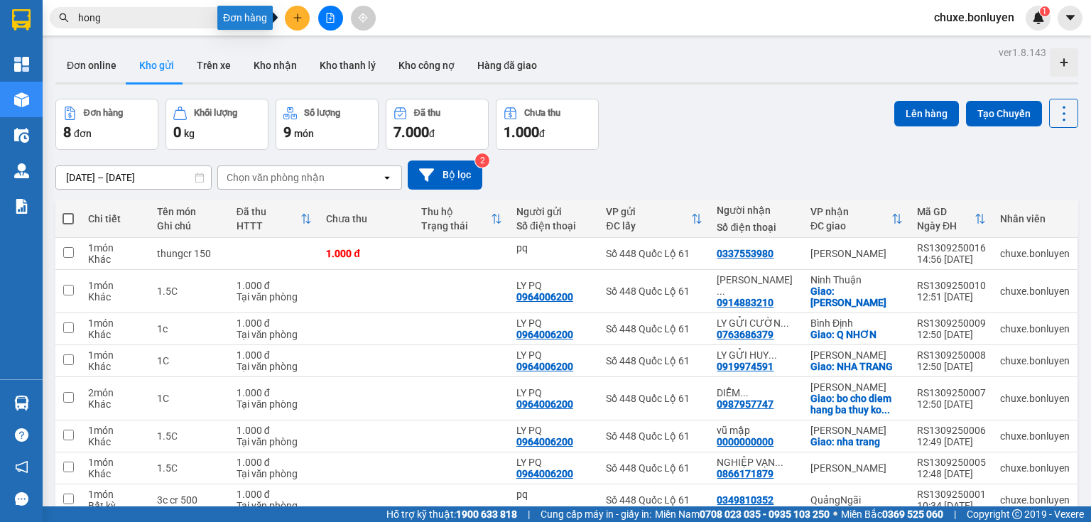
click at [290, 14] on button at bounding box center [297, 18] width 25 height 25
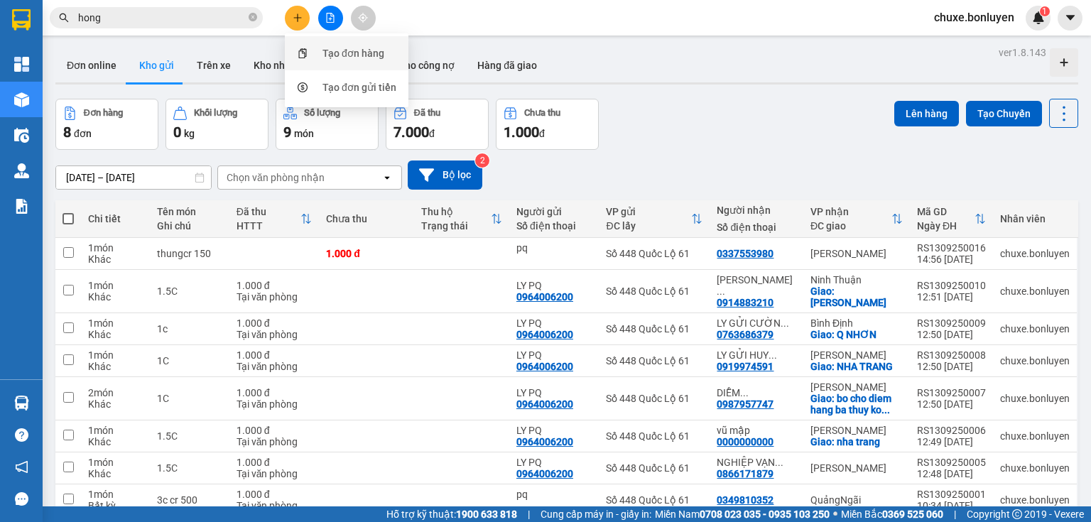
click at [325, 54] on div "Tạo đơn hàng" at bounding box center [354, 53] width 62 height 16
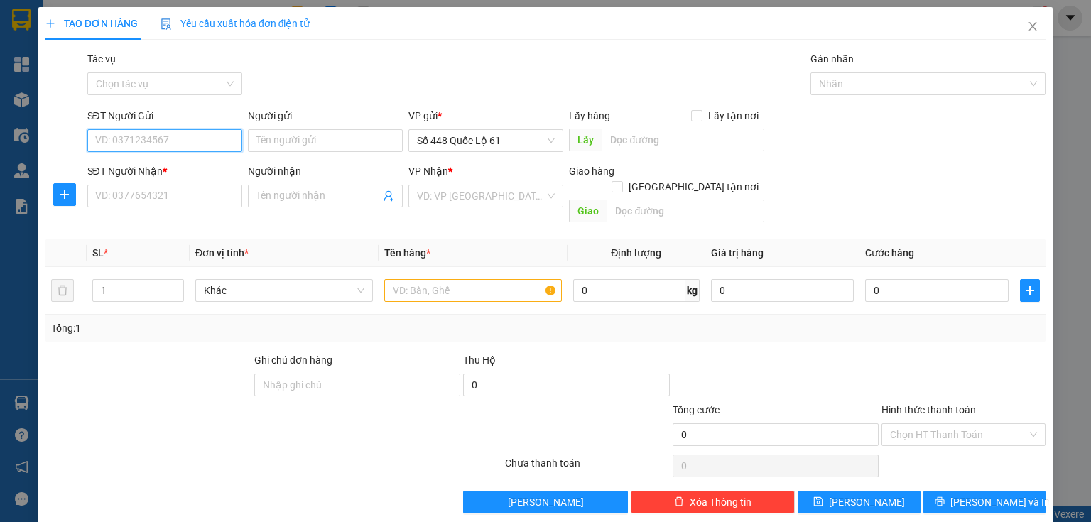
click at [146, 139] on input "SĐT Người Gửi" at bounding box center [164, 140] width 155 height 23
click at [607, 131] on input "text" at bounding box center [683, 140] width 163 height 23
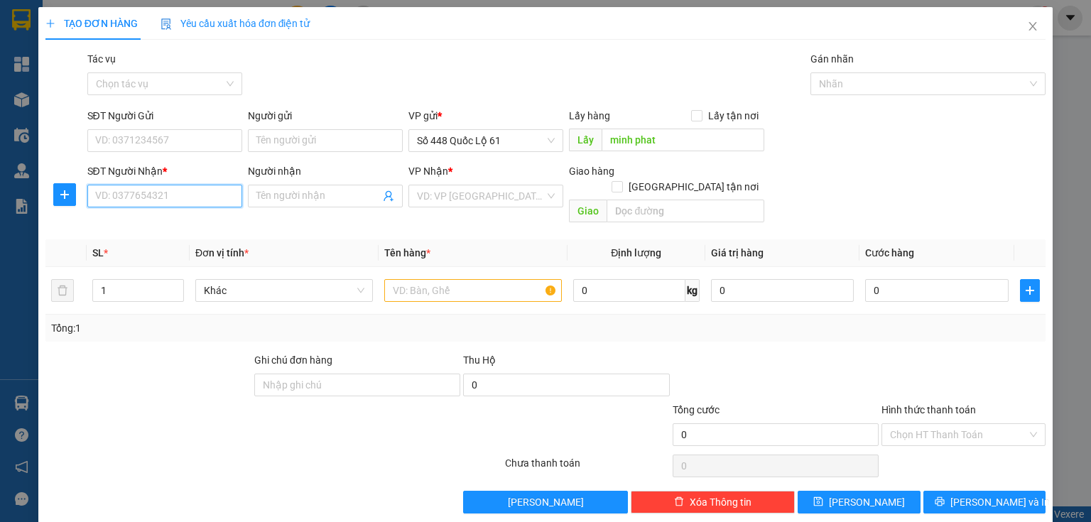
click at [210, 193] on input "SĐT Người Nhận *" at bounding box center [164, 196] width 155 height 23
click at [145, 242] on div "0876597261 - MÓT TP VINH ," at bounding box center [163, 247] width 136 height 16
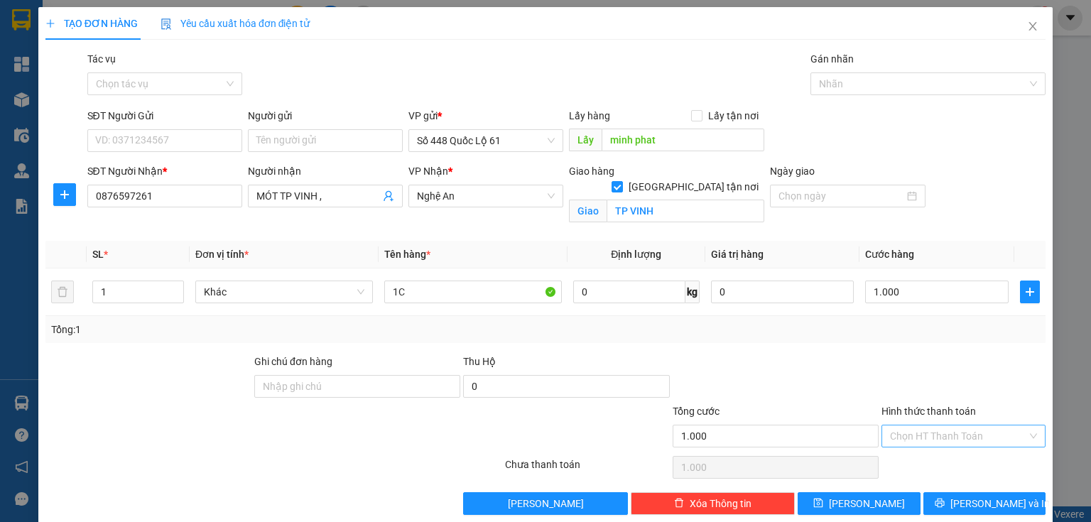
click at [890, 435] on input "Hình thức thanh toán" at bounding box center [958, 436] width 137 height 21
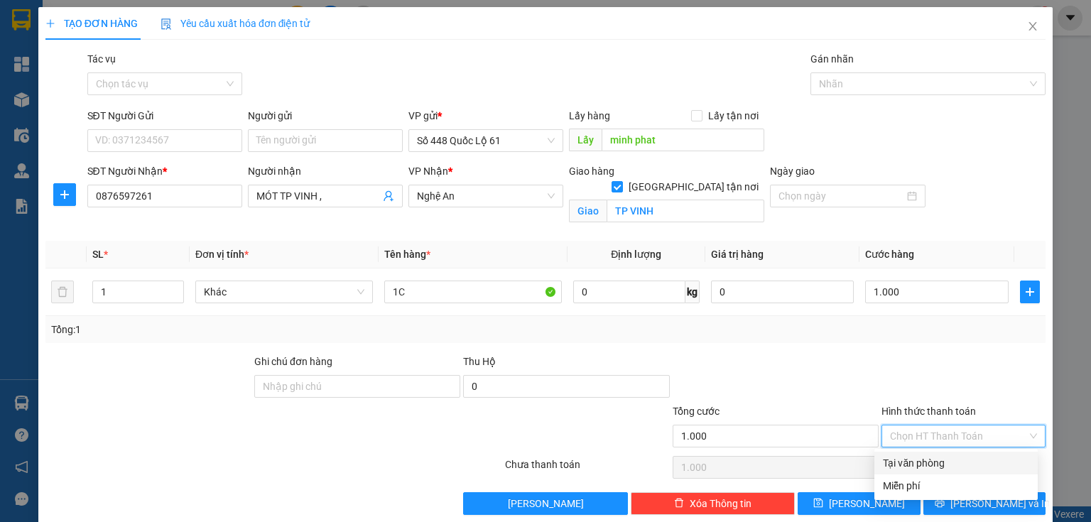
click at [896, 457] on div "Tại văn phòng" at bounding box center [956, 463] width 146 height 16
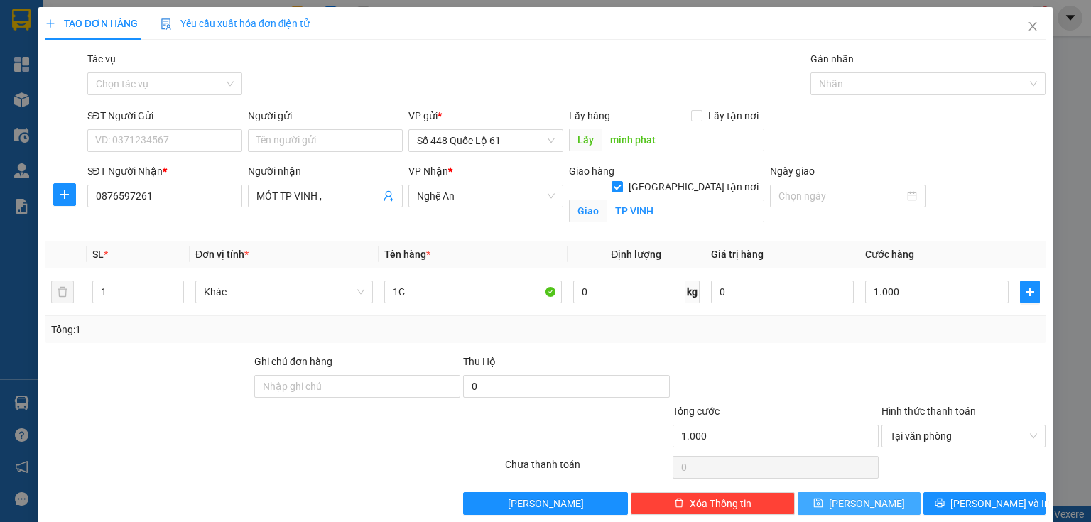
click at [867, 497] on span "Lưu" at bounding box center [867, 504] width 76 height 16
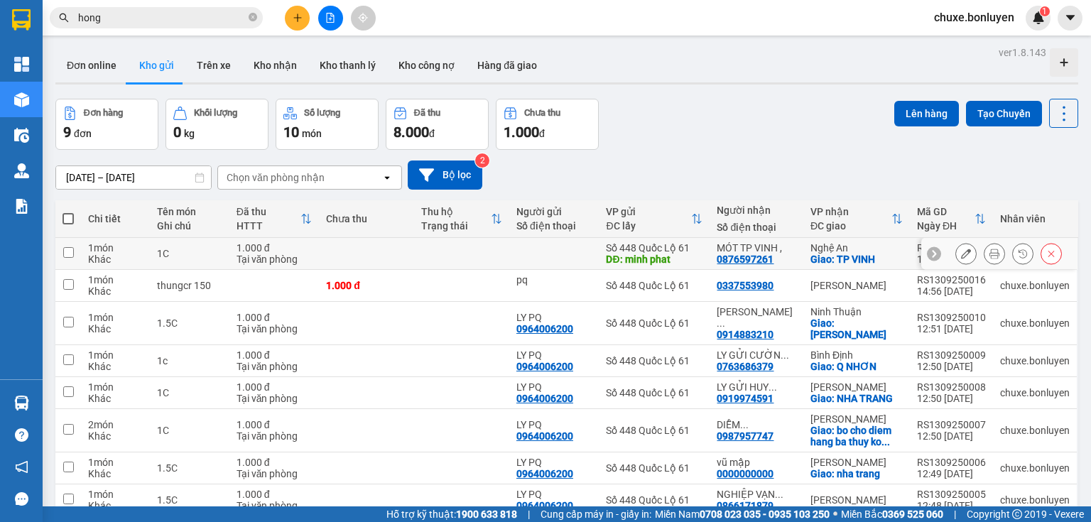
click at [432, 247] on td at bounding box center [461, 254] width 95 height 32
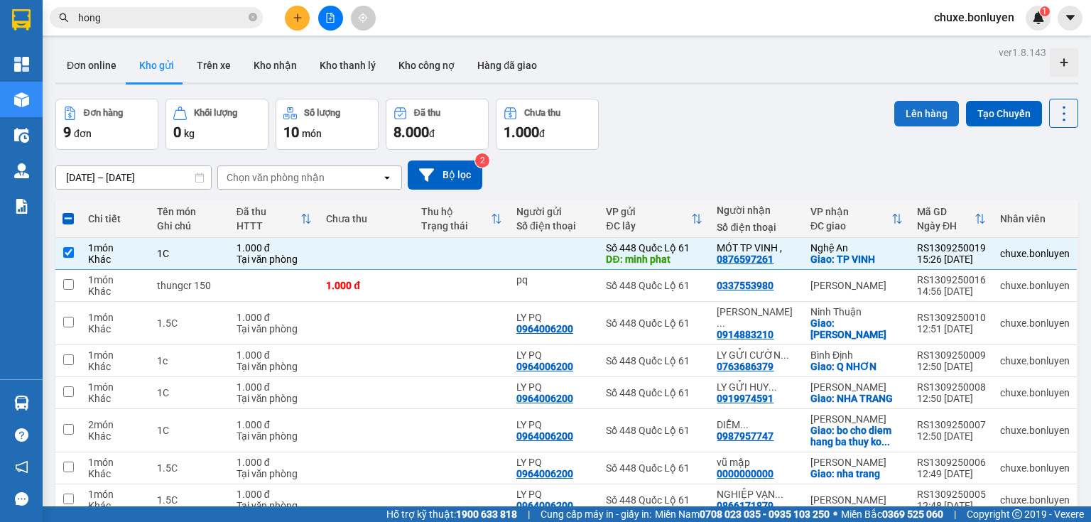
click at [909, 107] on button "Lên hàng" at bounding box center [927, 114] width 65 height 26
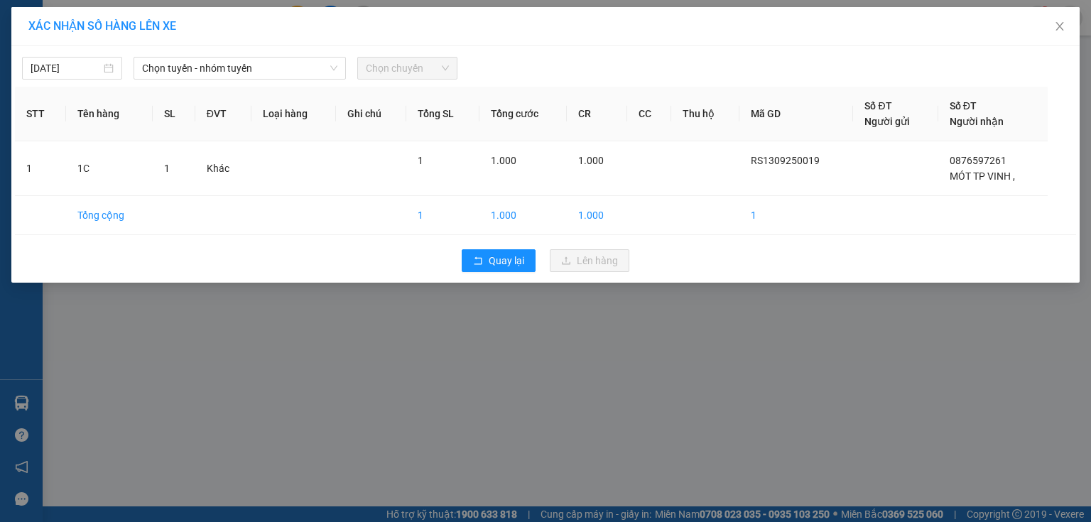
click at [256, 80] on div "13/09/2025 Chọn tuyến - nhóm tuyến Chọn chuyến STT Tên hàng SL ĐVT Loại hàng Gh…" at bounding box center [545, 164] width 1069 height 237
click at [269, 74] on span "Chọn tuyến - nhóm tuyến" at bounding box center [239, 68] width 195 height 21
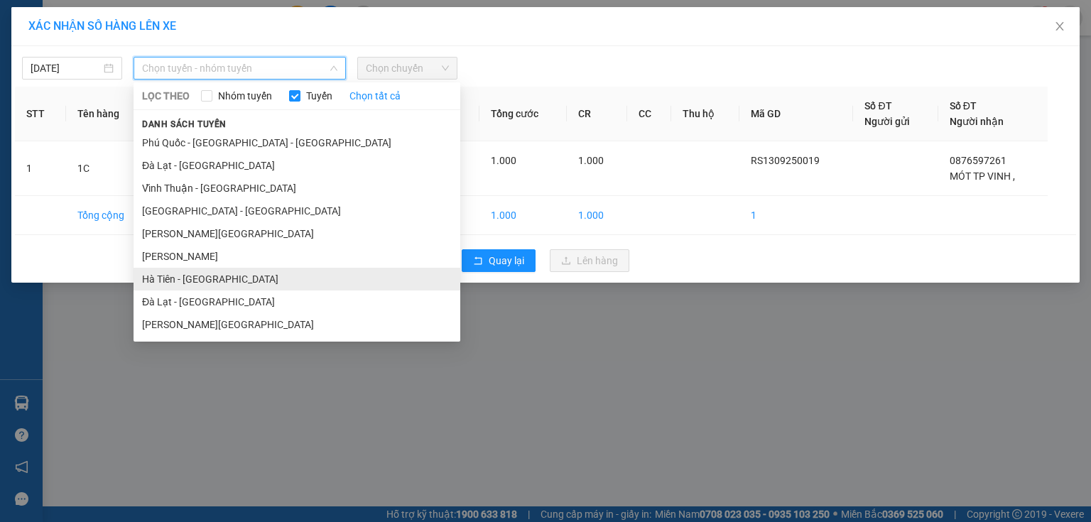
click at [197, 285] on li "Hà Tiên - Đà Nẵng" at bounding box center [297, 279] width 327 height 23
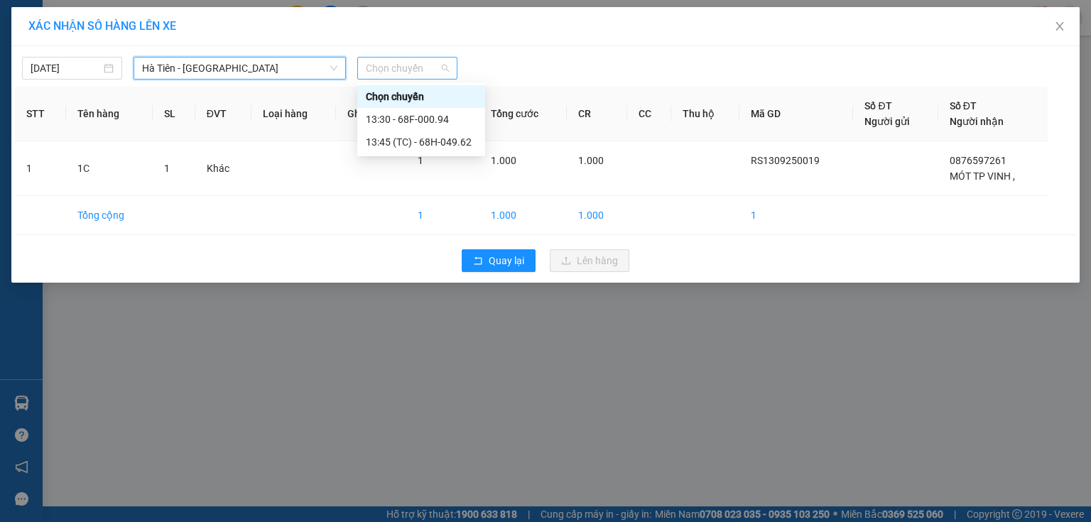
click at [406, 60] on span "Chọn chuyến" at bounding box center [407, 68] width 83 height 21
click at [431, 129] on div "13:30 - 68F-000.94" at bounding box center [421, 119] width 128 height 23
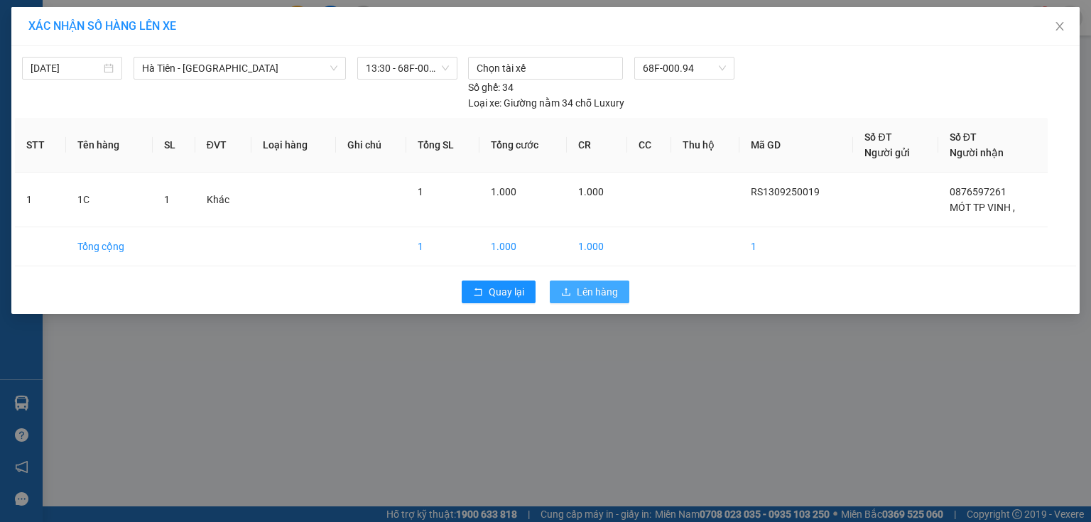
click at [607, 284] on span "Lên hàng" at bounding box center [597, 292] width 41 height 16
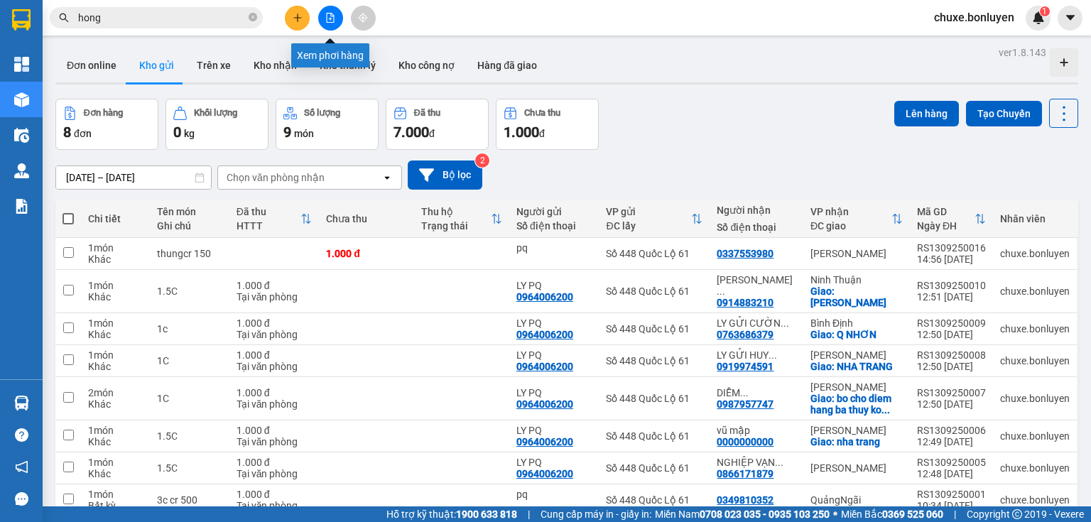
click at [325, 23] on button at bounding box center [330, 18] width 25 height 25
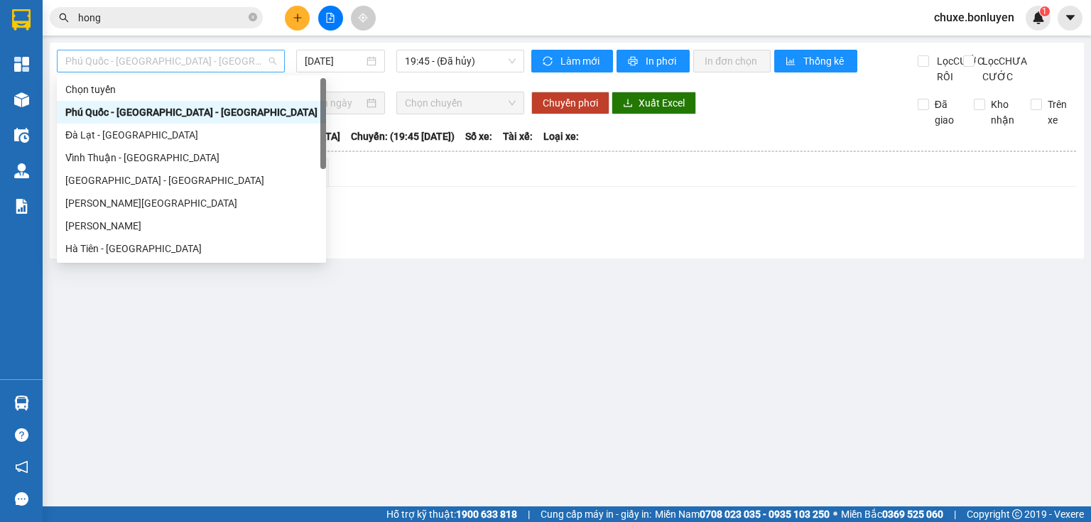
click at [212, 65] on span "Phú Quốc - Sài Gòn - Bình Phước" at bounding box center [170, 60] width 211 height 21
click at [100, 244] on div "Hà Tiên - Đà Nẵng" at bounding box center [191, 249] width 252 height 16
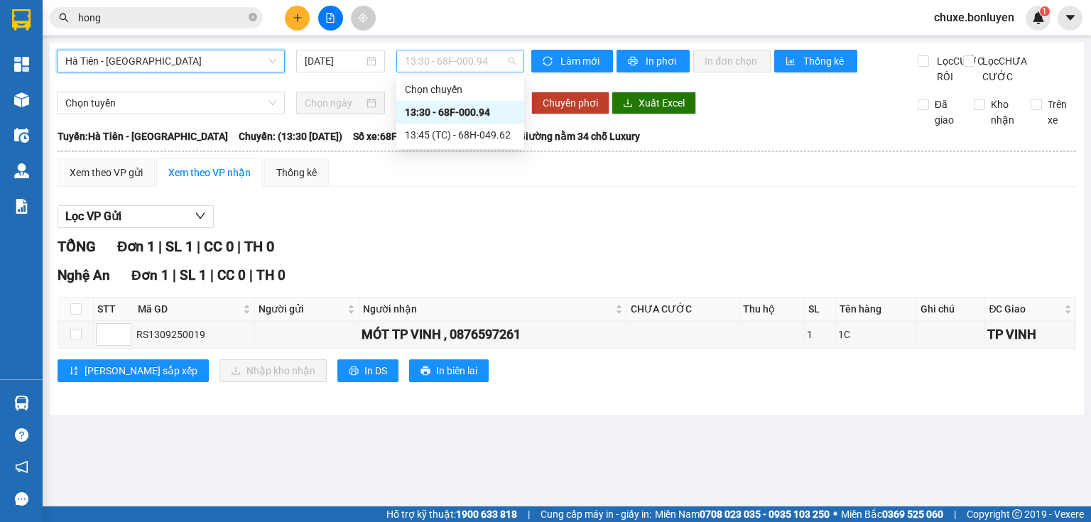
click at [423, 65] on span "13:30 - 68F-000.94" at bounding box center [461, 60] width 112 height 21
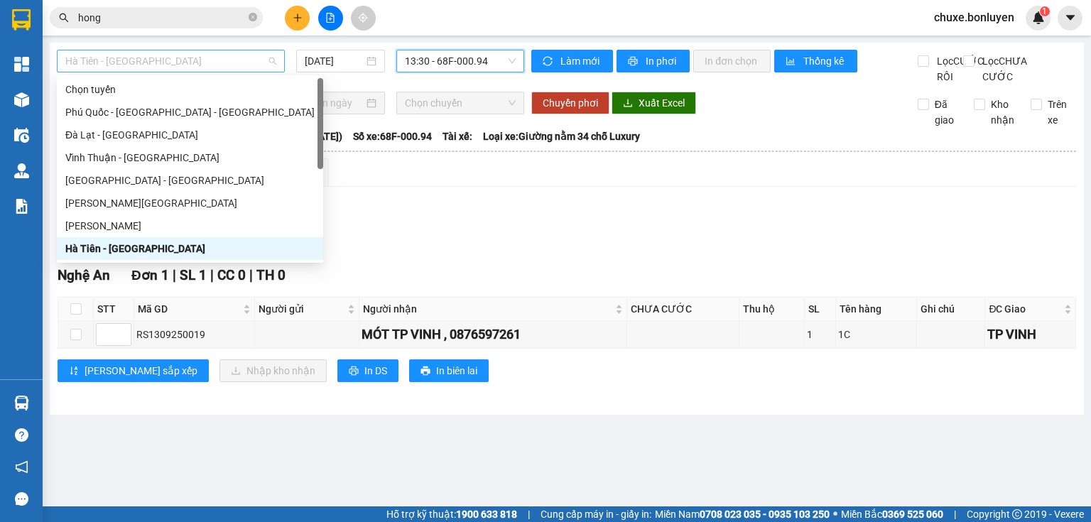
click at [181, 67] on span "Hà Tiên - Đà Nẵng" at bounding box center [170, 60] width 211 height 21
click at [322, 63] on input "13/09/2025" at bounding box center [334, 61] width 58 height 16
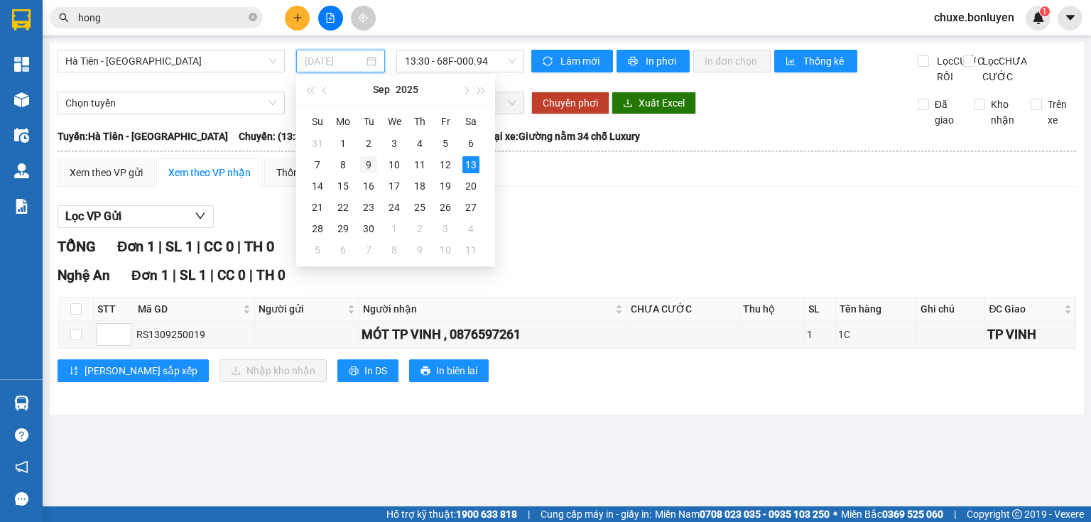
click at [372, 162] on div "9" at bounding box center [368, 164] width 17 height 17
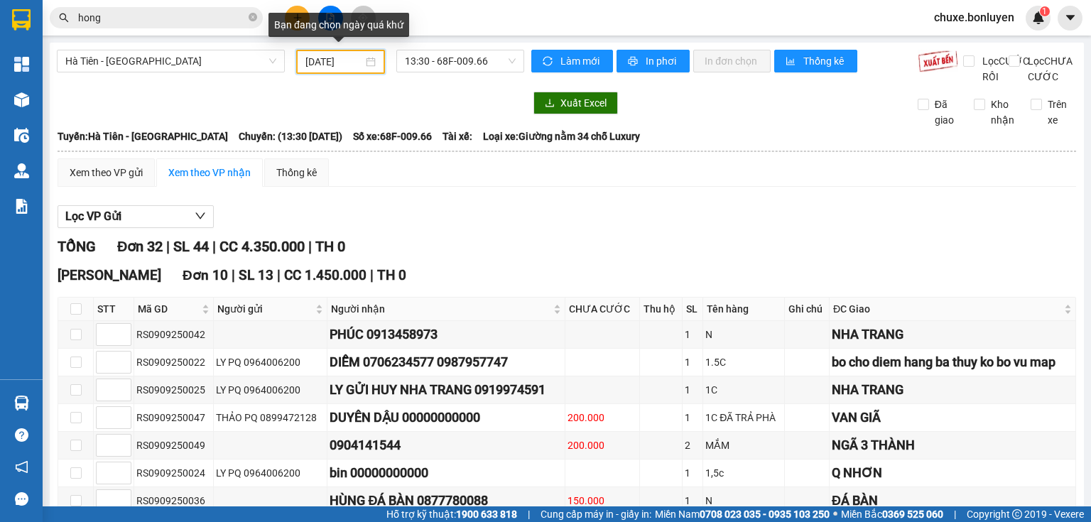
click at [320, 57] on input "09/09/2025" at bounding box center [334, 62] width 57 height 16
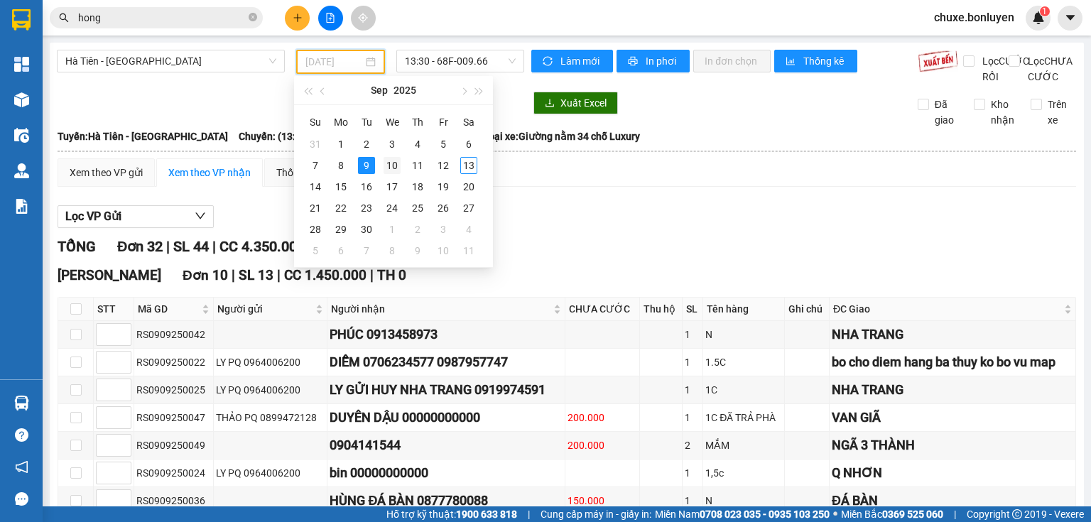
click at [387, 162] on div "10" at bounding box center [392, 165] width 17 height 17
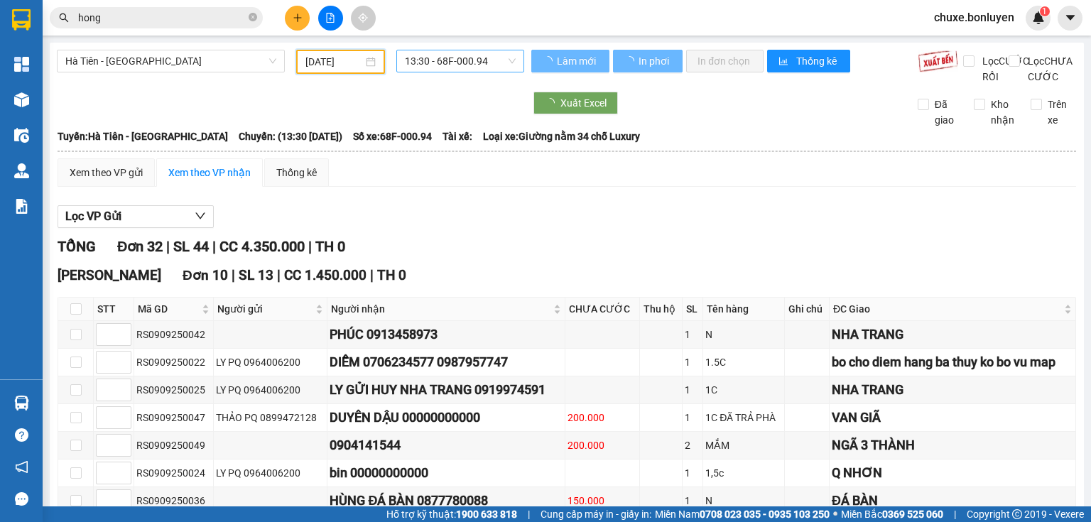
click at [436, 60] on span "13:30 - 68F-000.94" at bounding box center [461, 60] width 112 height 21
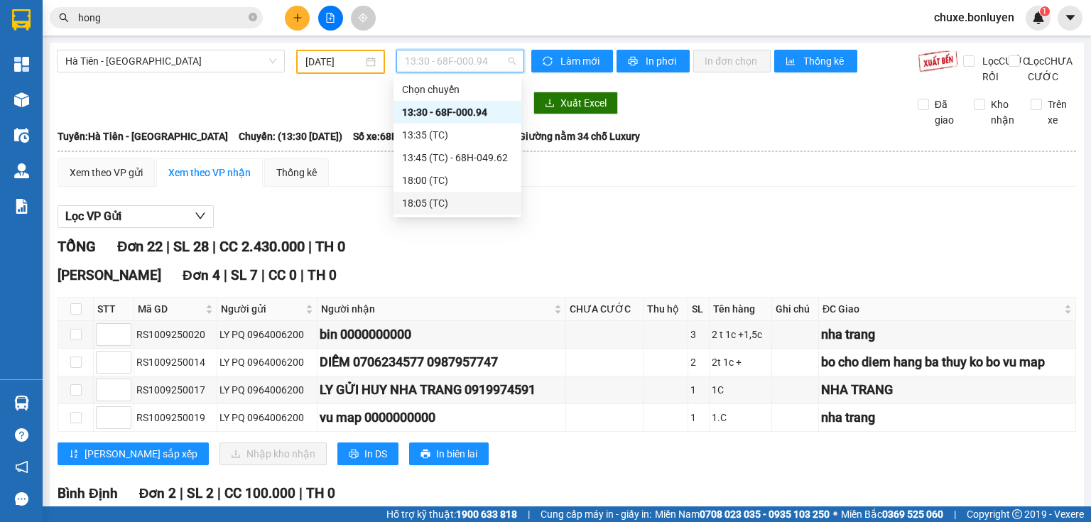
click at [426, 199] on div "18:05 (TC)" at bounding box center [457, 203] width 111 height 16
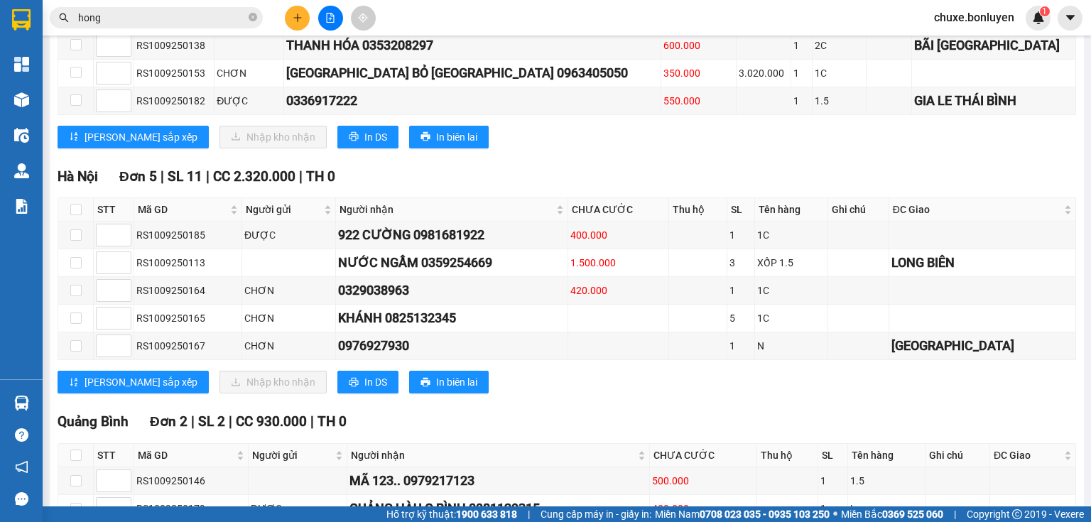
scroll to position [1116, 0]
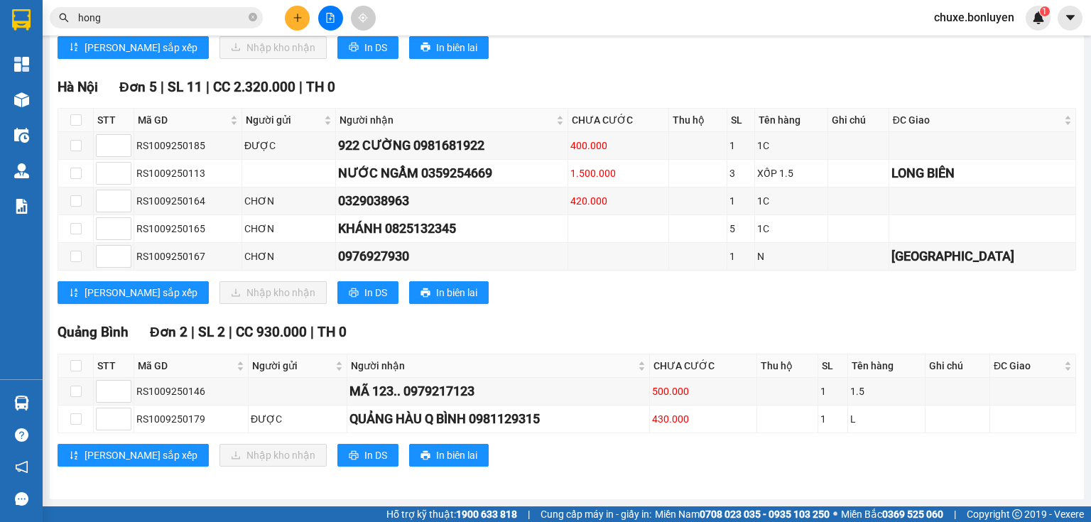
click at [297, 23] on button at bounding box center [297, 18] width 25 height 25
click at [314, 54] on div "Tạo đơn hàng" at bounding box center [346, 53] width 107 height 27
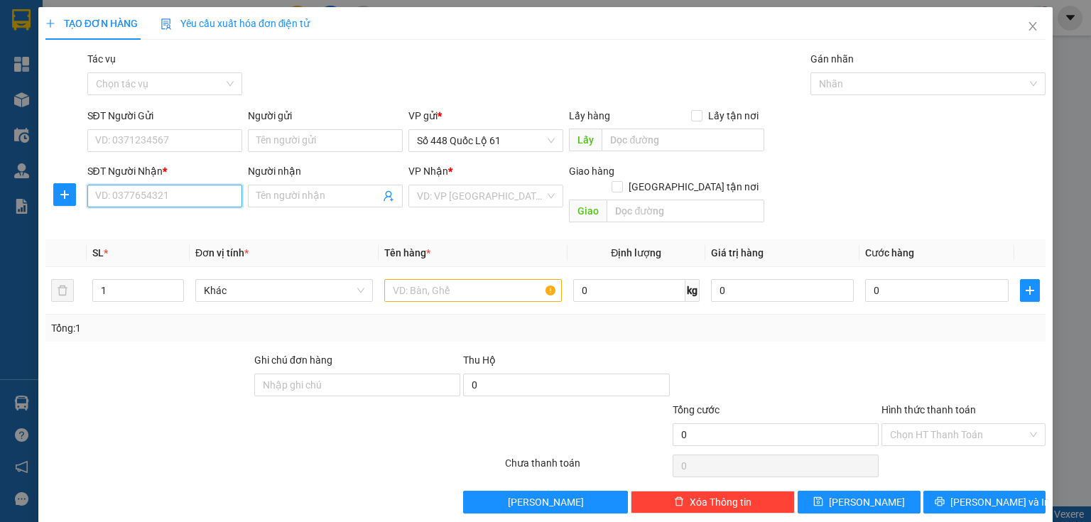
click at [137, 192] on input "SĐT Người Nhận *" at bounding box center [164, 196] width 155 height 23
click at [163, 137] on input "SĐT Người Gửi" at bounding box center [164, 140] width 155 height 23
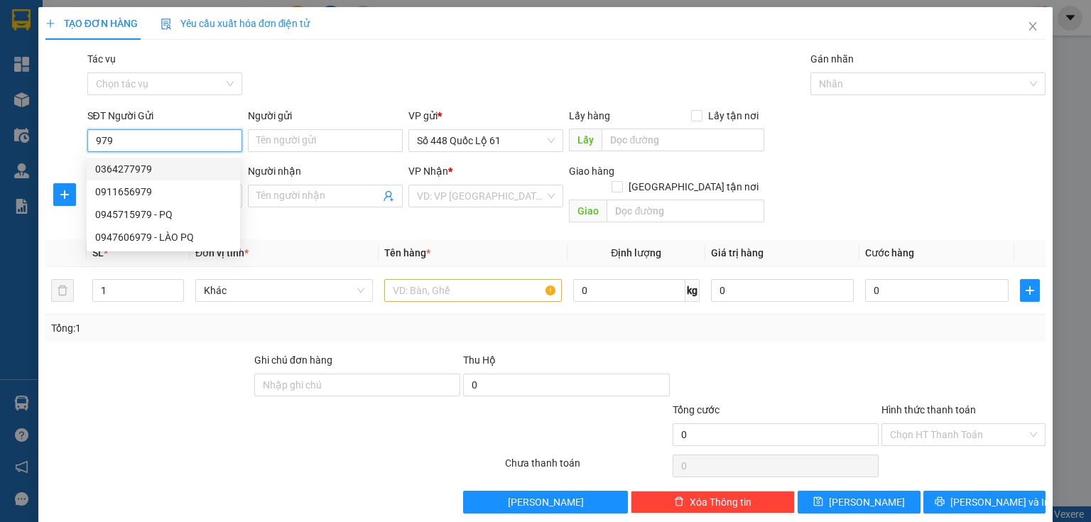
click at [92, 146] on input "979" at bounding box center [164, 140] width 155 height 23
click at [193, 173] on div "0327295979" at bounding box center [163, 169] width 136 height 16
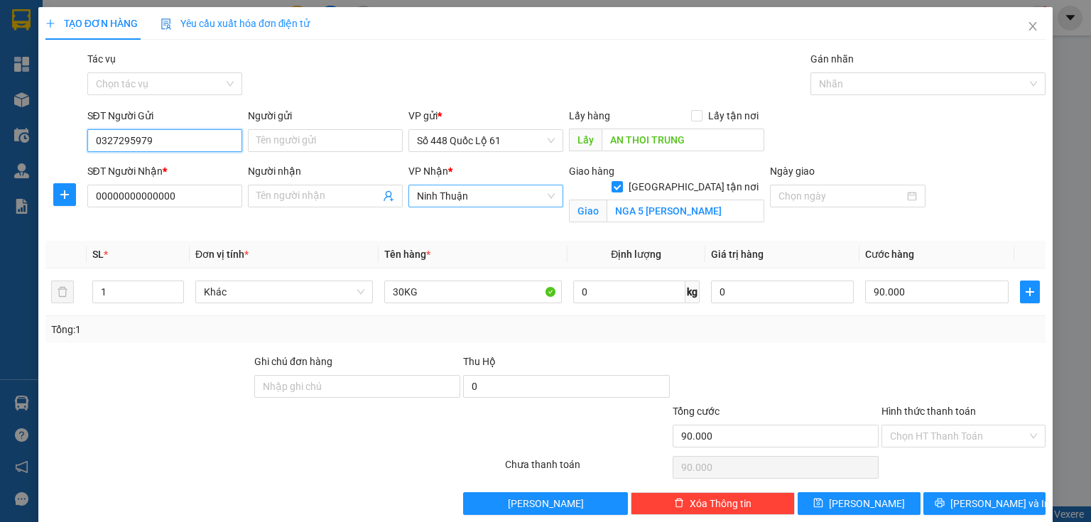
click at [468, 199] on span "Ninh Thuận" at bounding box center [486, 195] width 138 height 21
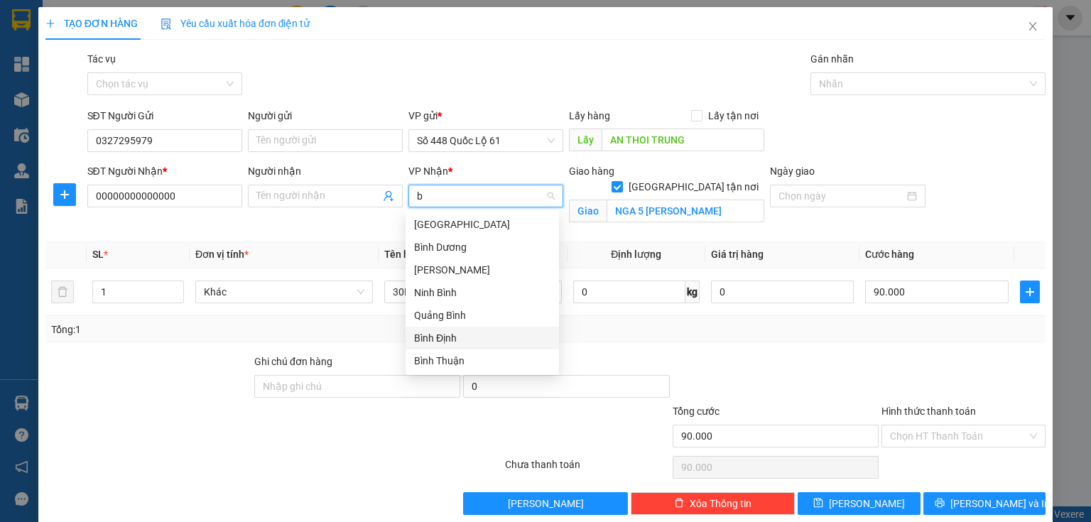
click at [438, 339] on div "Bình Định" at bounding box center [482, 338] width 136 height 16
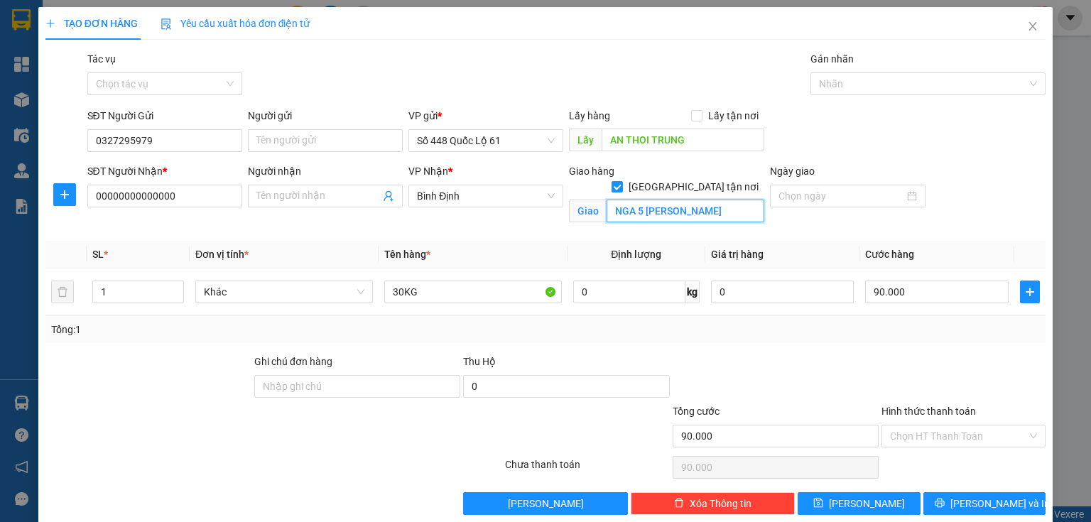
click at [626, 200] on input "NGA 5 PHAN RANG" at bounding box center [686, 211] width 158 height 23
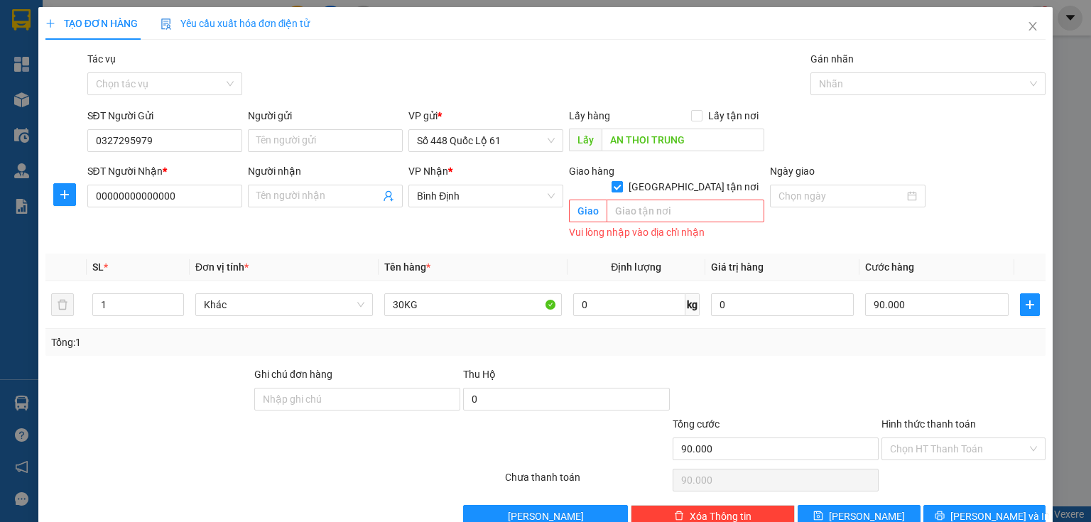
click at [689, 179] on label "Giao tận nơi" at bounding box center [688, 187] width 153 height 16
click at [622, 181] on input "Giao tận nơi" at bounding box center [617, 186] width 10 height 10
click at [869, 293] on input "90.000" at bounding box center [937, 304] width 144 height 23
click at [828, 505] on button "Lưu" at bounding box center [859, 516] width 123 height 23
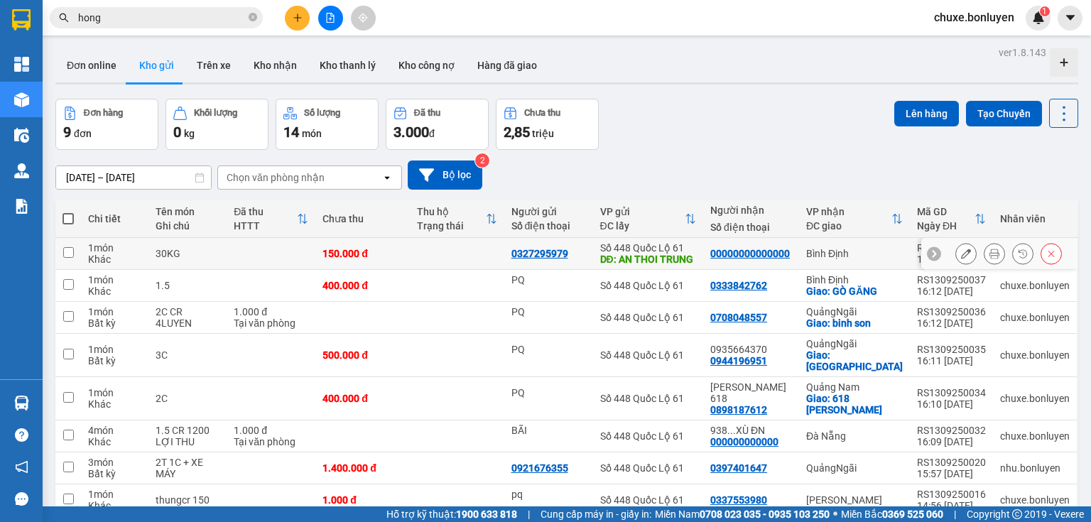
click at [413, 256] on td at bounding box center [457, 254] width 94 height 32
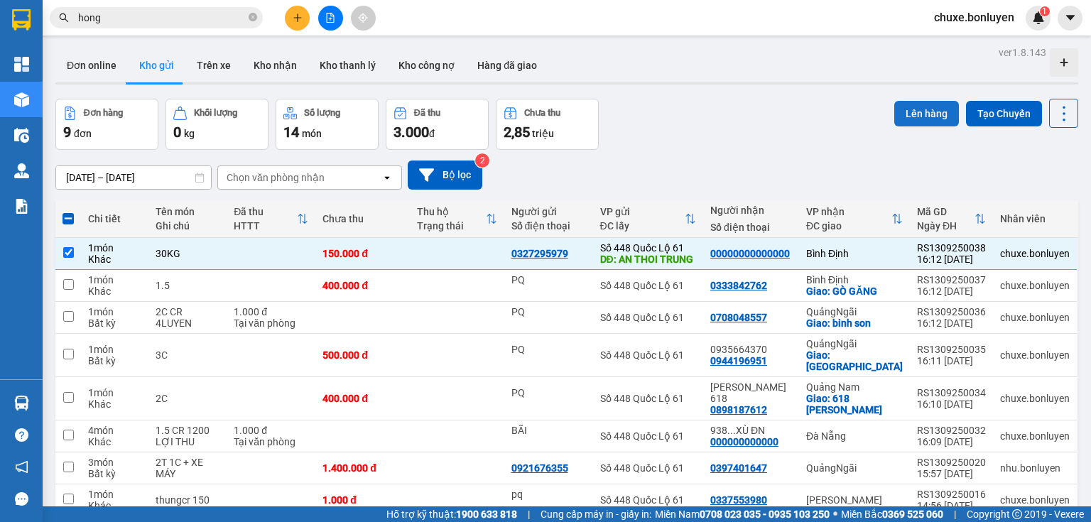
click at [895, 114] on button "Lên hàng" at bounding box center [927, 114] width 65 height 26
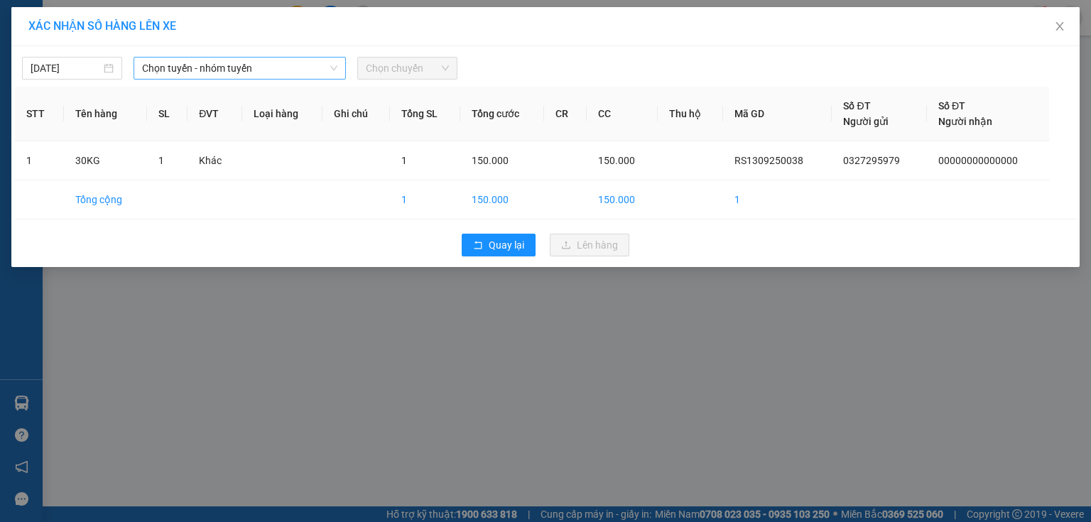
drag, startPoint x: 229, startPoint y: 72, endPoint x: 246, endPoint y: 73, distance: 17.1
click at [233, 72] on span "Chọn tuyến - nhóm tuyến" at bounding box center [239, 68] width 195 height 21
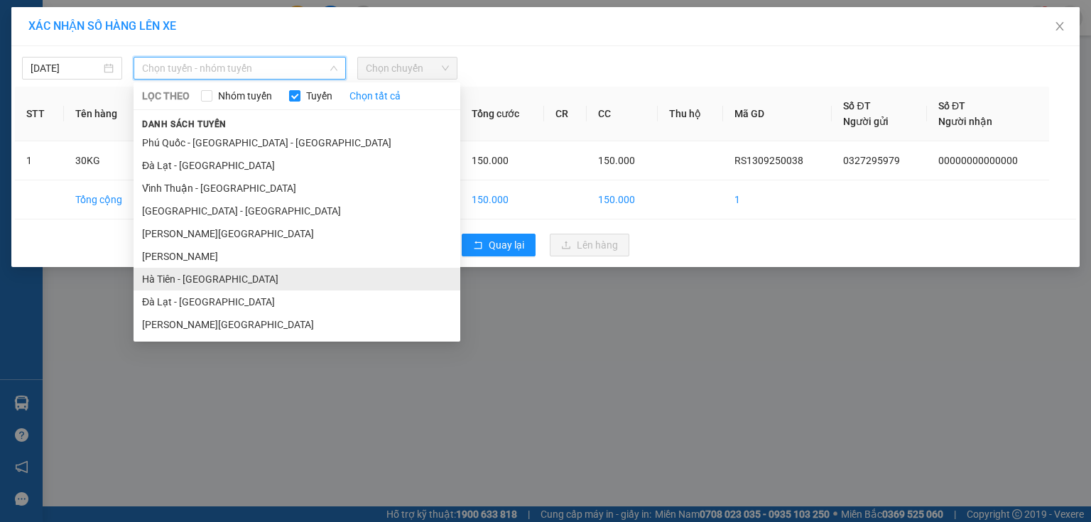
click at [223, 280] on li "Hà Tiên - Đà Nẵng" at bounding box center [297, 279] width 327 height 23
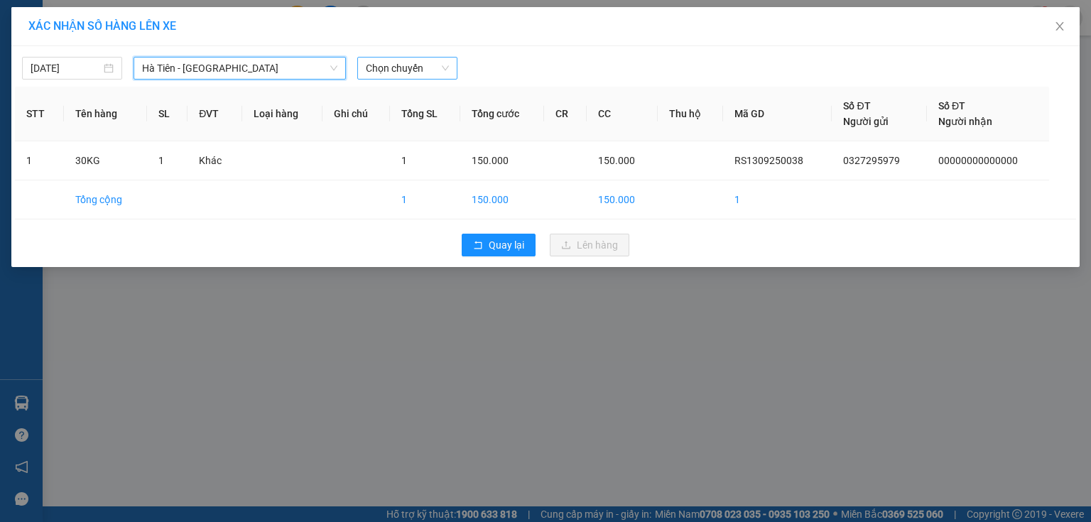
click at [402, 71] on span "Chọn chuyến" at bounding box center [407, 68] width 83 height 21
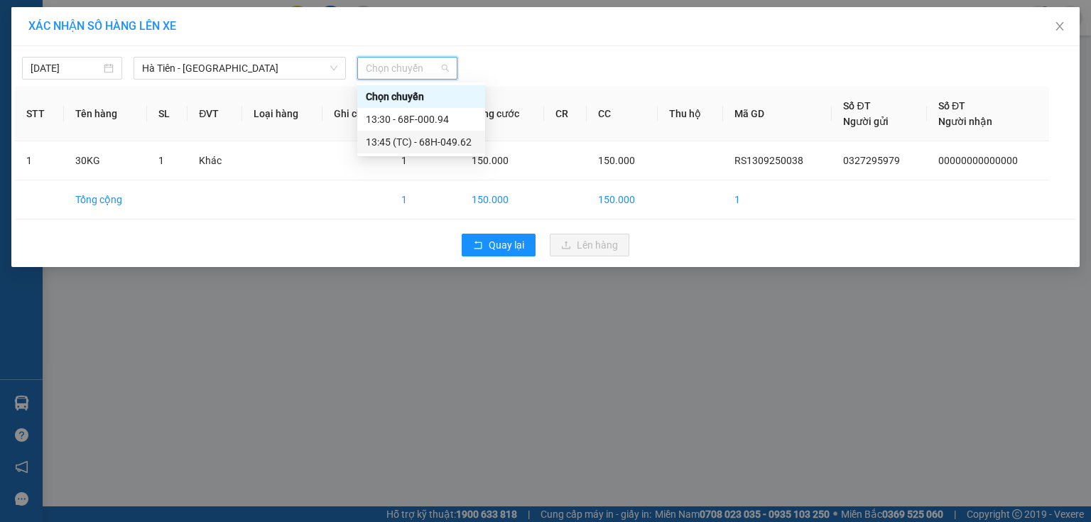
click at [415, 136] on div "13:45 (TC) - 68H-049.62" at bounding box center [421, 142] width 111 height 16
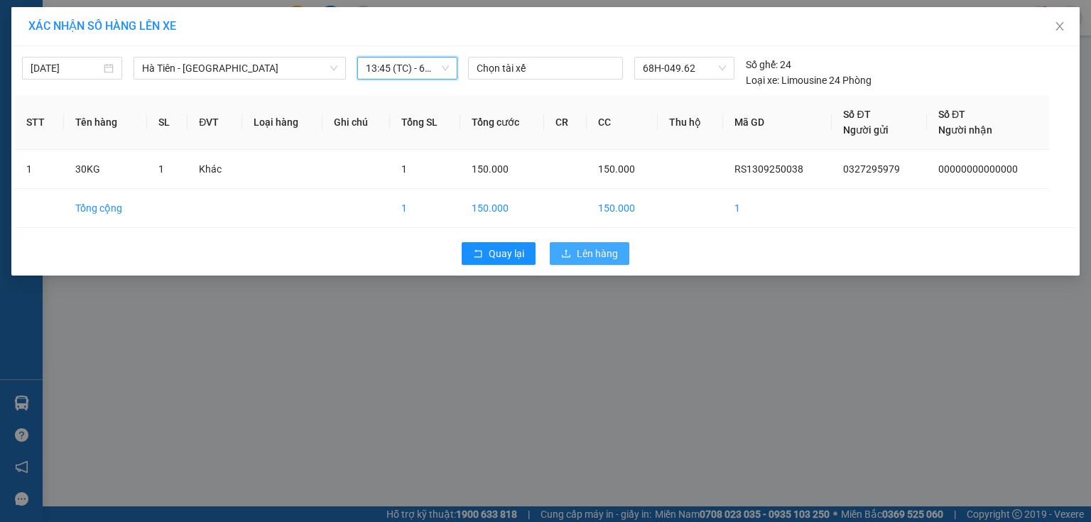
click at [551, 247] on button "Lên hàng" at bounding box center [590, 253] width 80 height 23
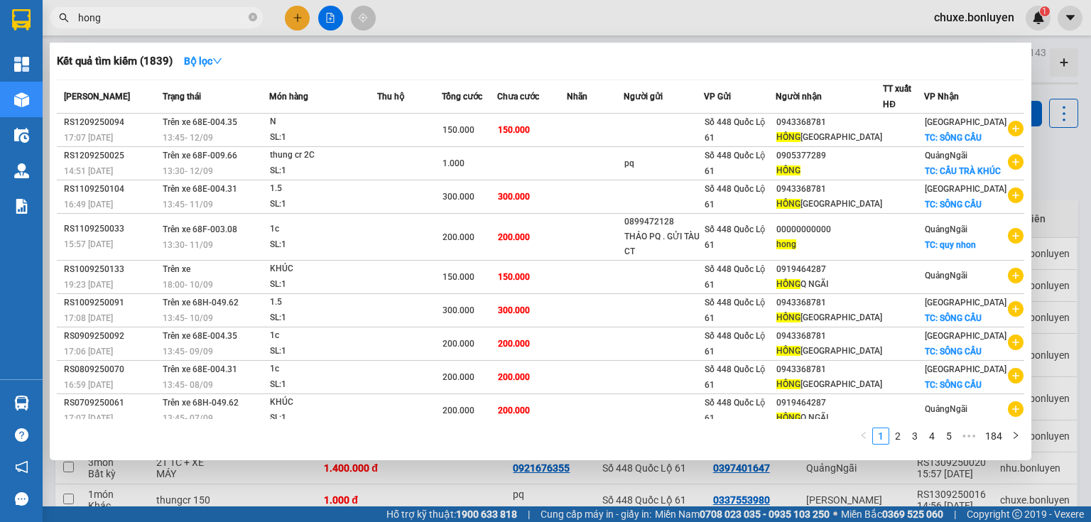
drag, startPoint x: 202, startPoint y: 23, endPoint x: 179, endPoint y: 29, distance: 24.3
click at [180, 28] on div "Kết quả tìm kiếm ( 1839 ) Bộ lọc Mã ĐH Trạng thái Món hàng Thu hộ Tổng cước Chư…" at bounding box center [138, 18] width 277 height 25
